Goal: Task Accomplishment & Management: Use online tool/utility

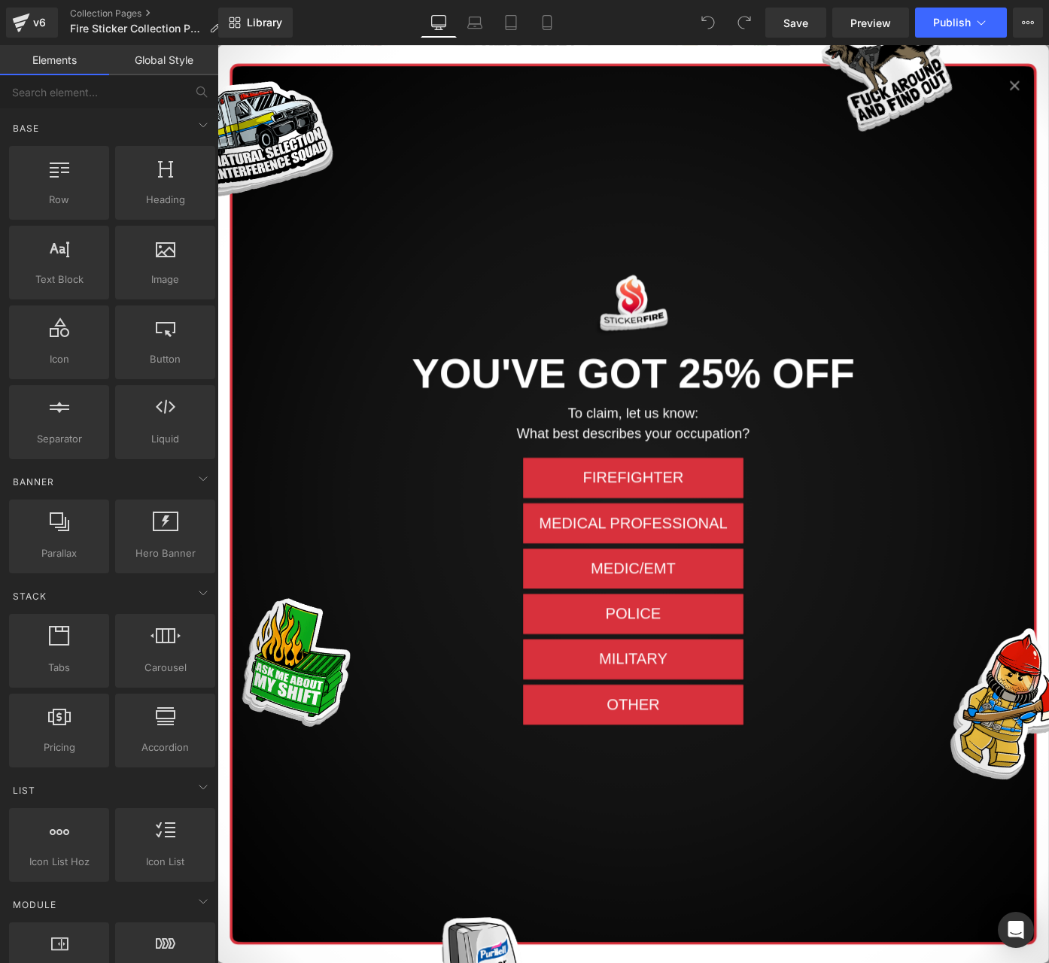
scroll to position [1055, 0]
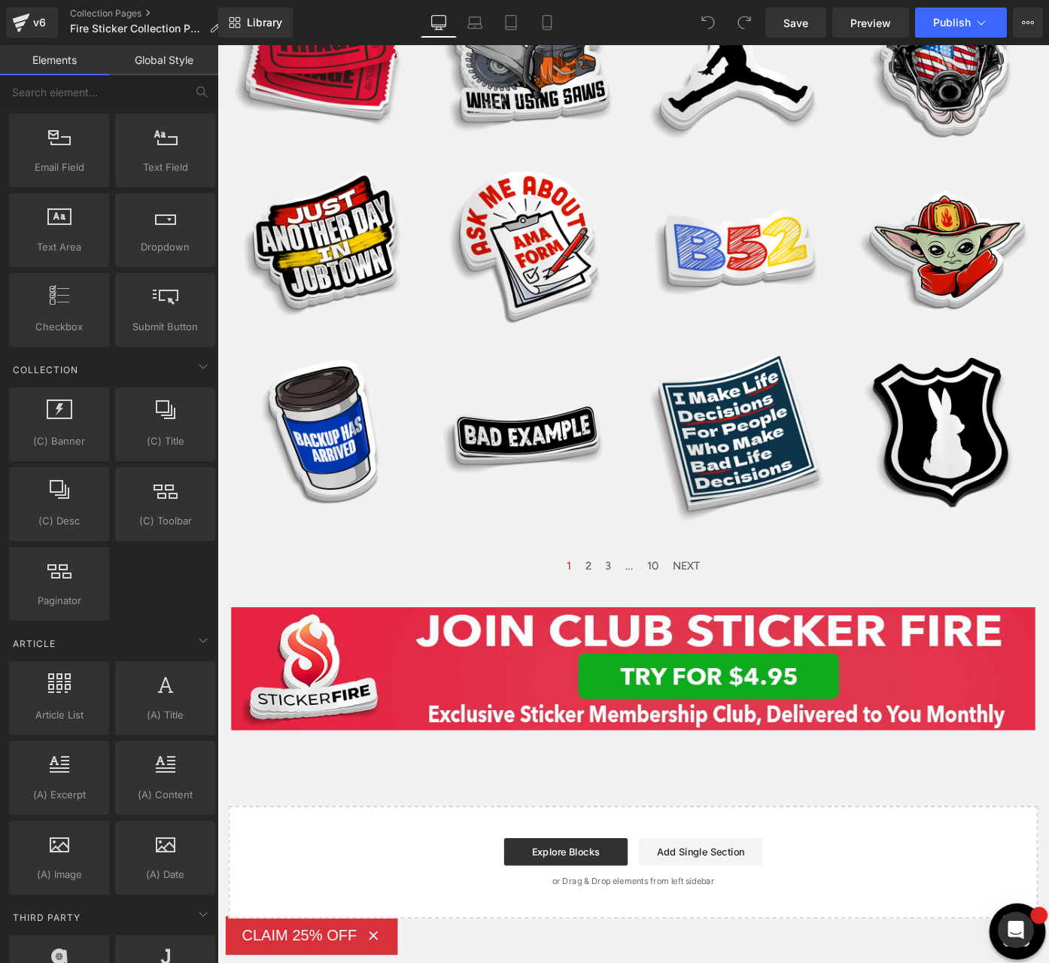
scroll to position [2345, 0]
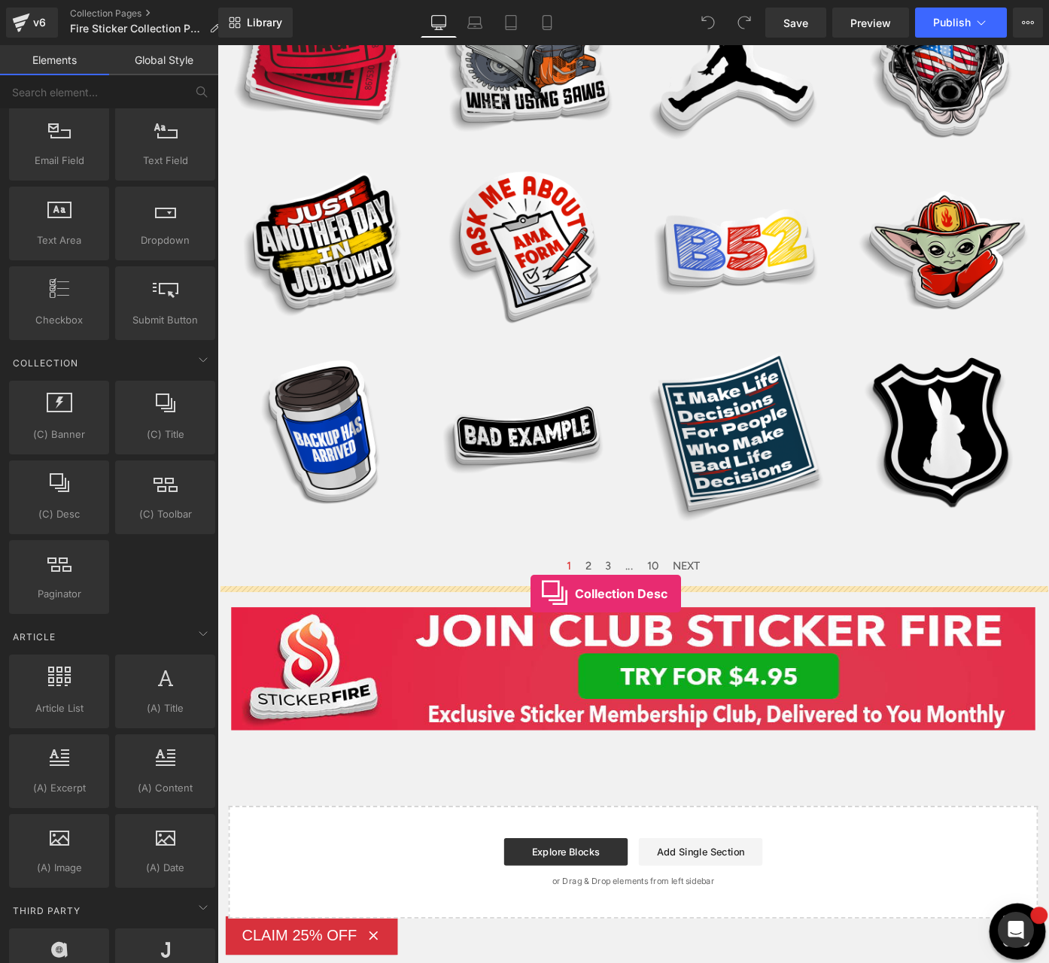
drag, startPoint x: 274, startPoint y: 538, endPoint x: 563, endPoint y: 645, distance: 308.1
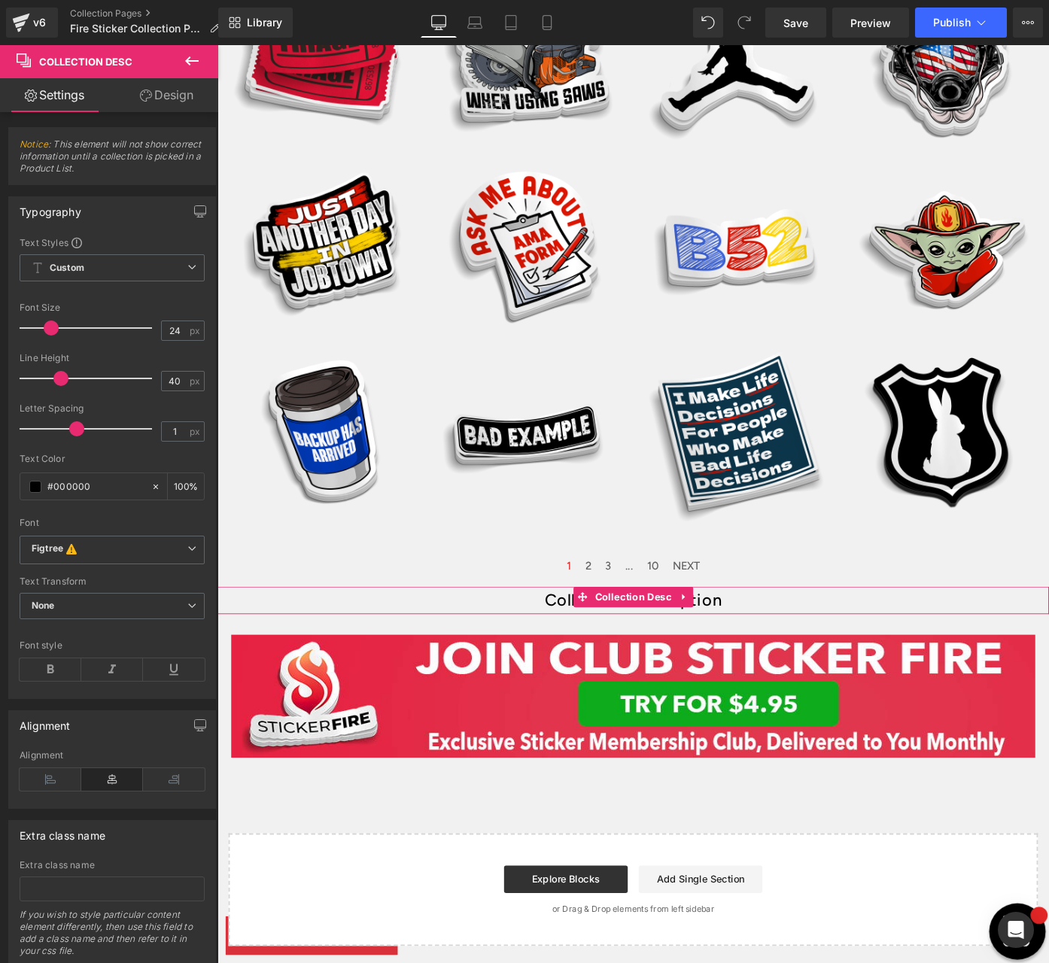
click at [758, 652] on div "Collection description" at bounding box center [672, 653] width 910 height 30
click at [651, 655] on span "Collection Desc" at bounding box center [673, 649] width 92 height 23
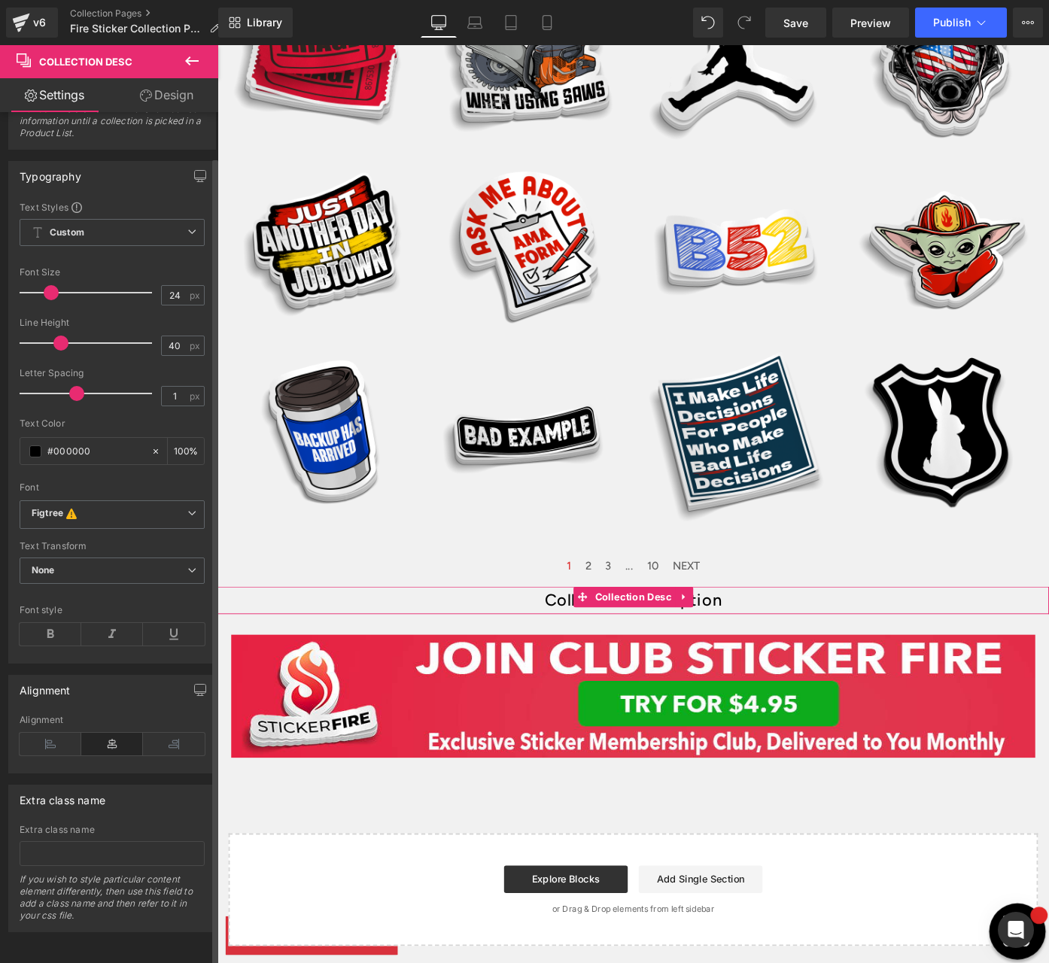
scroll to position [0, 0]
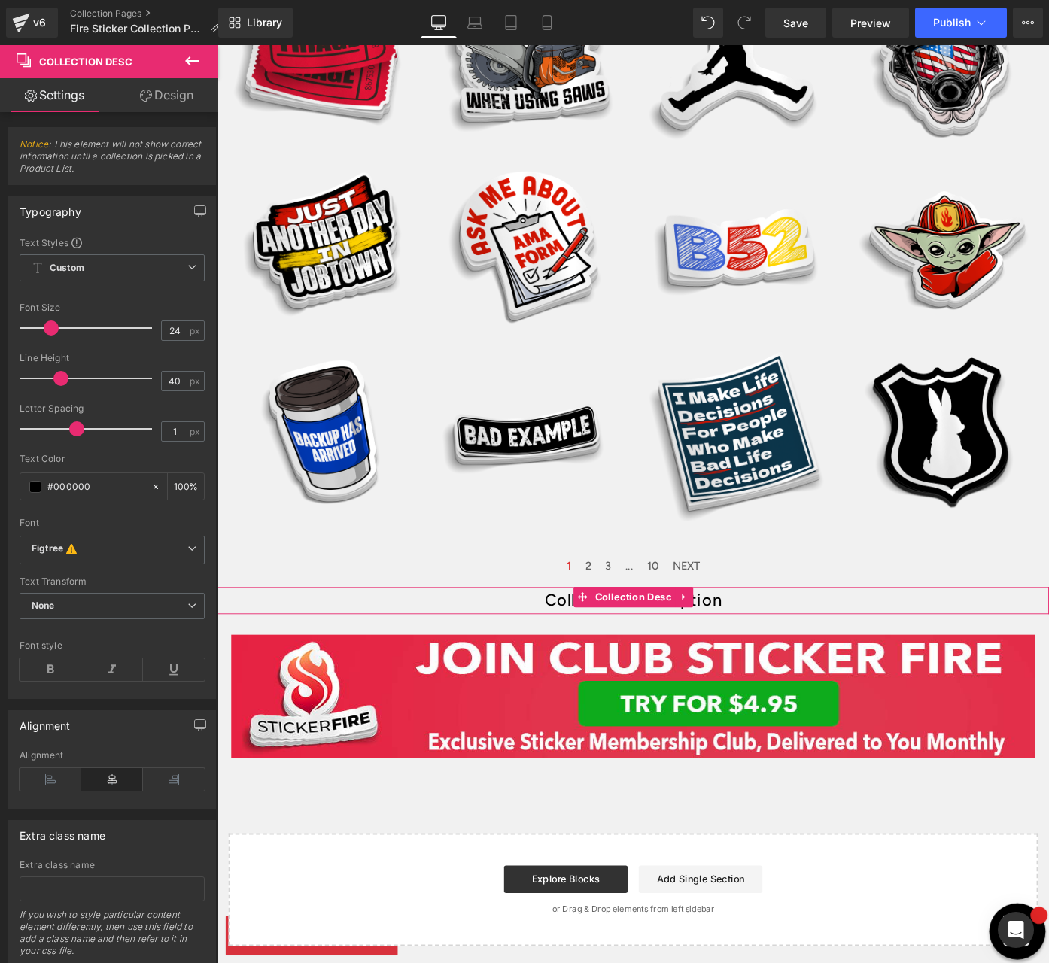
click at [167, 94] on link "Design" at bounding box center [166, 95] width 109 height 34
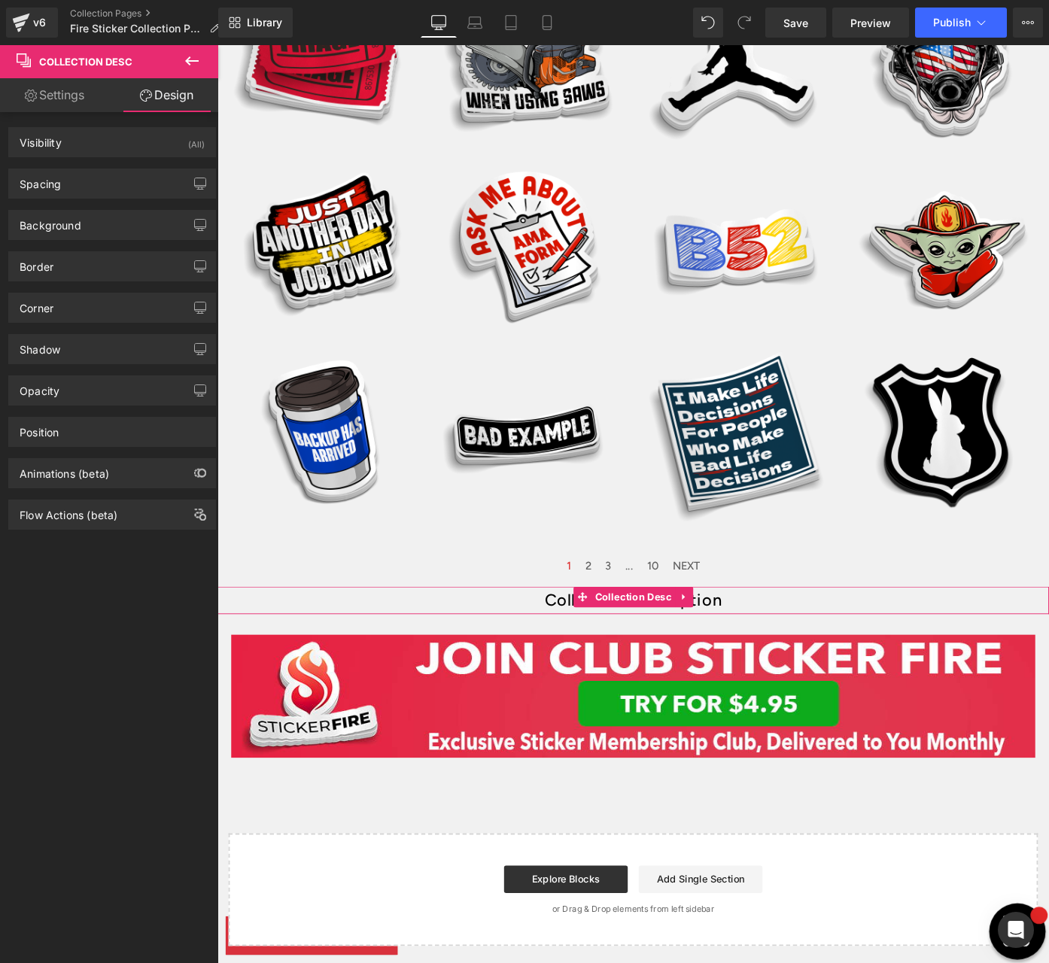
click at [58, 105] on link "Settings" at bounding box center [54, 95] width 109 height 34
type input "100"
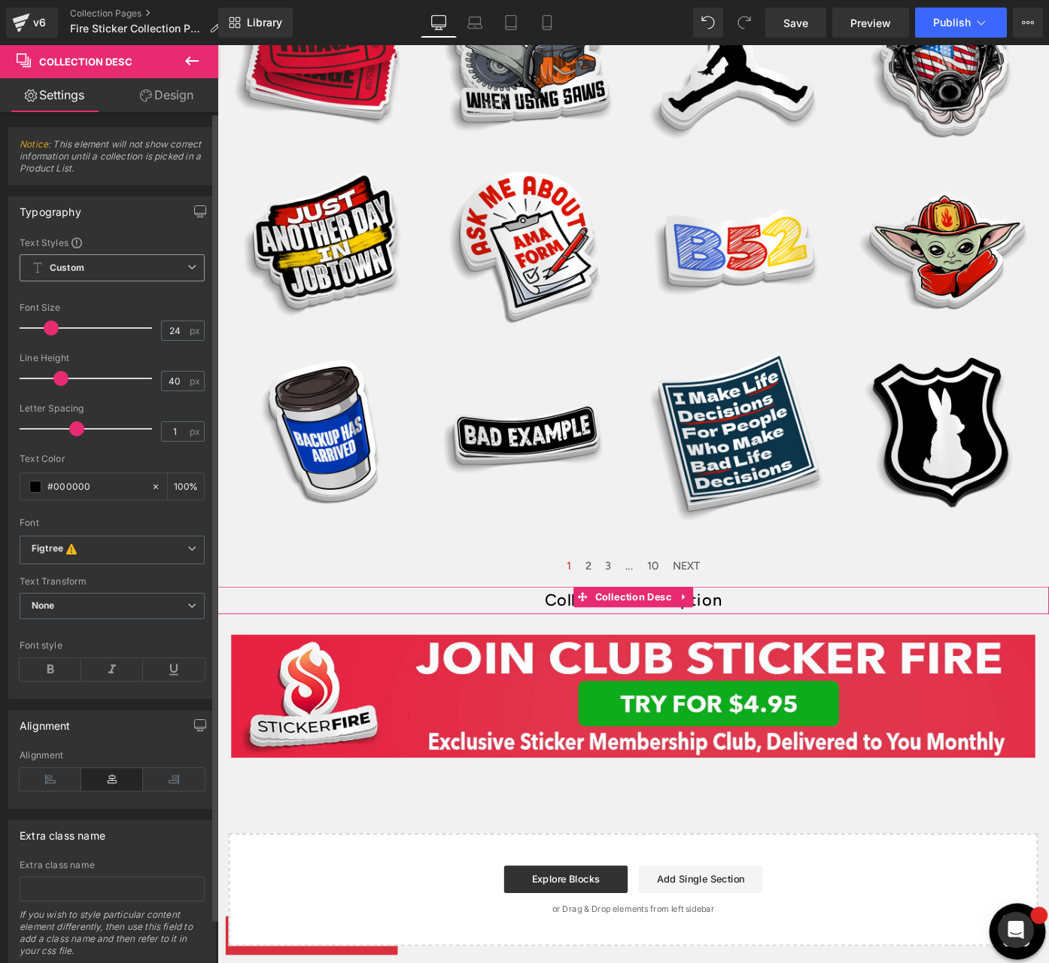
click at [90, 266] on span "Custom Setup Global Style" at bounding box center [112, 267] width 185 height 27
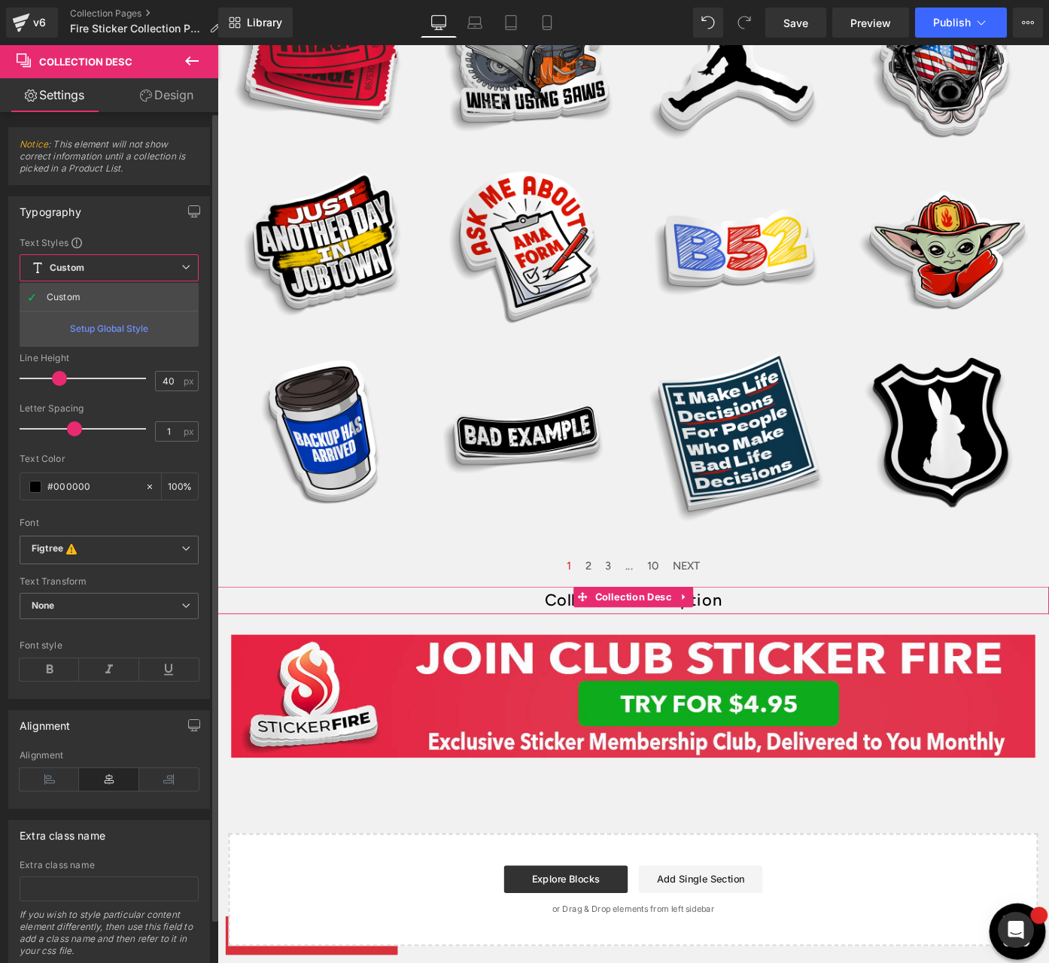
click at [90, 266] on span "Custom Setup Global Style" at bounding box center [109, 267] width 179 height 27
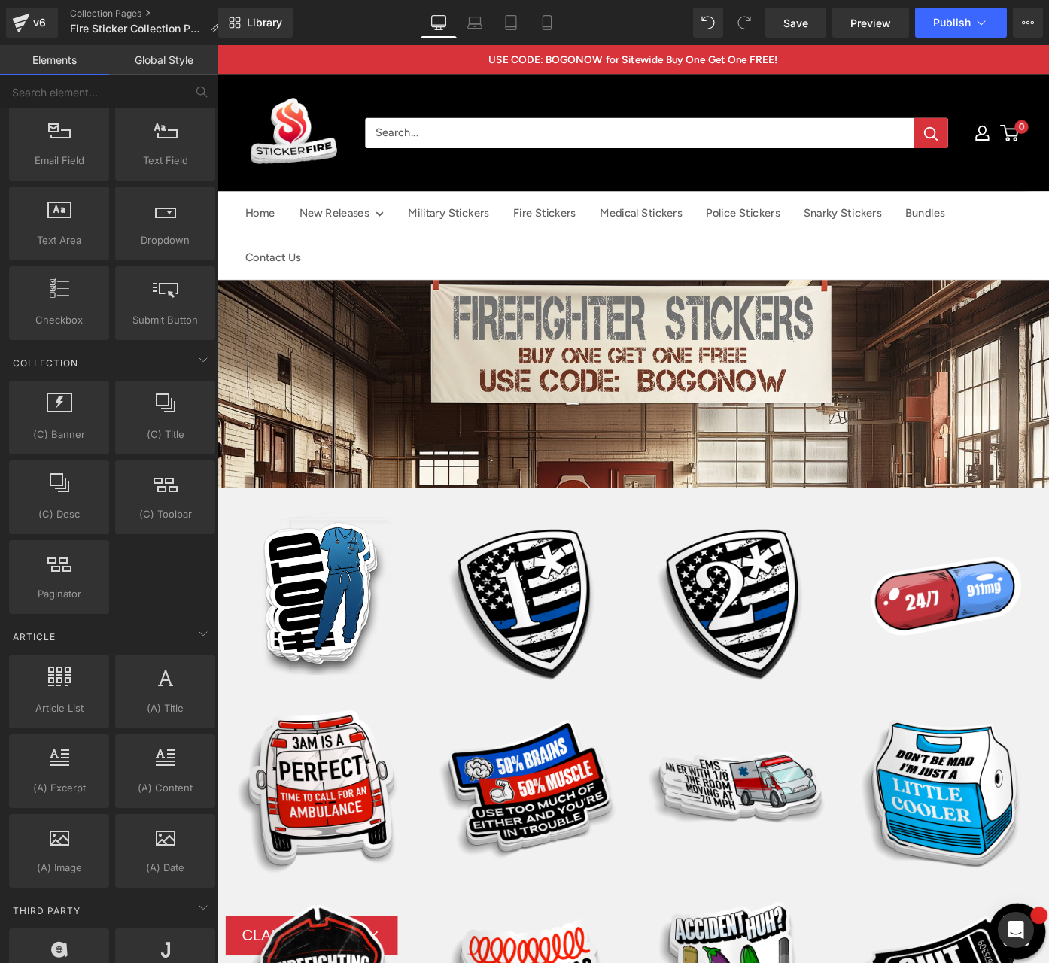
click at [1048, 160] on div "Home New Releases Military Stickers Fire Stickers Medical Stickers Police Stick…" at bounding box center [672, 142] width 910 height 98
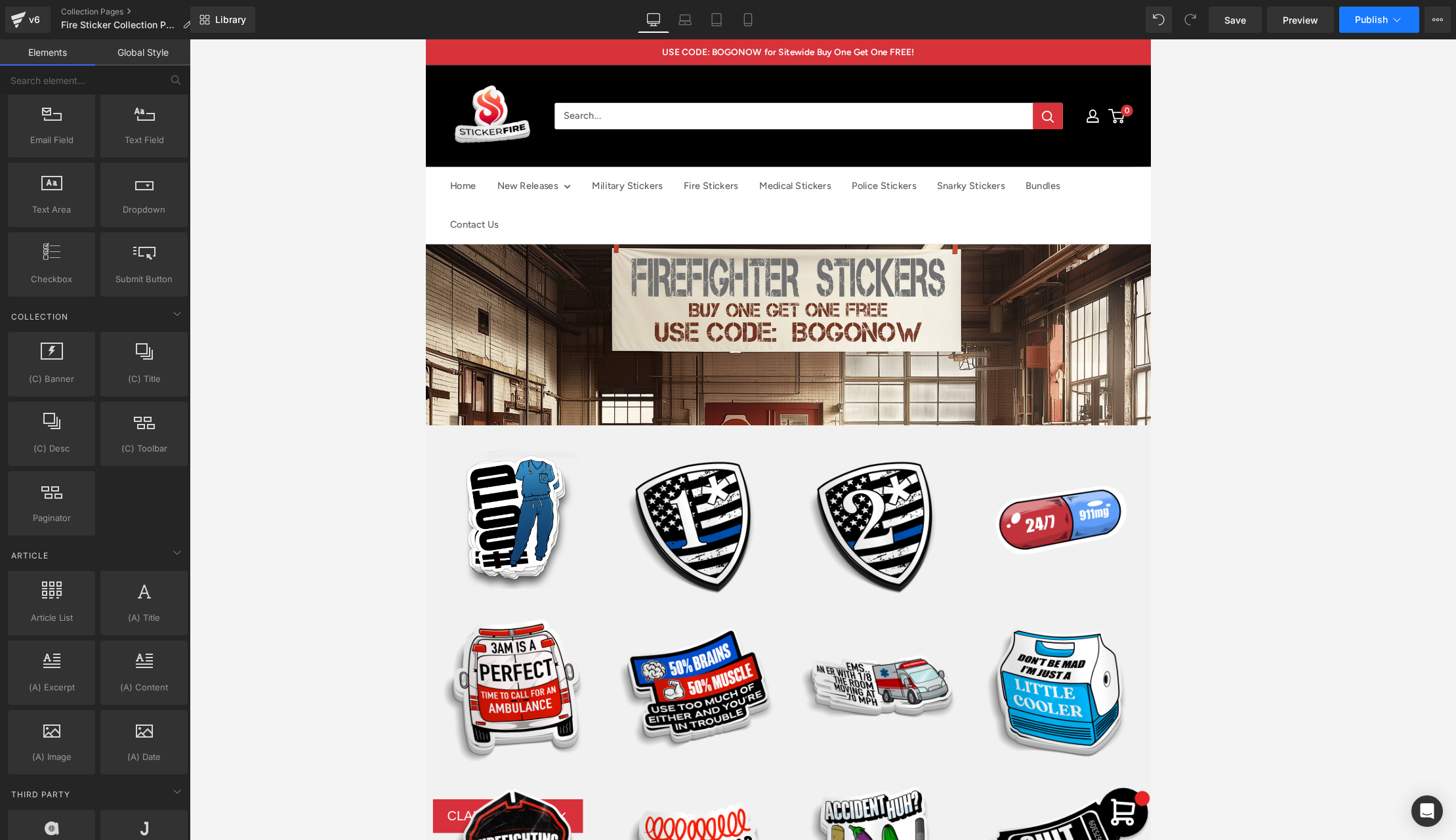
click at [914, 22] on span "Publish" at bounding box center [1371, 20] width 33 height 10
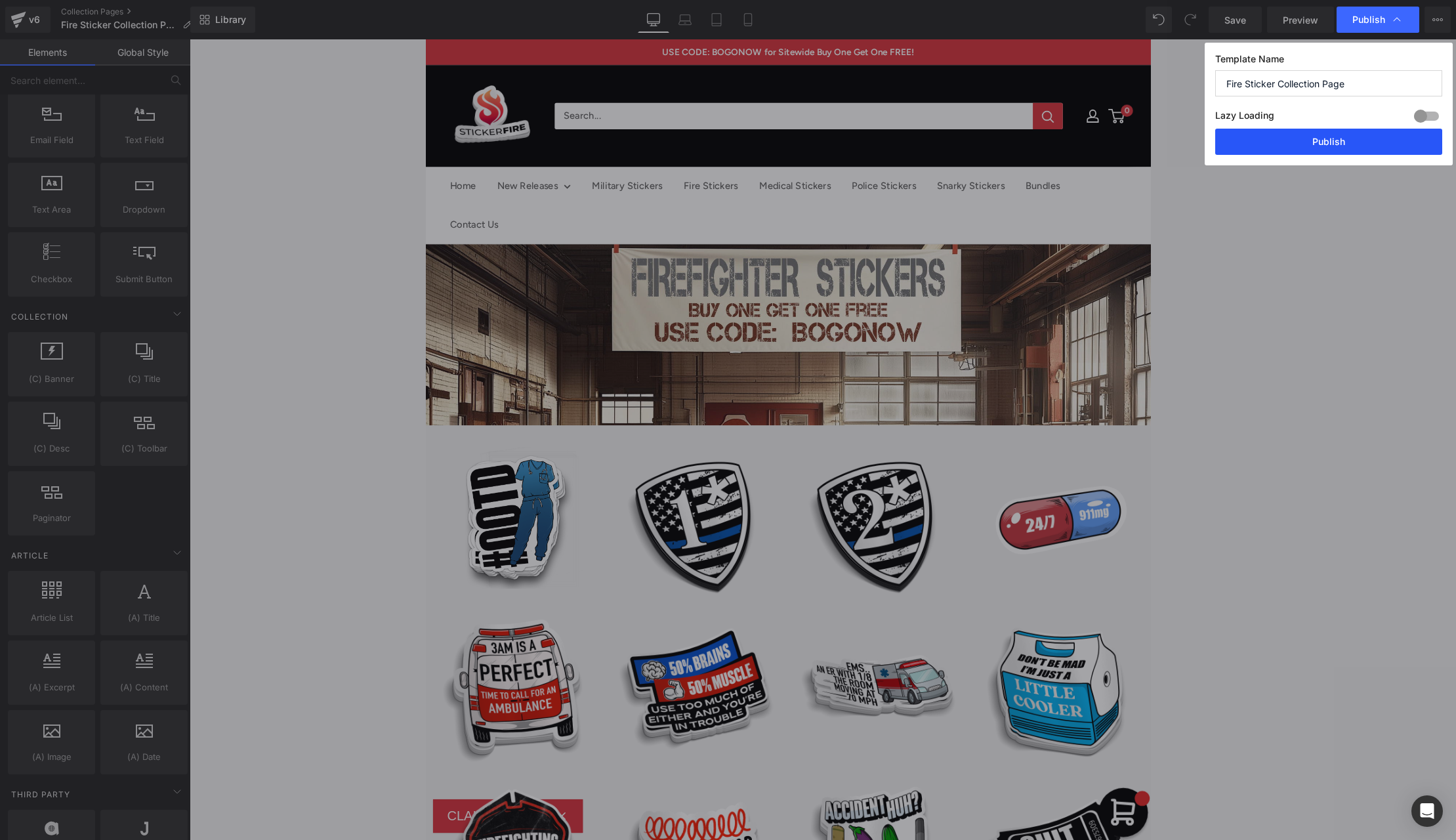
click at [914, 140] on button "Publish" at bounding box center [1329, 141] width 227 height 26
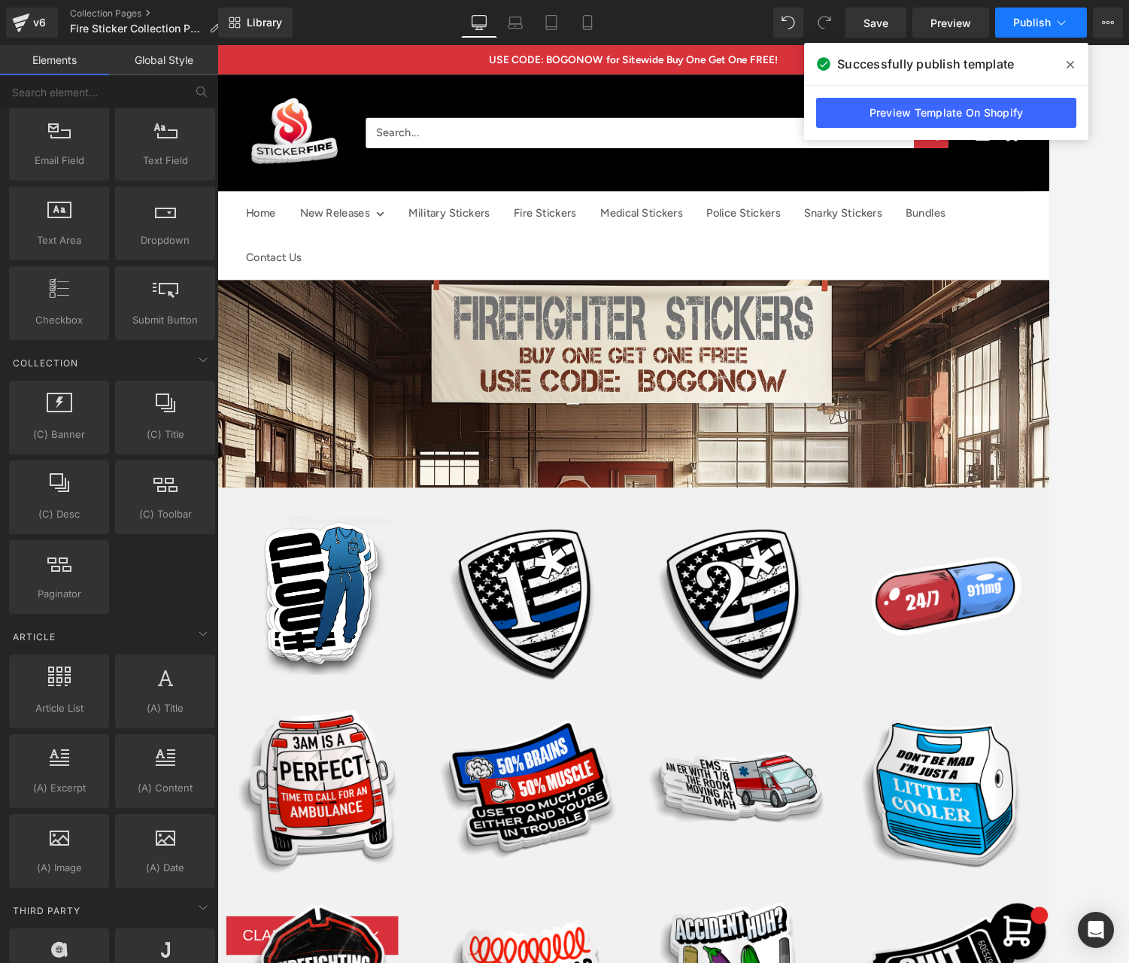
click at [1026, 23] on span "Publish" at bounding box center [1033, 23] width 38 height 12
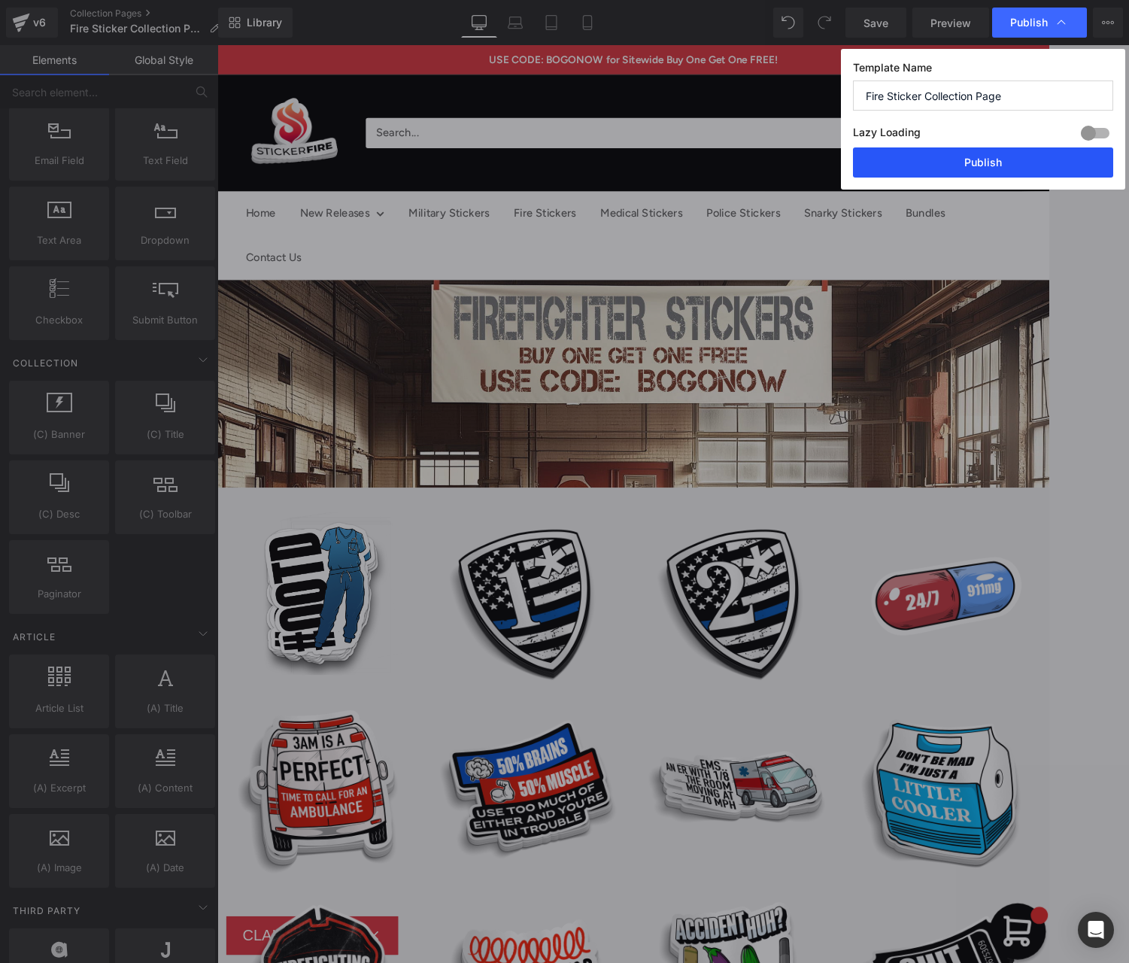
click at [962, 165] on button "Publish" at bounding box center [983, 162] width 260 height 30
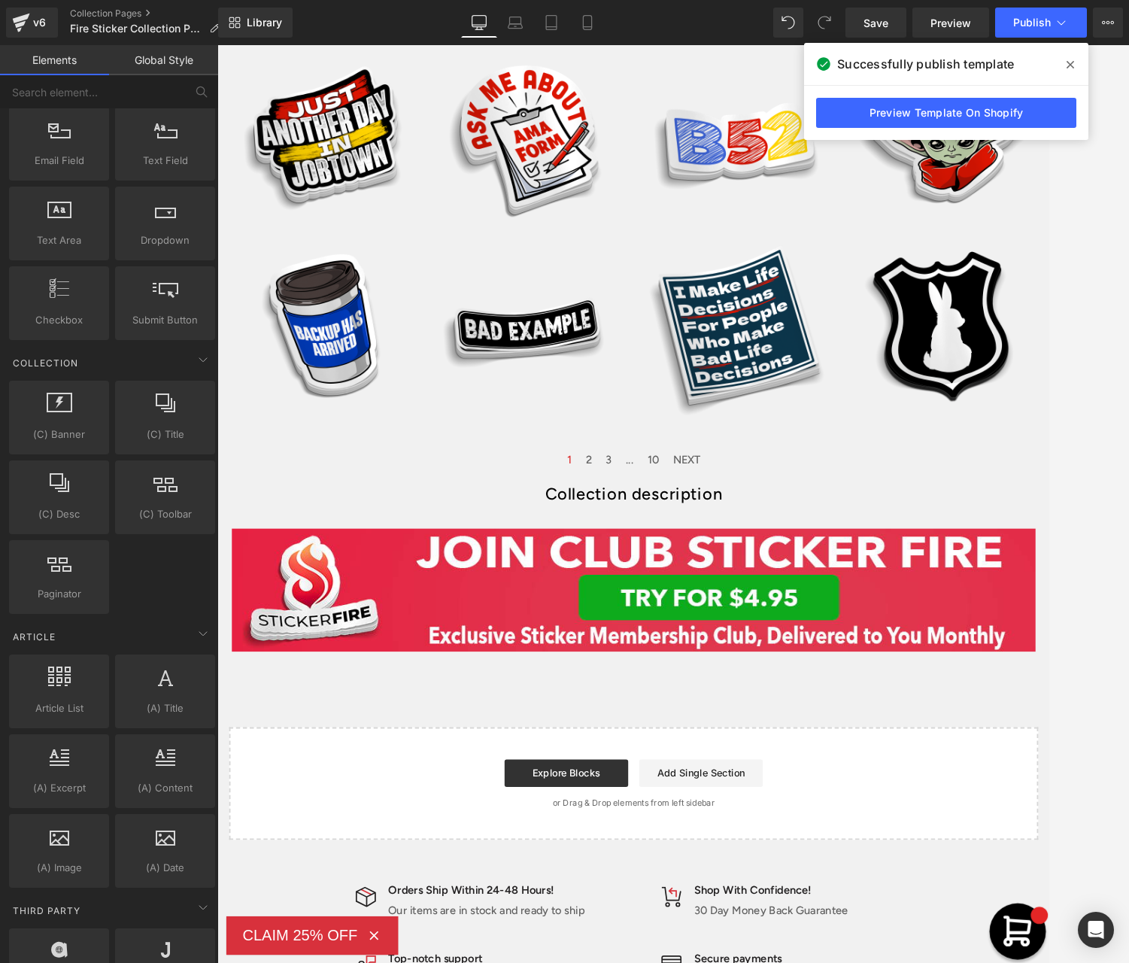
scroll to position [1378, 0]
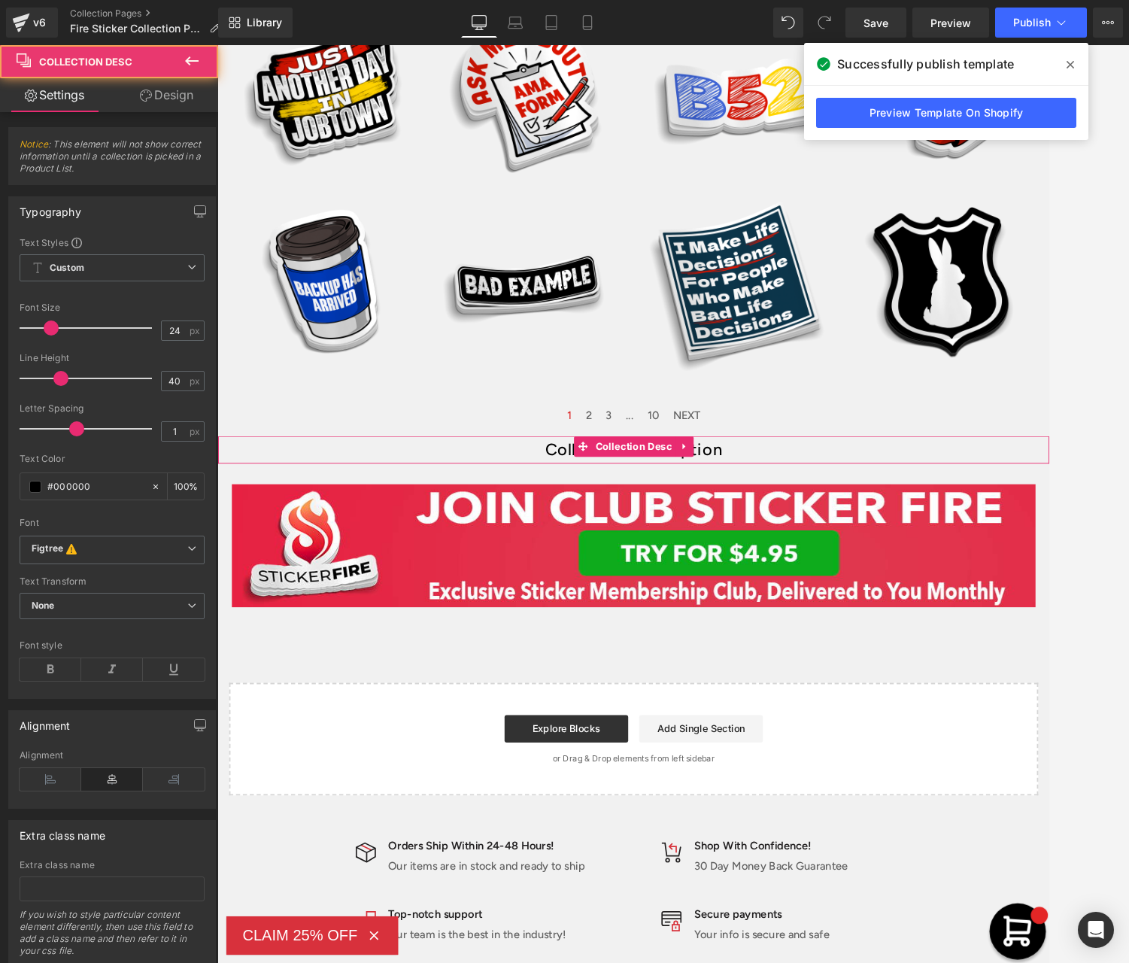
click at [830, 492] on div "Collection description" at bounding box center [673, 488] width 910 height 30
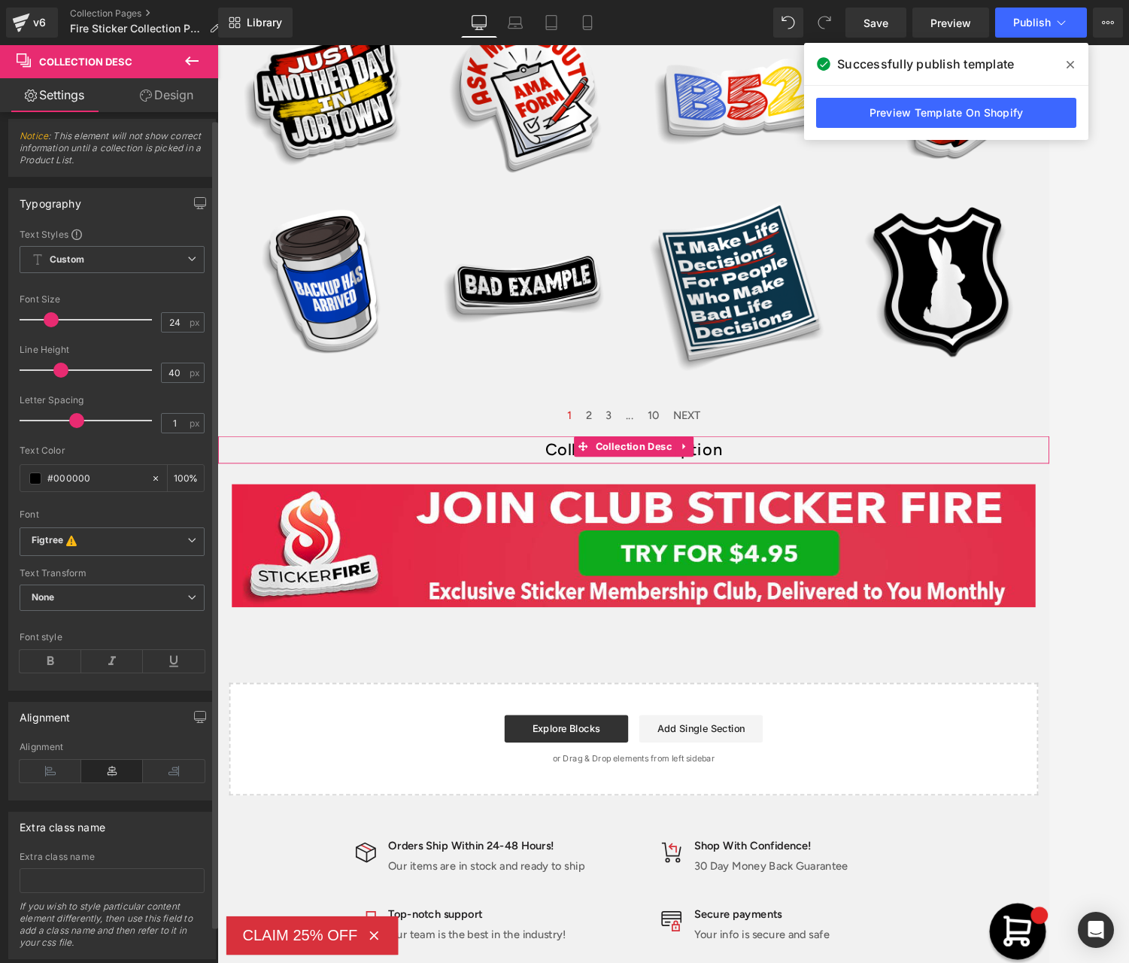
scroll to position [0, 0]
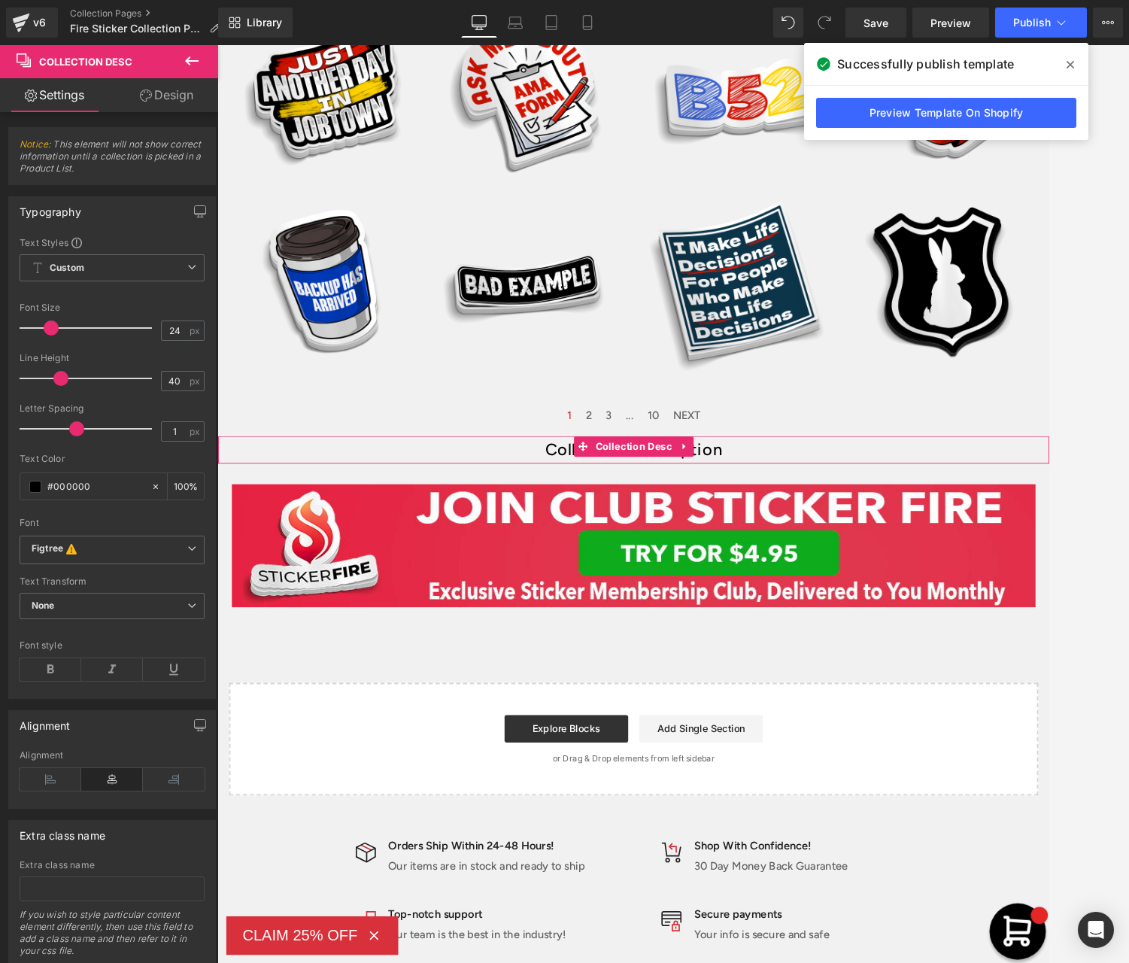
click at [780, 487] on div "Collection description" at bounding box center [673, 488] width 910 height 30
click at [190, 62] on icon at bounding box center [192, 61] width 18 height 18
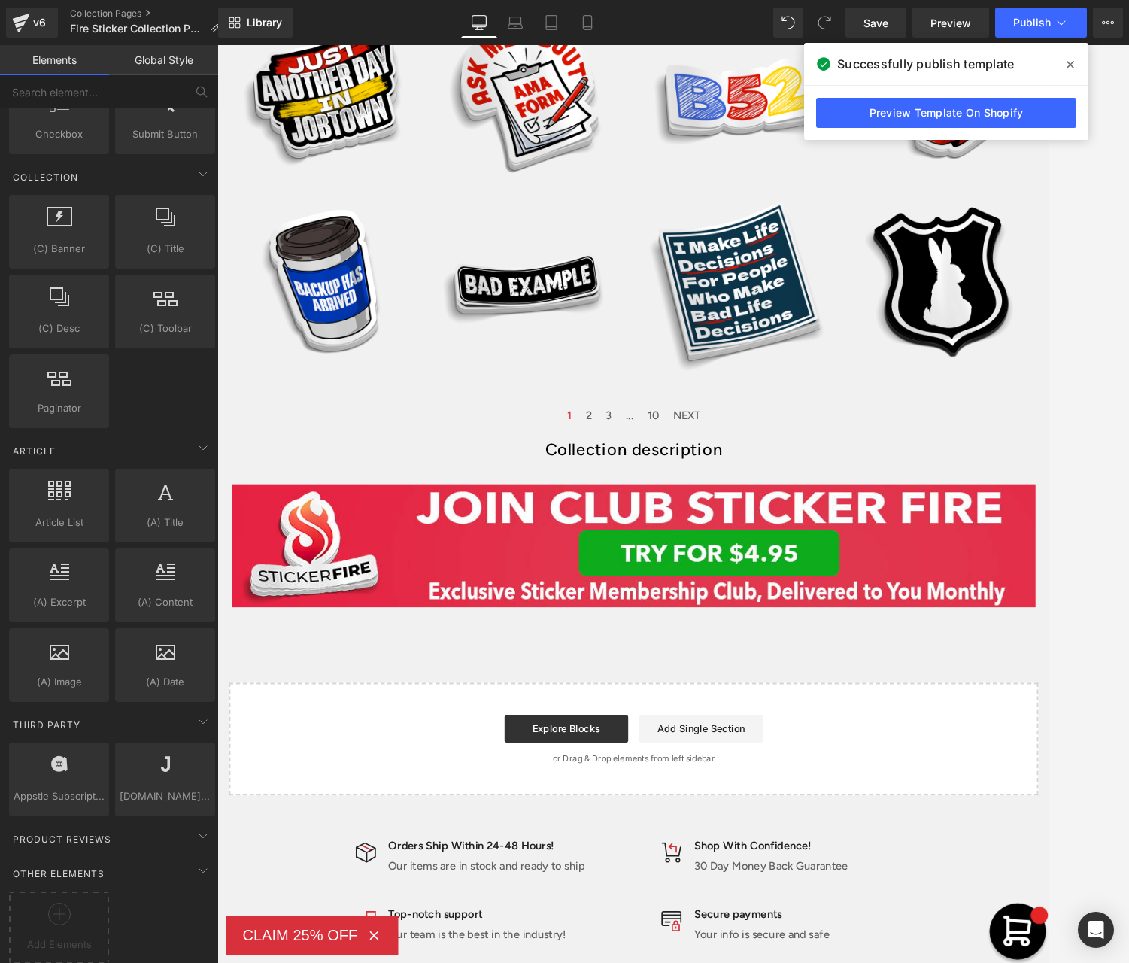
scroll to position [2527, 0]
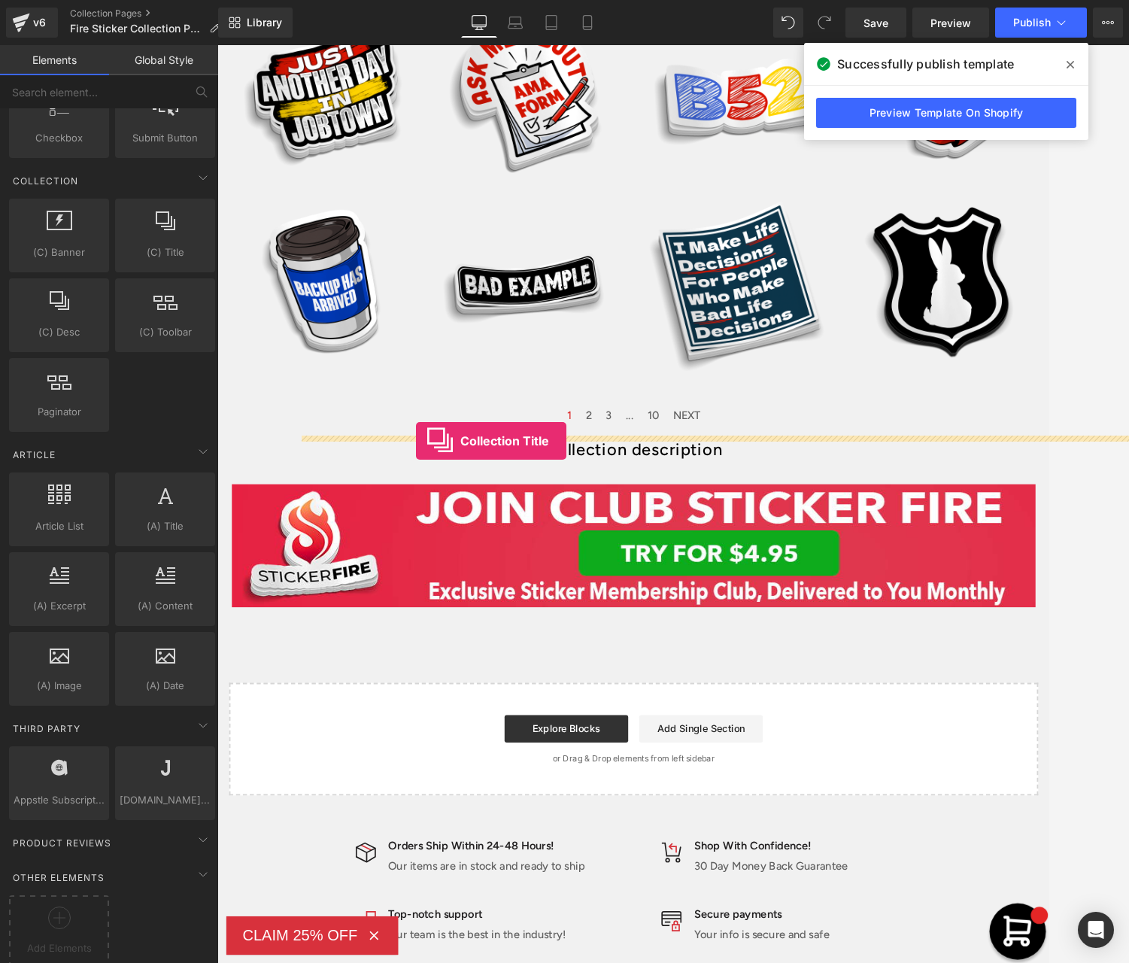
drag, startPoint x: 376, startPoint y: 277, endPoint x: 434, endPoint y: 479, distance: 209.8
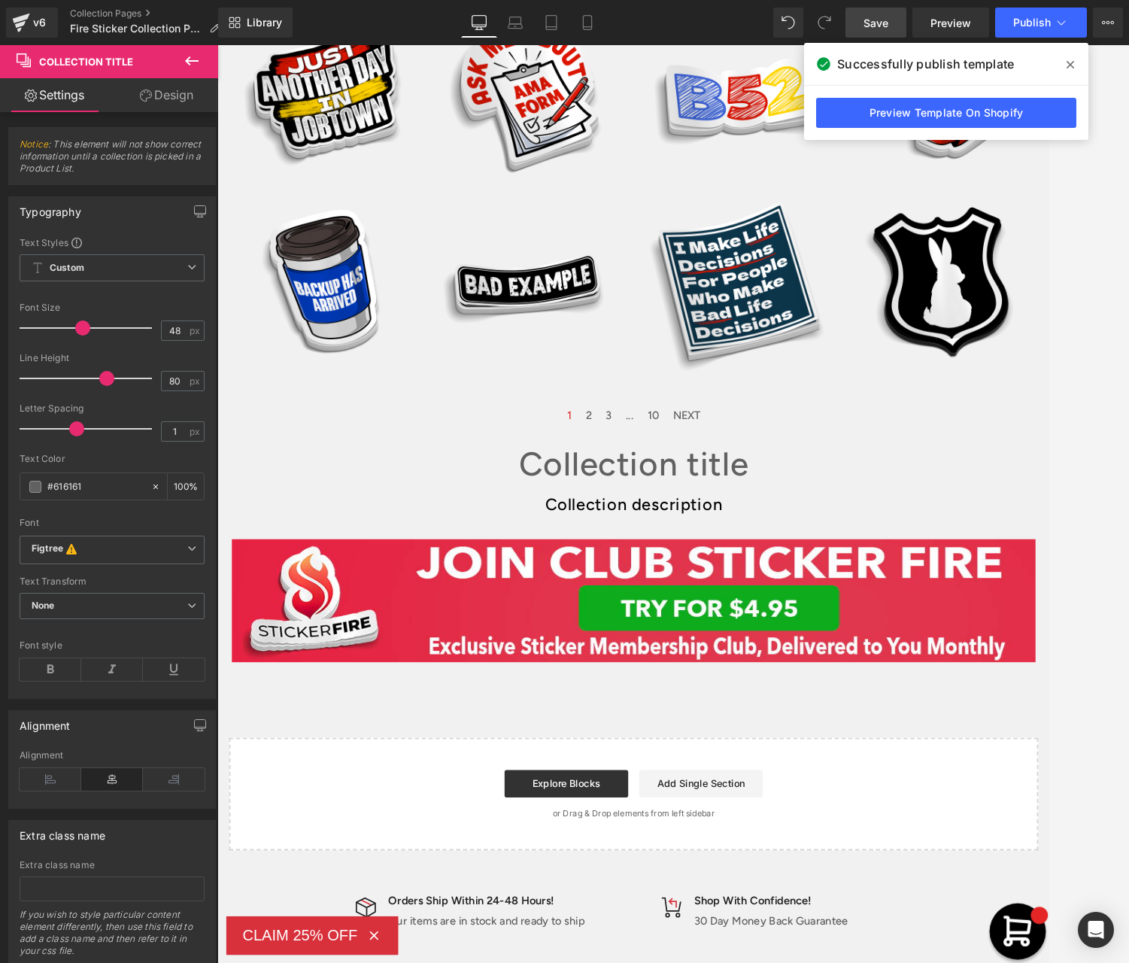
click at [874, 25] on span "Save" at bounding box center [876, 23] width 25 height 16
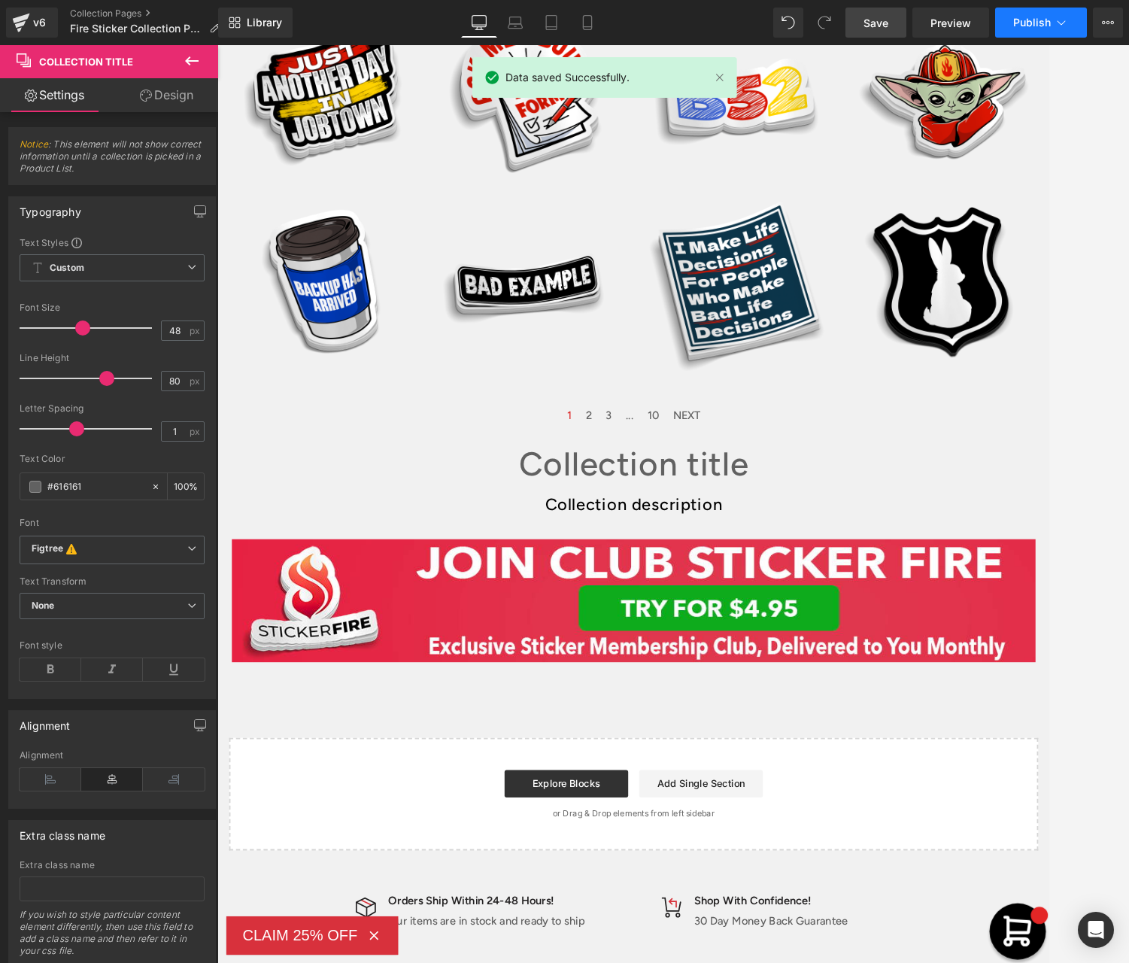
click at [1038, 23] on span "Publish" at bounding box center [1033, 23] width 38 height 12
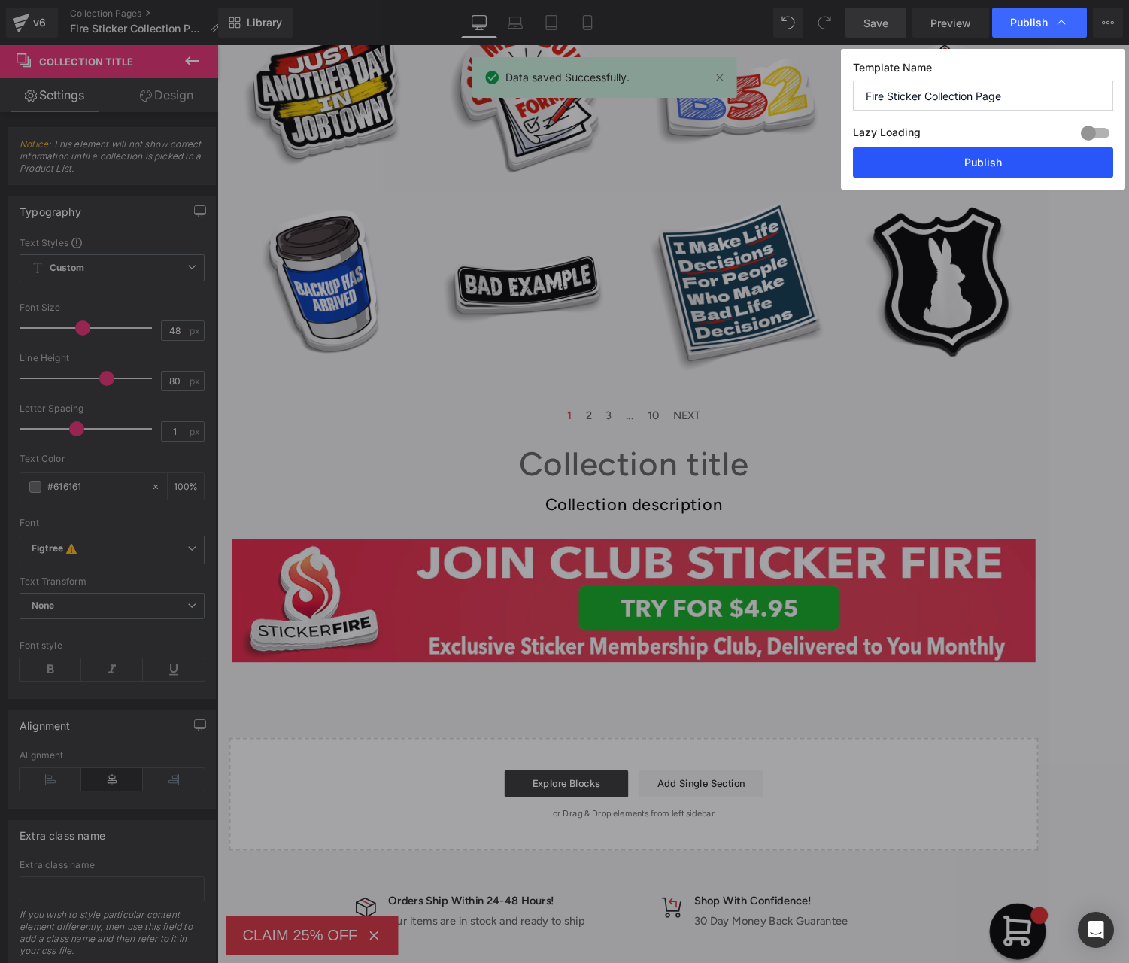
click at [966, 159] on button "Publish" at bounding box center [983, 162] width 260 height 30
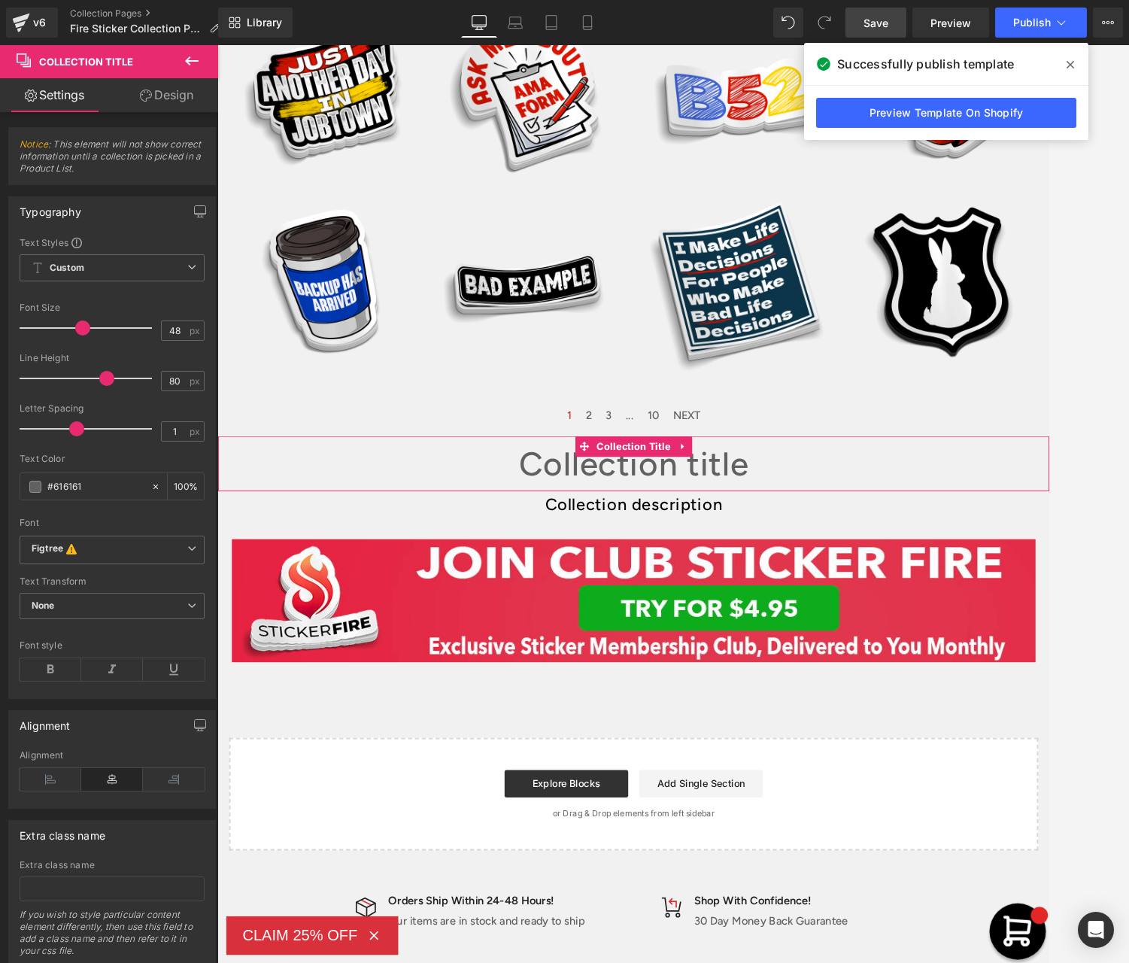
click at [730, 485] on icon at bounding box center [727, 484] width 11 height 11
click at [738, 484] on icon at bounding box center [737, 484] width 11 height 11
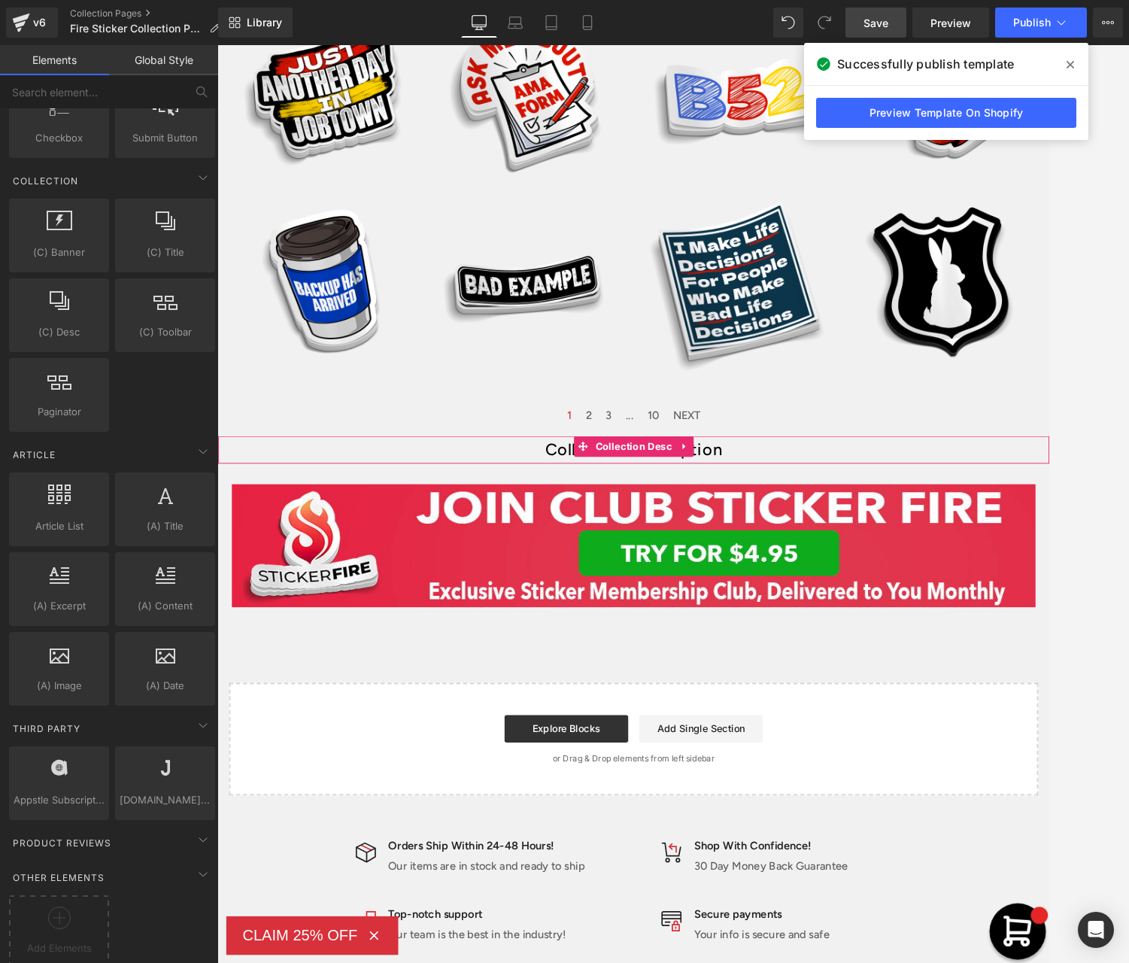
click at [765, 494] on div "Collection description" at bounding box center [673, 488] width 910 height 30
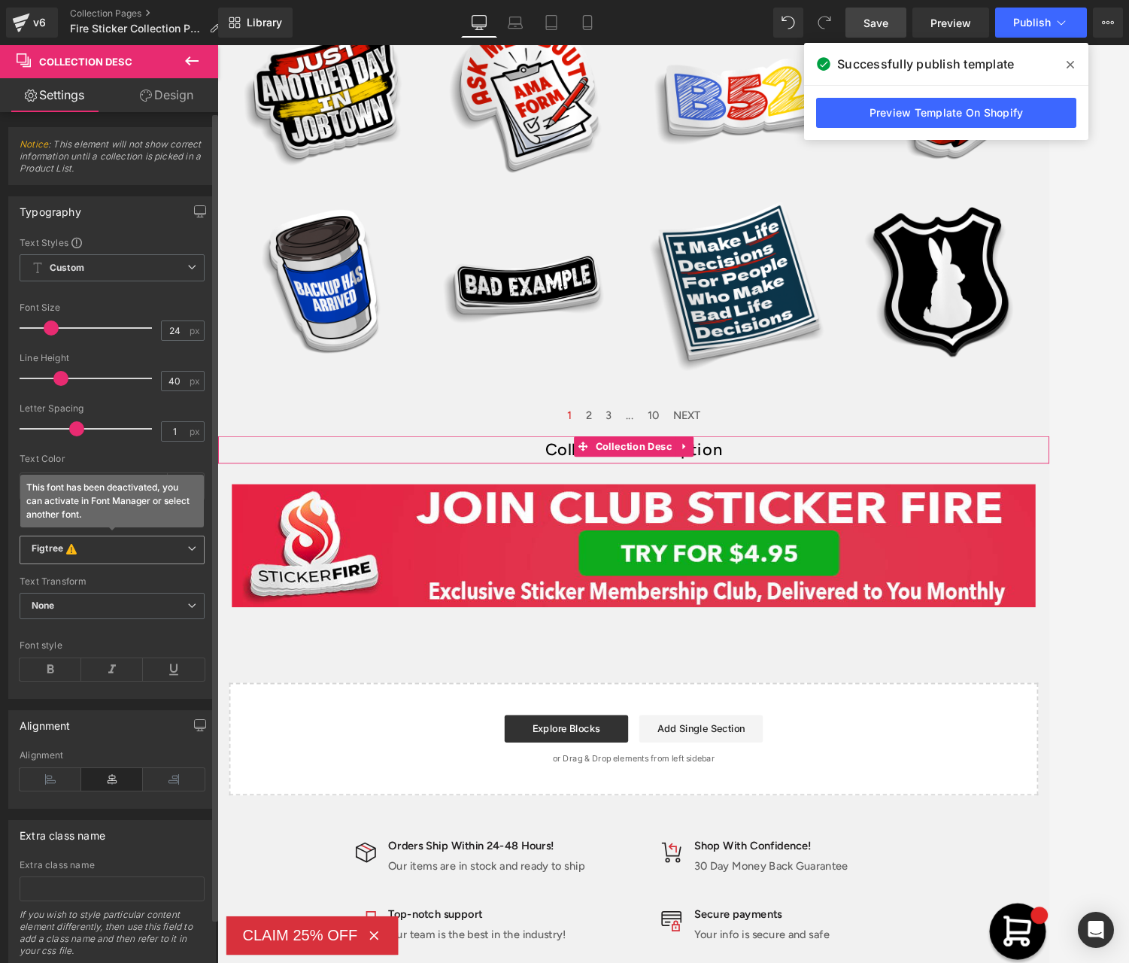
click at [176, 549] on b "Figtree This font has been deactivated, you can activate in Font Manager or sel…" at bounding box center [110, 550] width 156 height 15
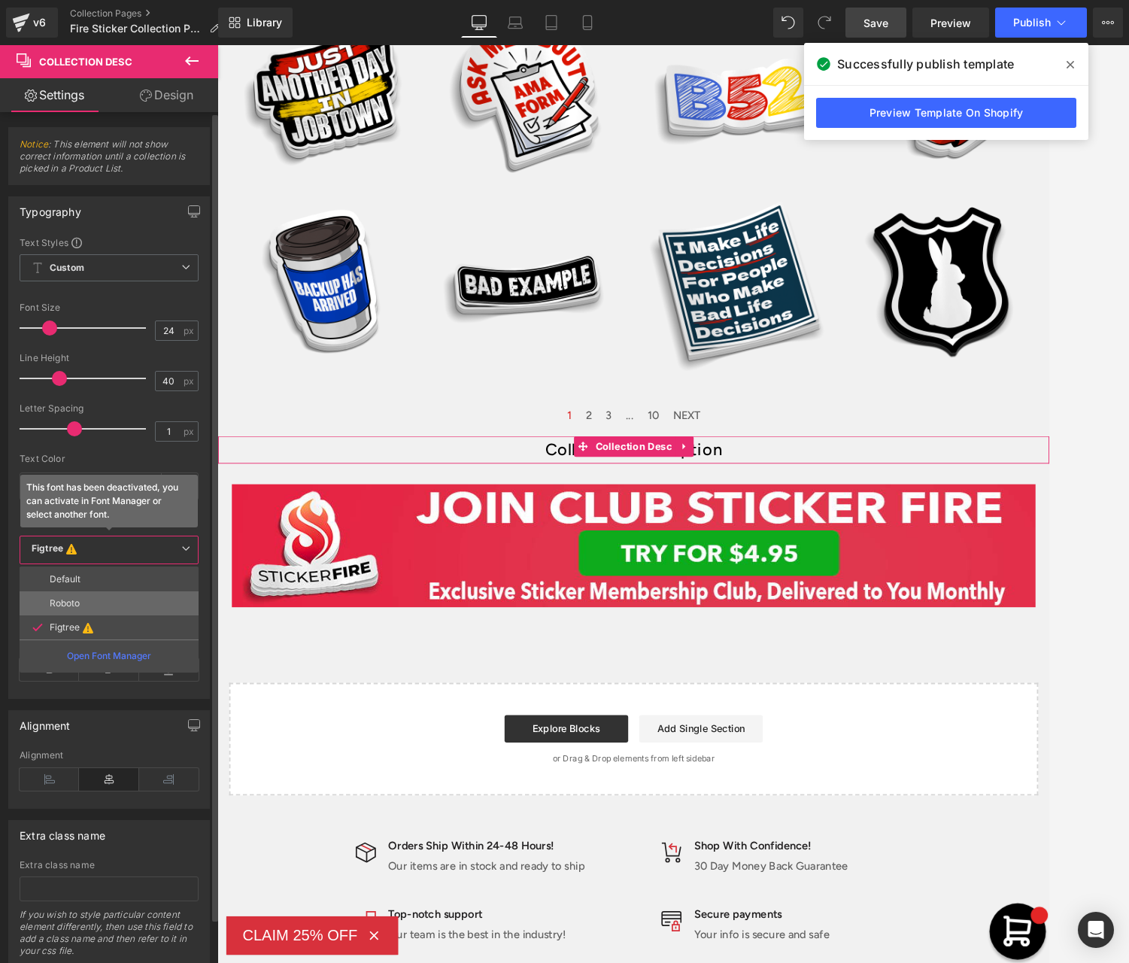
click at [157, 600] on li "Roboto" at bounding box center [109, 603] width 179 height 24
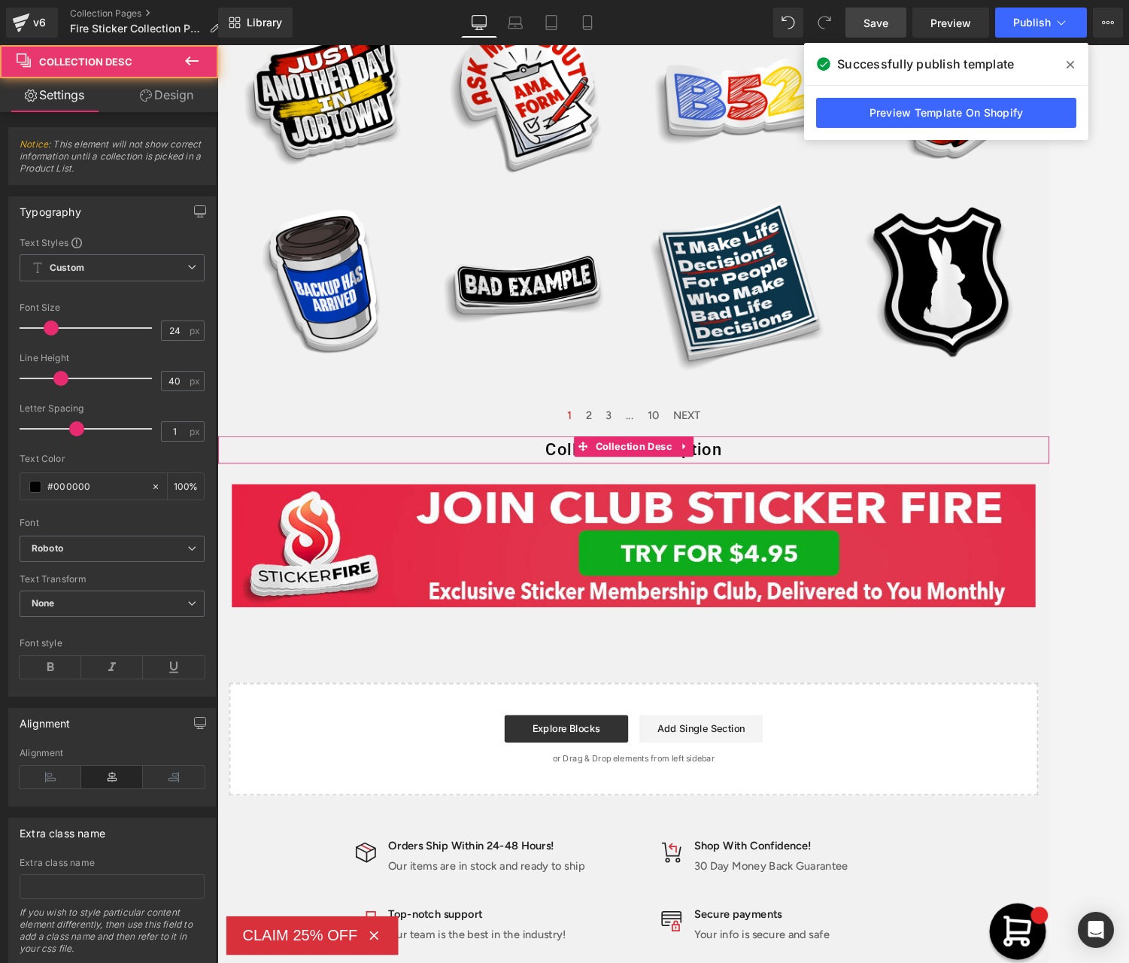
click at [759, 491] on div "Collection description" at bounding box center [673, 488] width 910 height 30
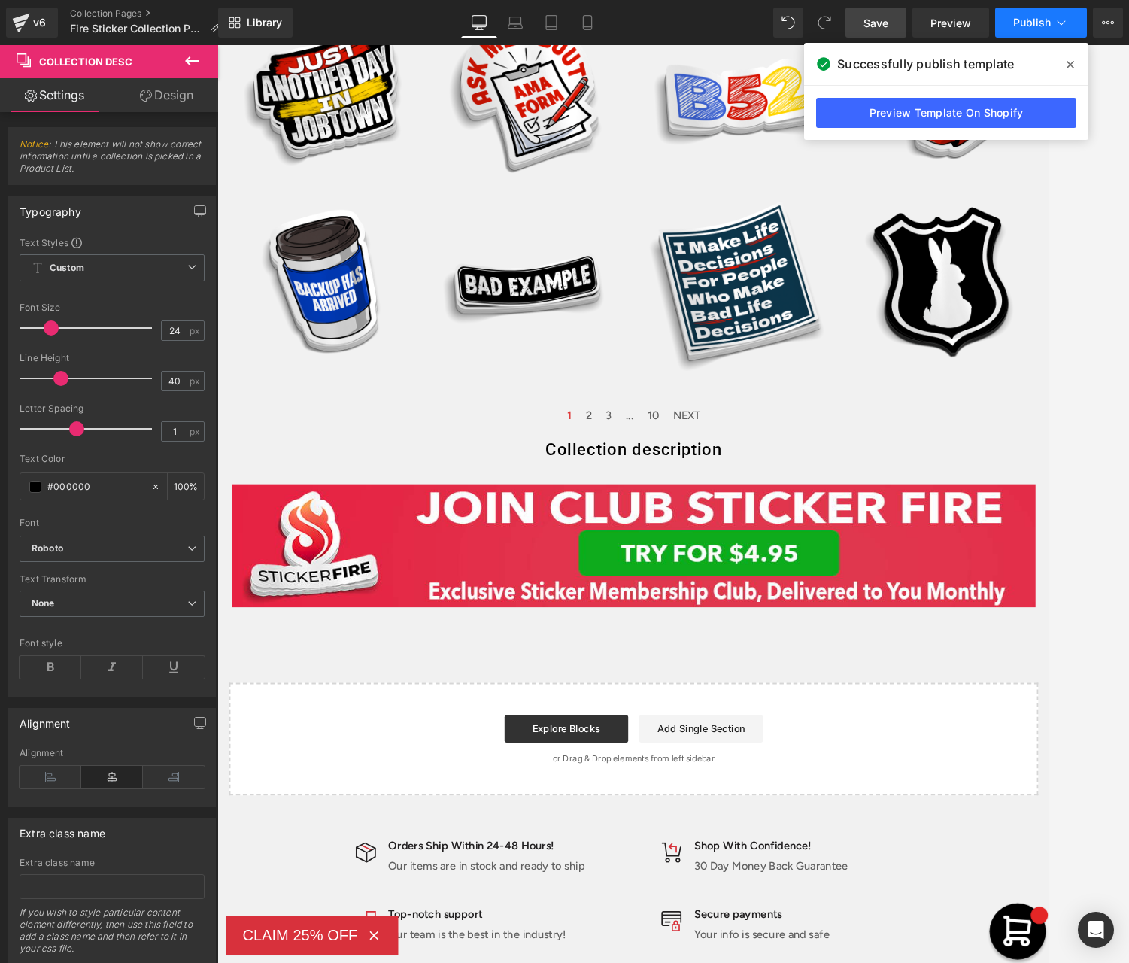
click at [1029, 30] on button "Publish" at bounding box center [1041, 23] width 92 height 30
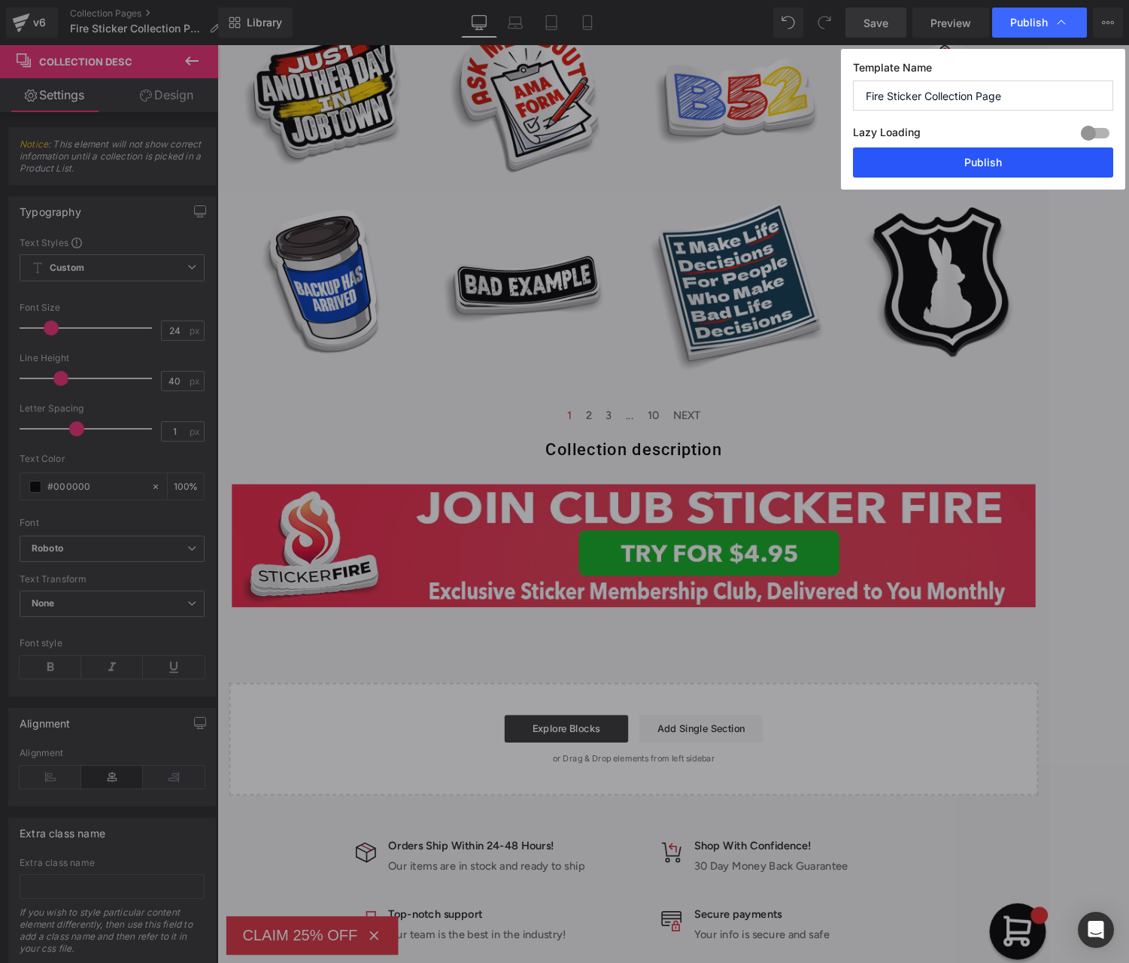
click at [970, 155] on button "Publish" at bounding box center [983, 162] width 260 height 30
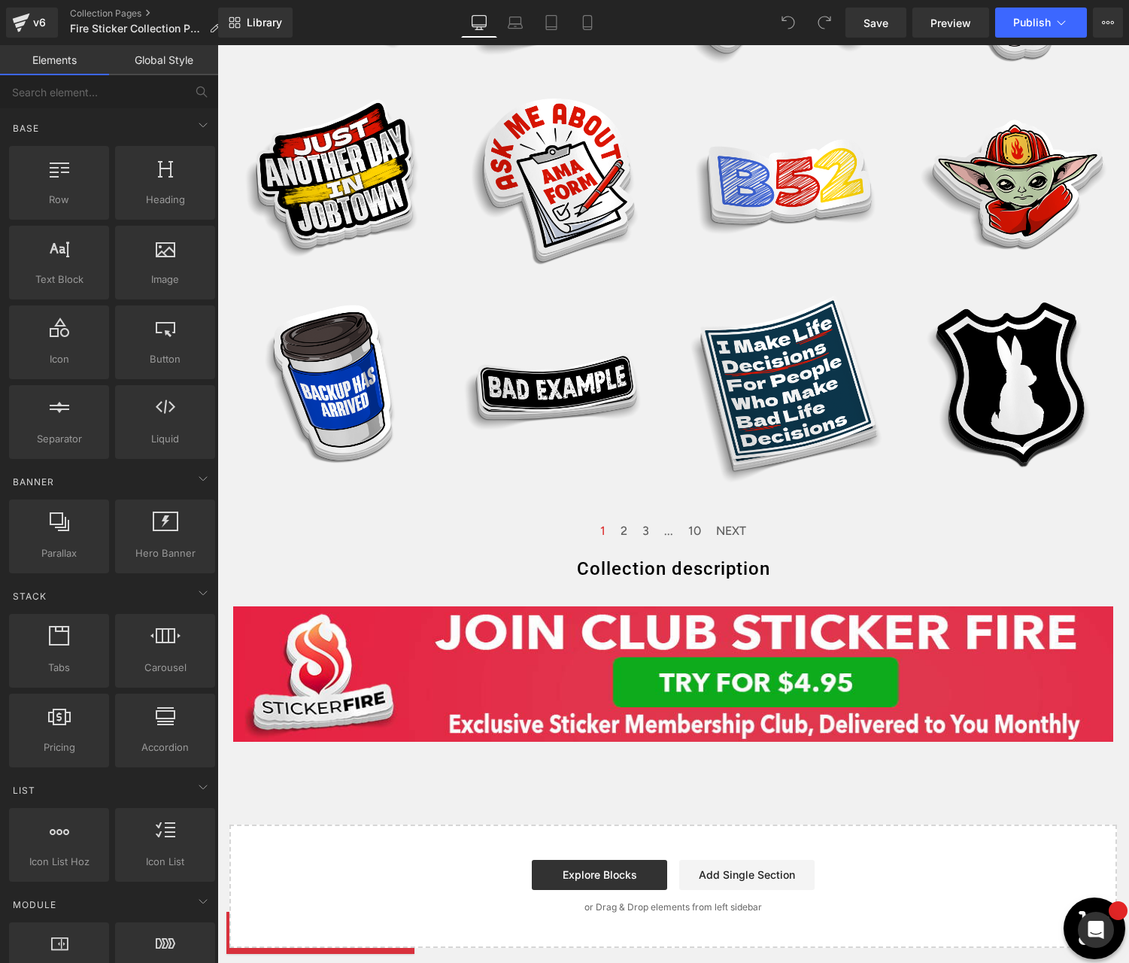
scroll to position [1301, 0]
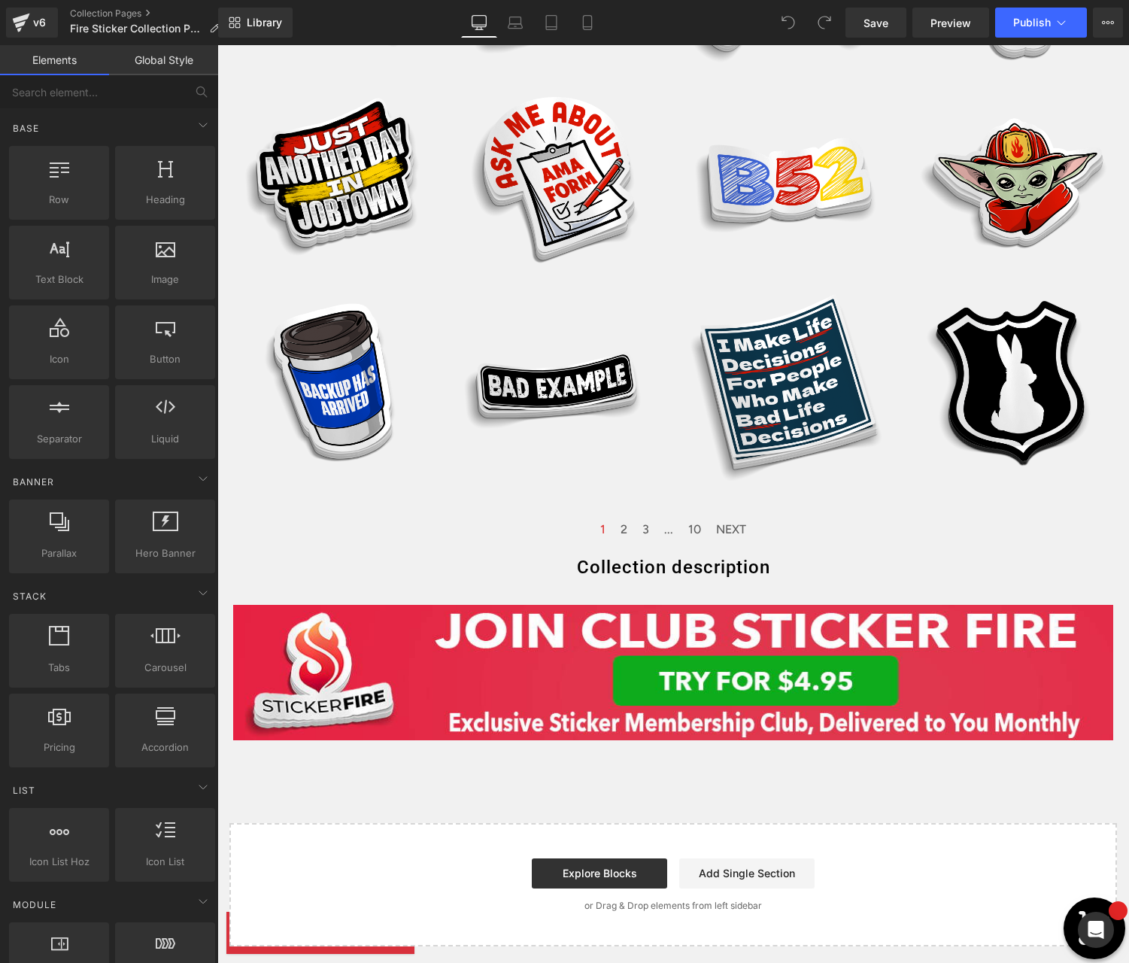
click at [719, 570] on div "Collection description Collection Desc" at bounding box center [673, 567] width 912 height 30
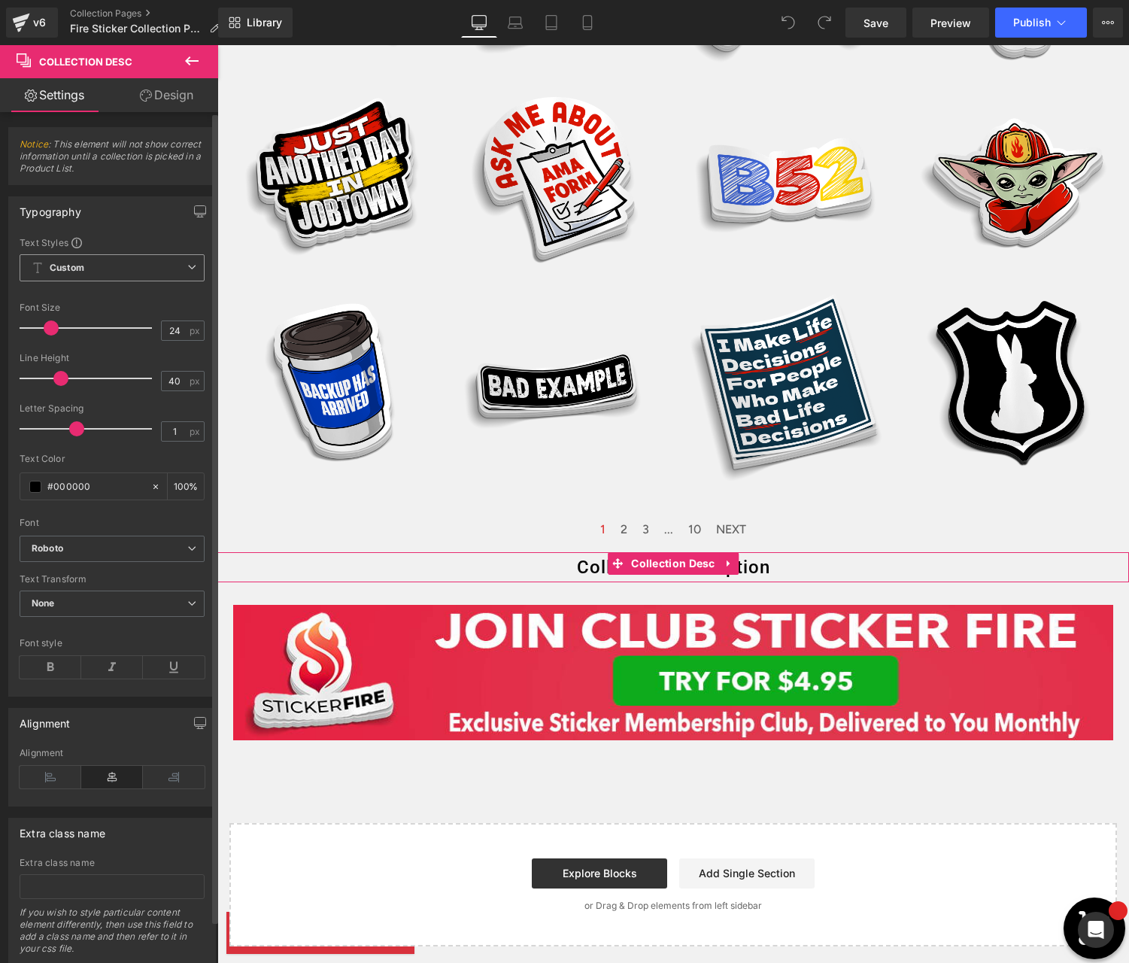
click at [114, 271] on span "Custom Setup Global Style" at bounding box center [112, 267] width 185 height 27
click at [85, 299] on li "Custom" at bounding box center [109, 297] width 179 height 27
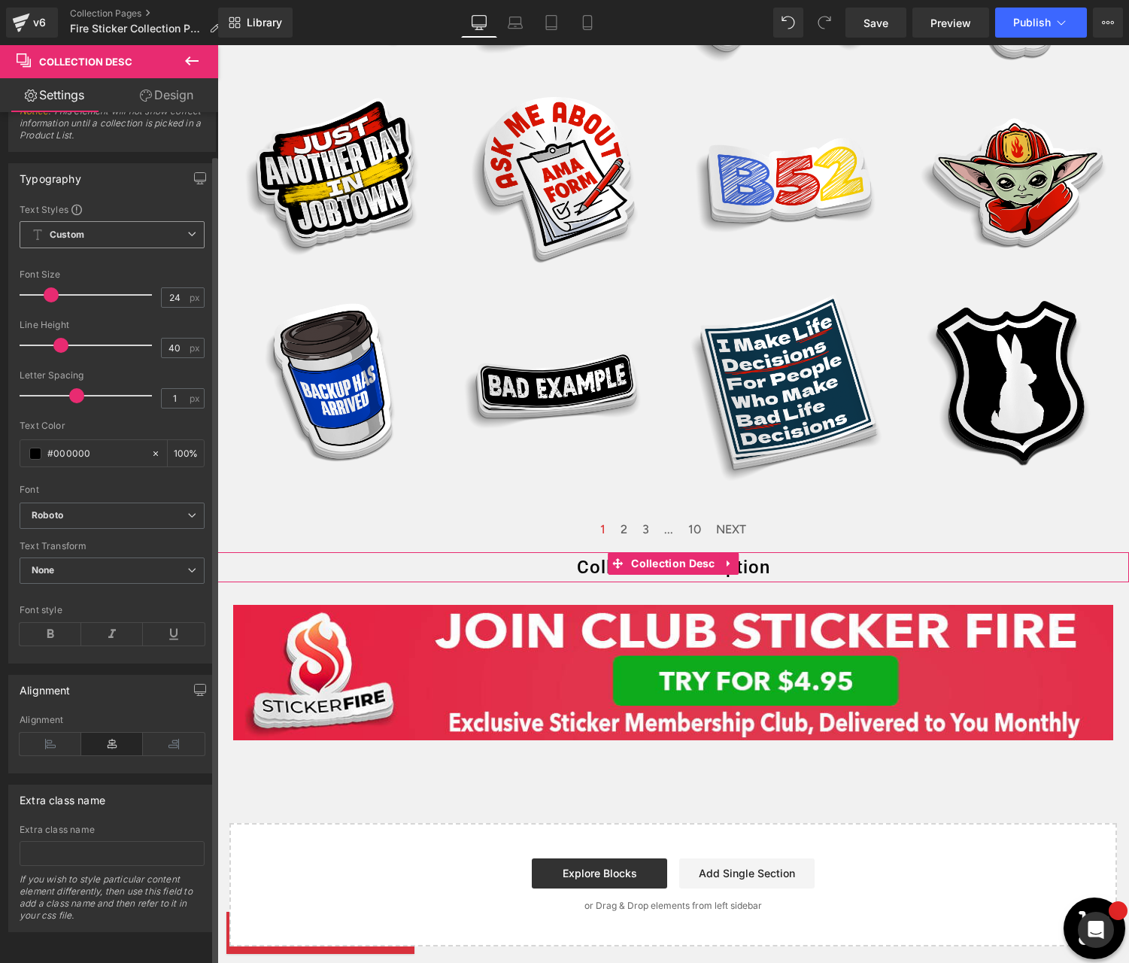
scroll to position [0, 0]
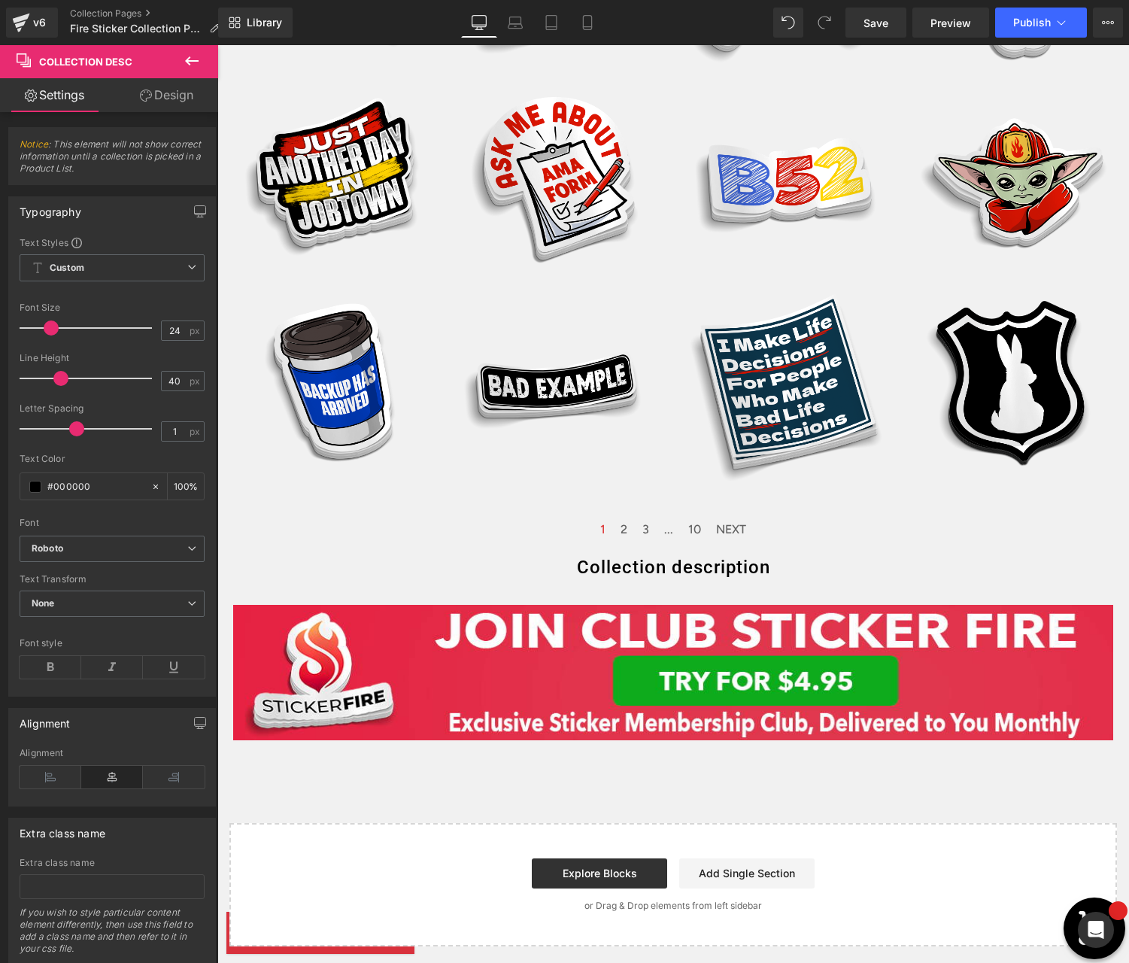
click at [190, 58] on icon at bounding box center [192, 61] width 18 height 18
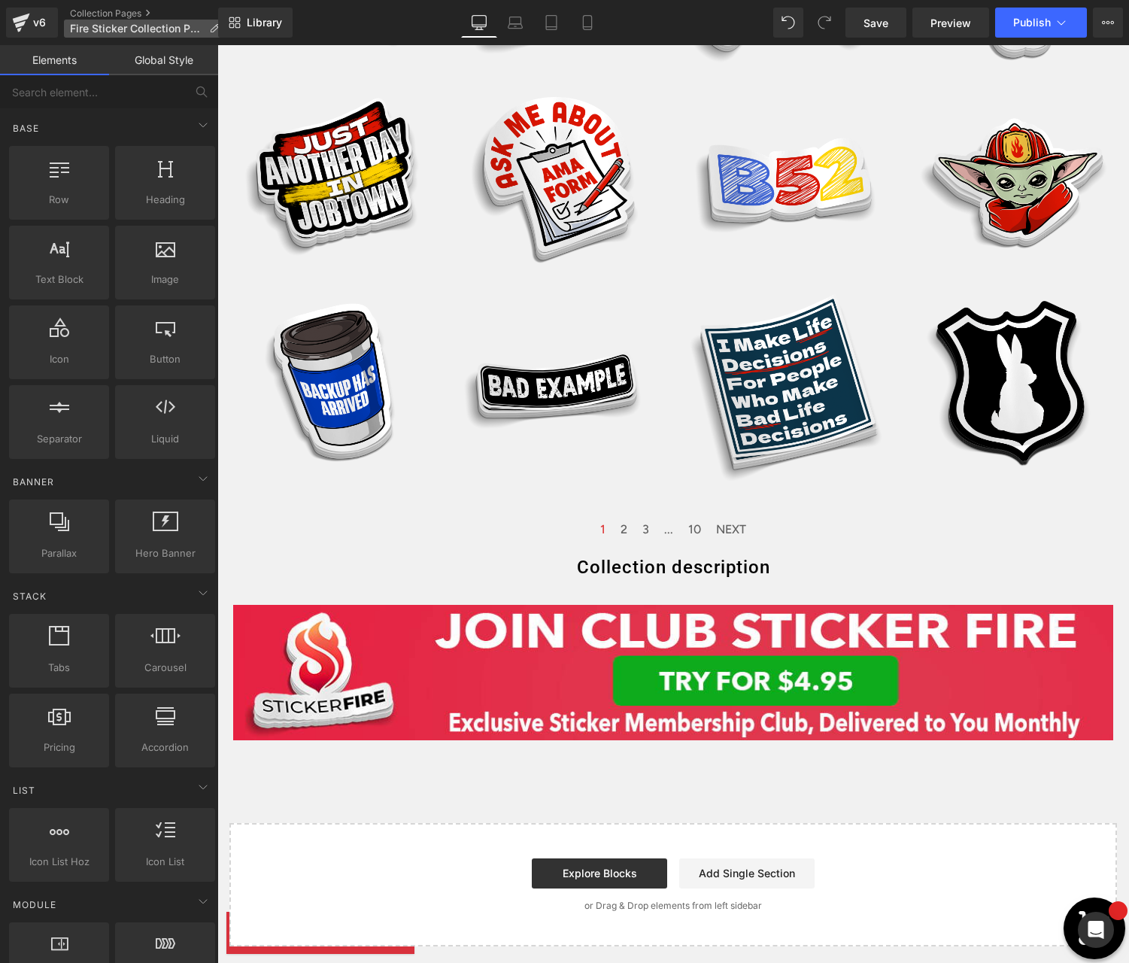
click at [196, 26] on span "Fire Sticker Collection Page" at bounding box center [136, 29] width 133 height 12
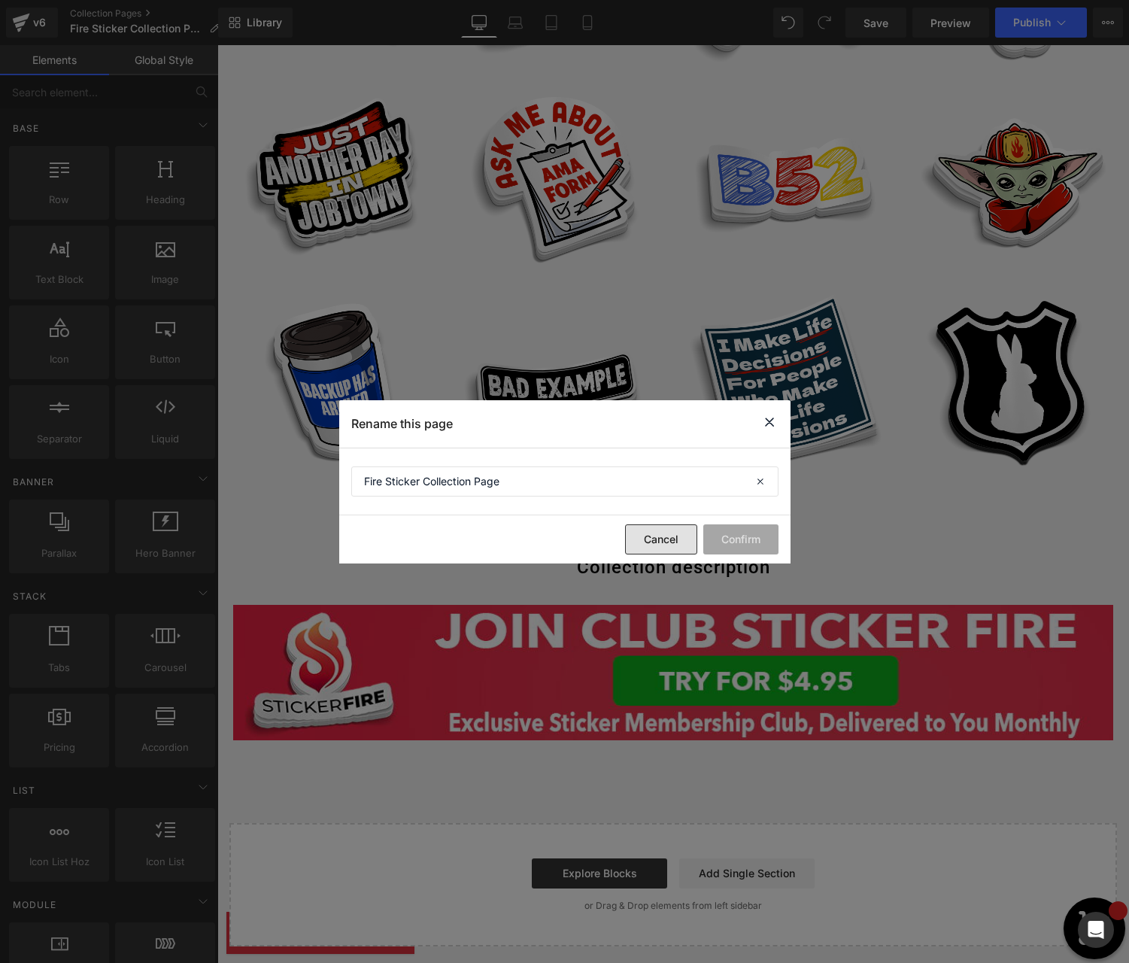
click at [659, 543] on button "Cancel" at bounding box center [661, 539] width 72 height 30
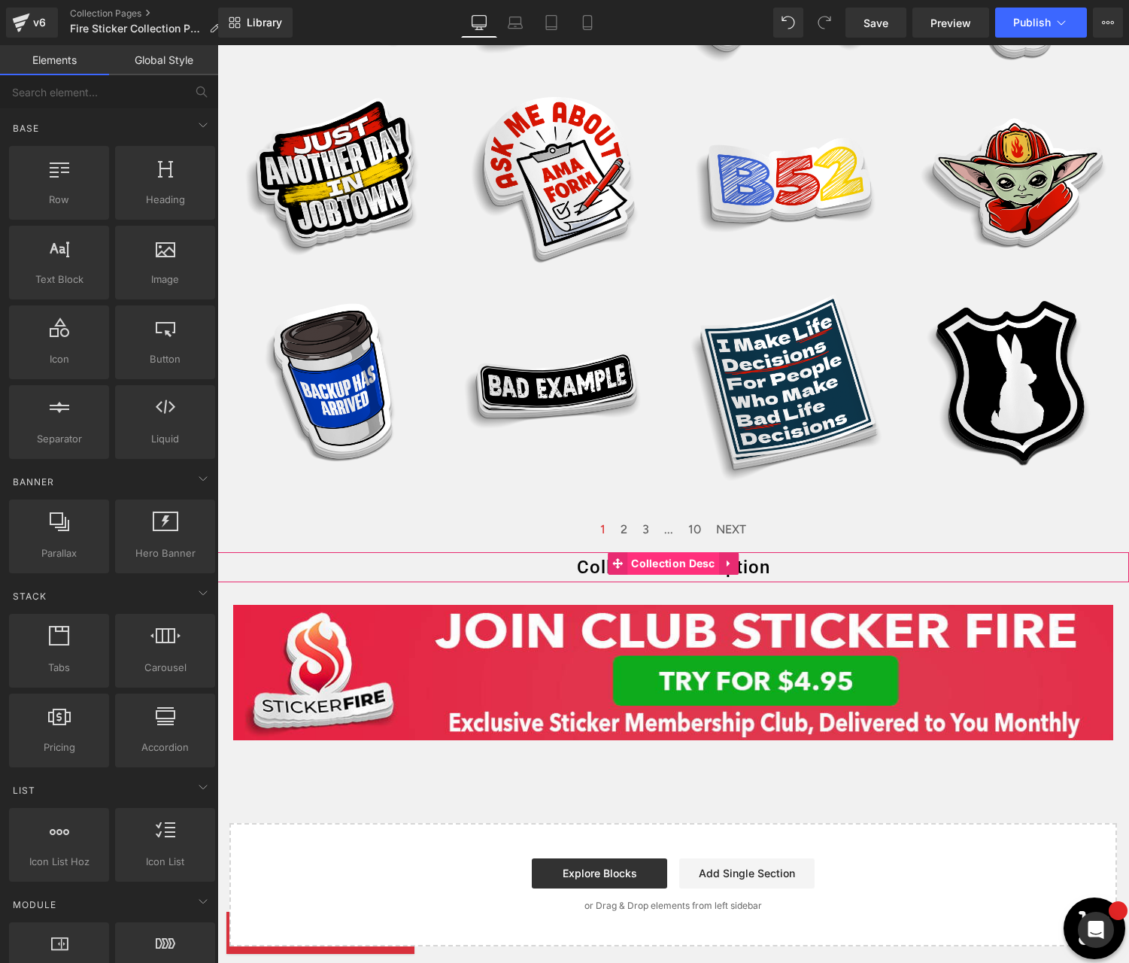
click at [678, 566] on span "Collection Desc" at bounding box center [674, 563] width 92 height 23
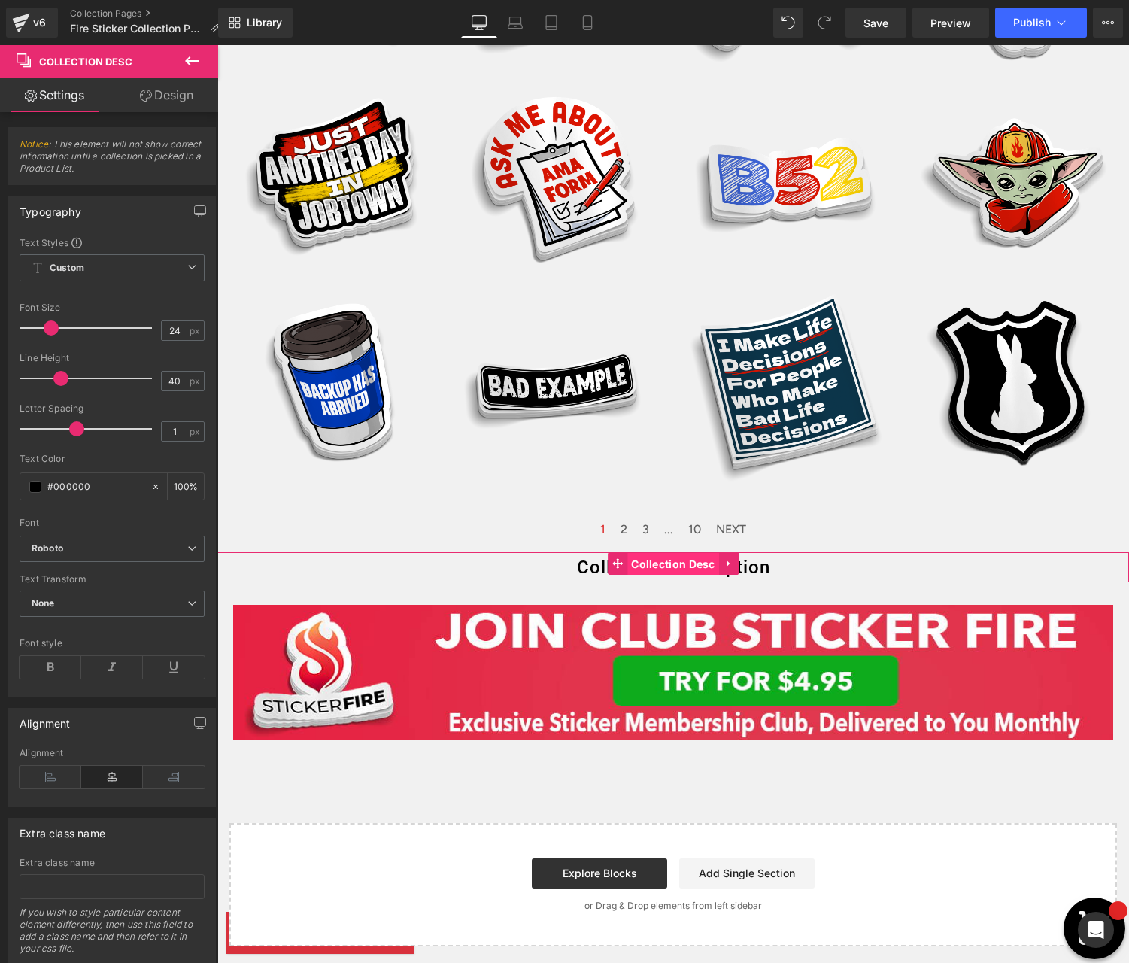
click at [676, 564] on span "Collection Desc" at bounding box center [674, 564] width 92 height 23
drag, startPoint x: 176, startPoint y: 333, endPoint x: 130, endPoint y: 333, distance: 45.9
click at [130, 332] on div "Font Size 24 px" at bounding box center [112, 327] width 185 height 50
type input "12"
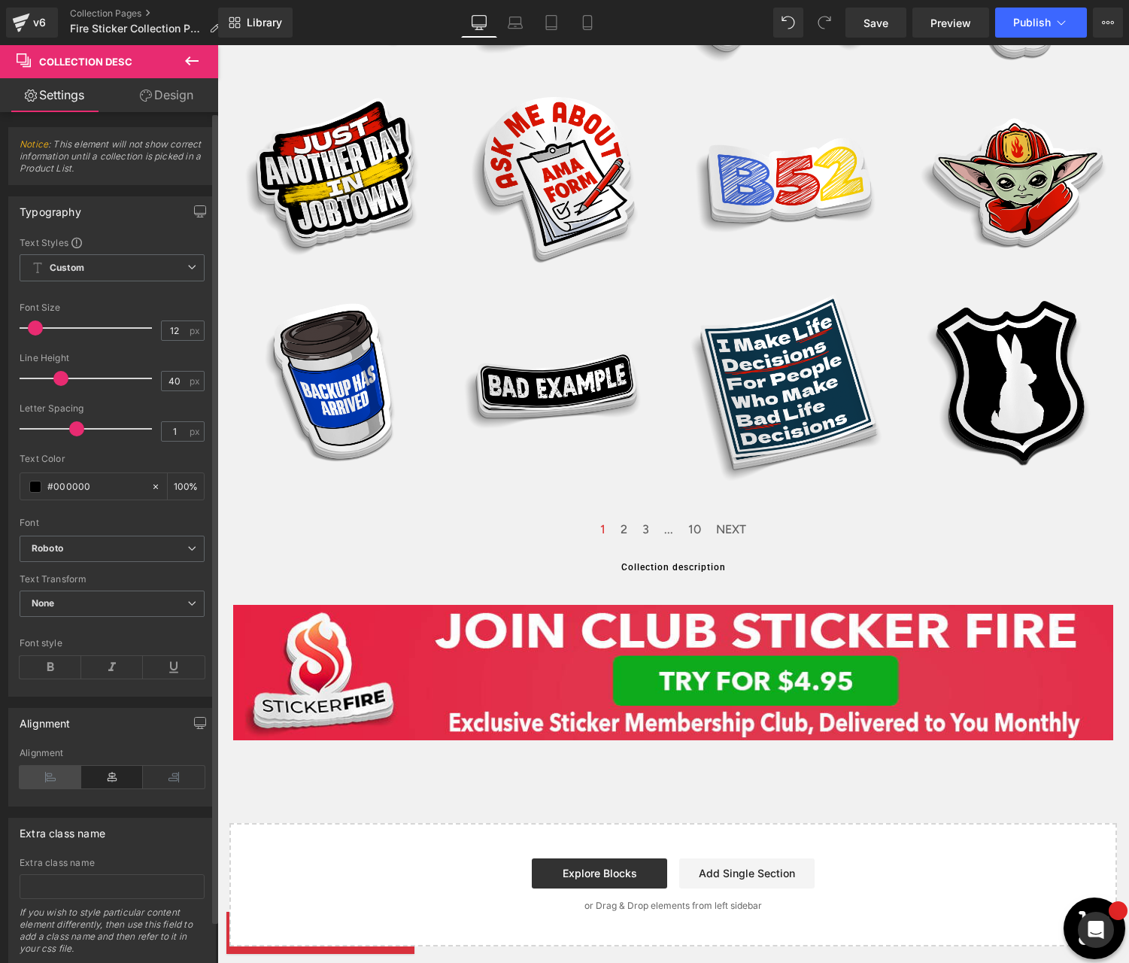
click at [57, 779] on icon at bounding box center [51, 777] width 62 height 23
click at [154, 93] on link "Design" at bounding box center [166, 95] width 109 height 34
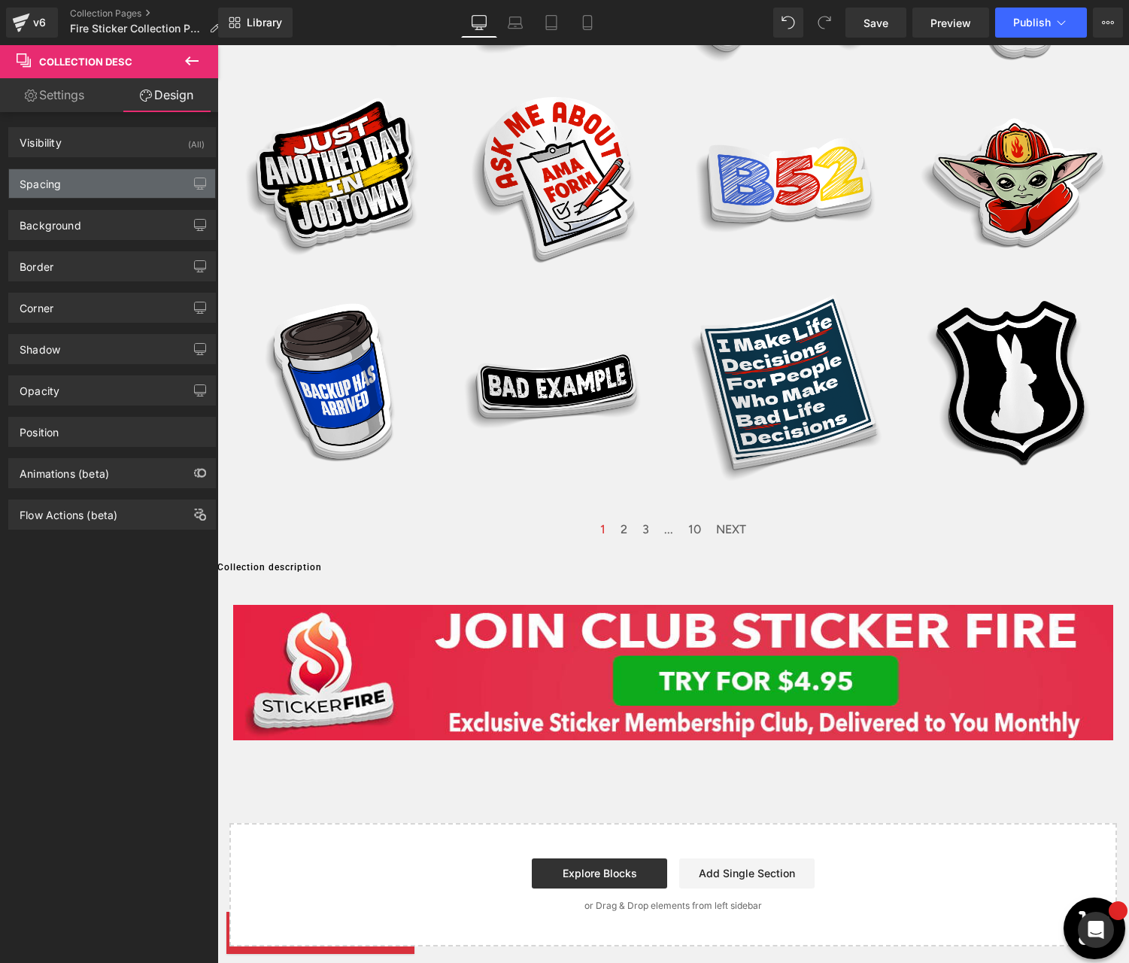
click at [135, 189] on div "Spacing" at bounding box center [112, 183] width 206 height 29
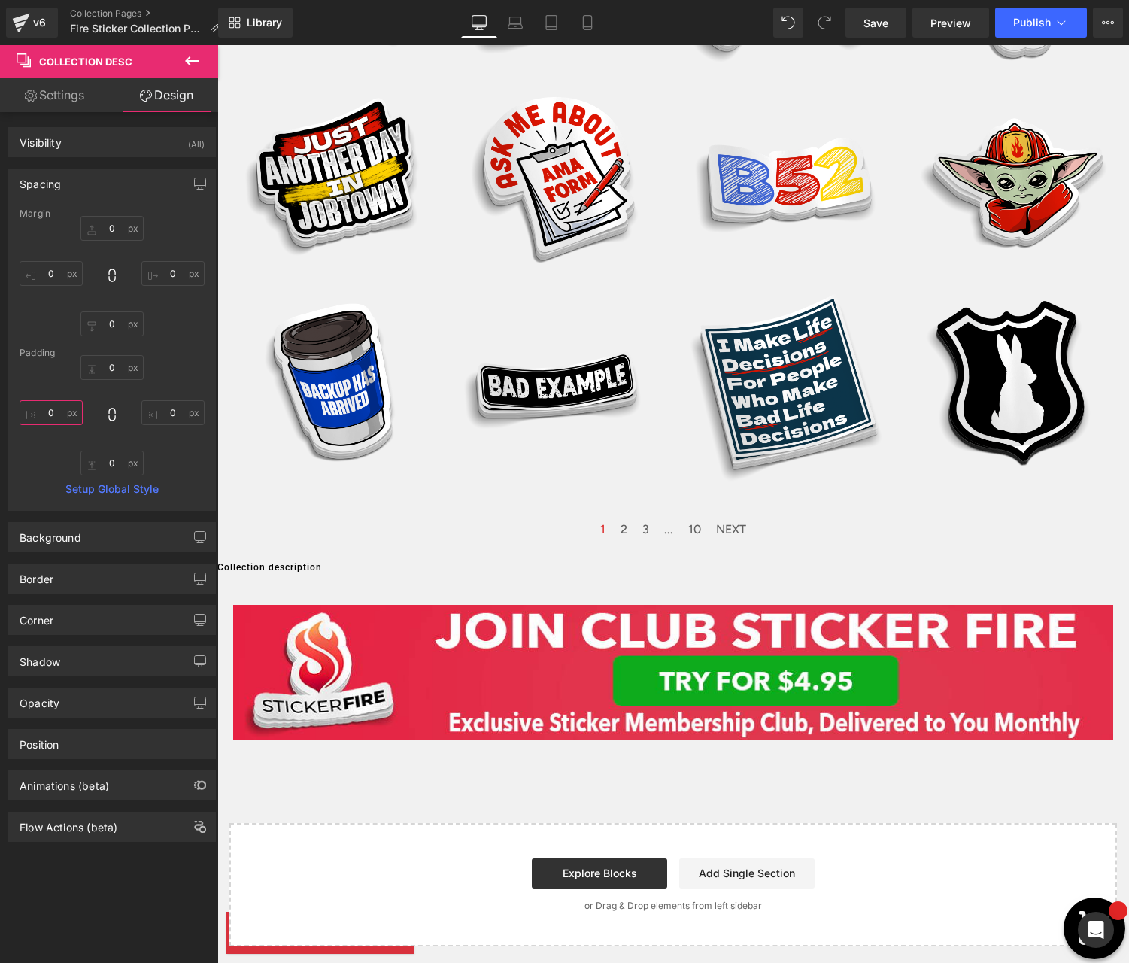
click at [47, 412] on input "0" at bounding box center [51, 412] width 63 height 25
type input "80"
drag, startPoint x: 166, startPoint y: 412, endPoint x: 214, endPoint y: 446, distance: 59.5
click at [166, 413] on input "0" at bounding box center [172, 412] width 63 height 25
type input "80"
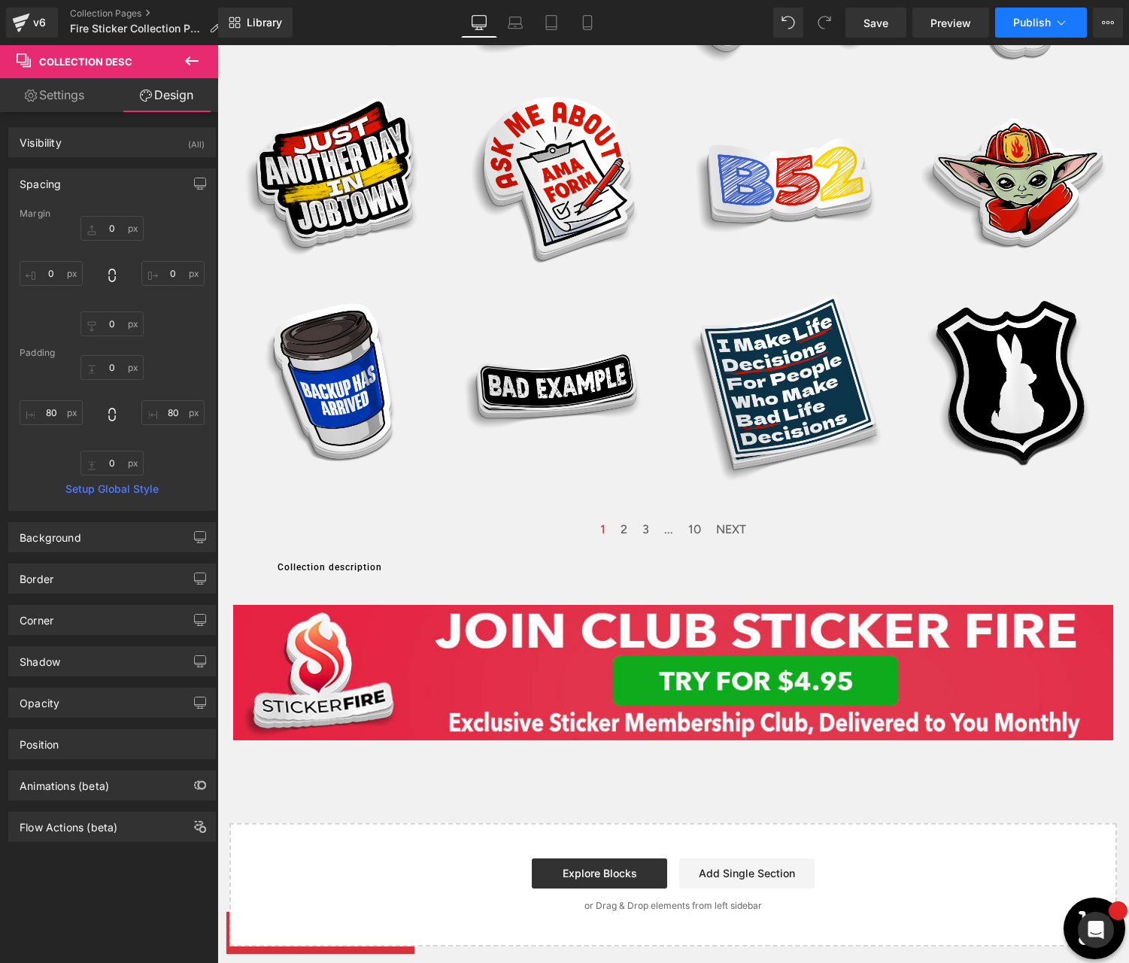
click at [1036, 27] on span "Publish" at bounding box center [1033, 23] width 38 height 12
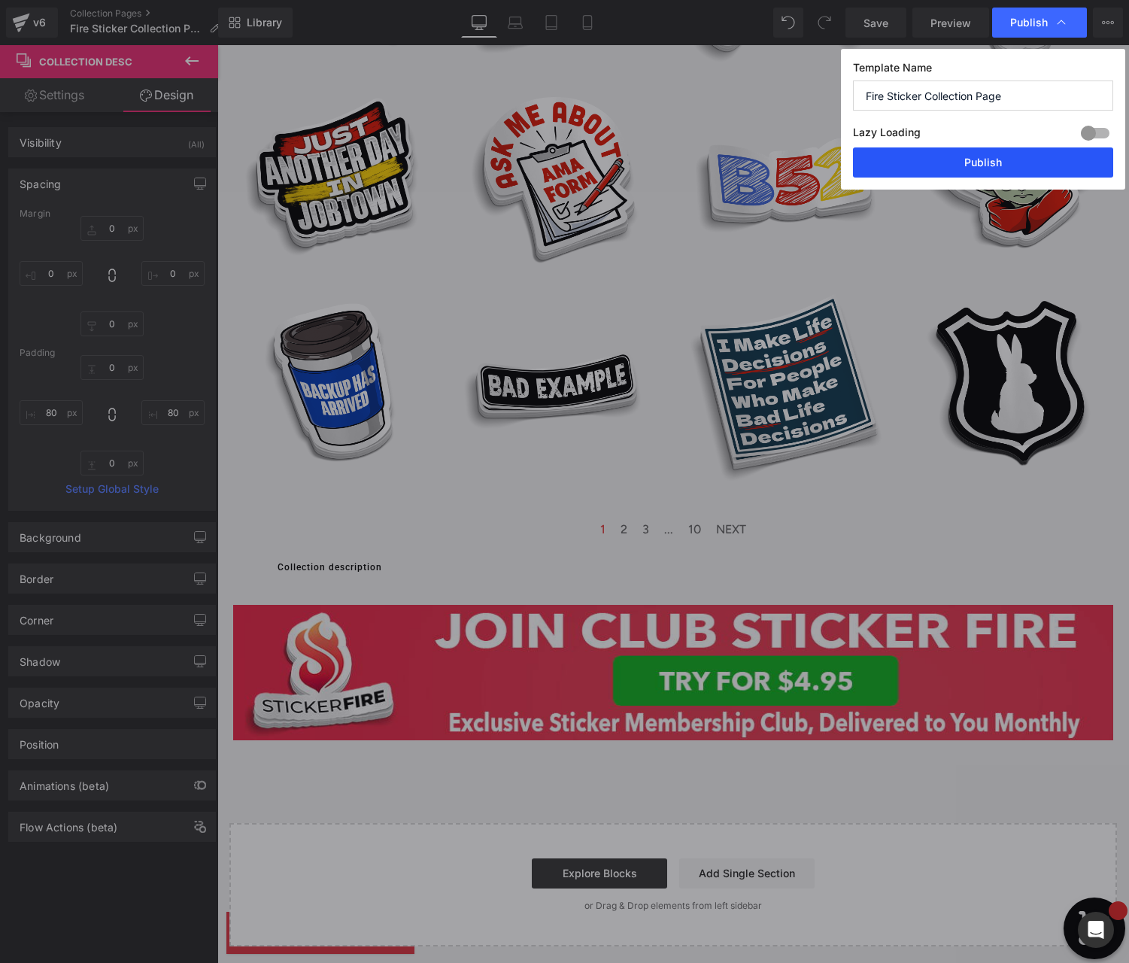
click at [975, 160] on button "Publish" at bounding box center [983, 162] width 260 height 30
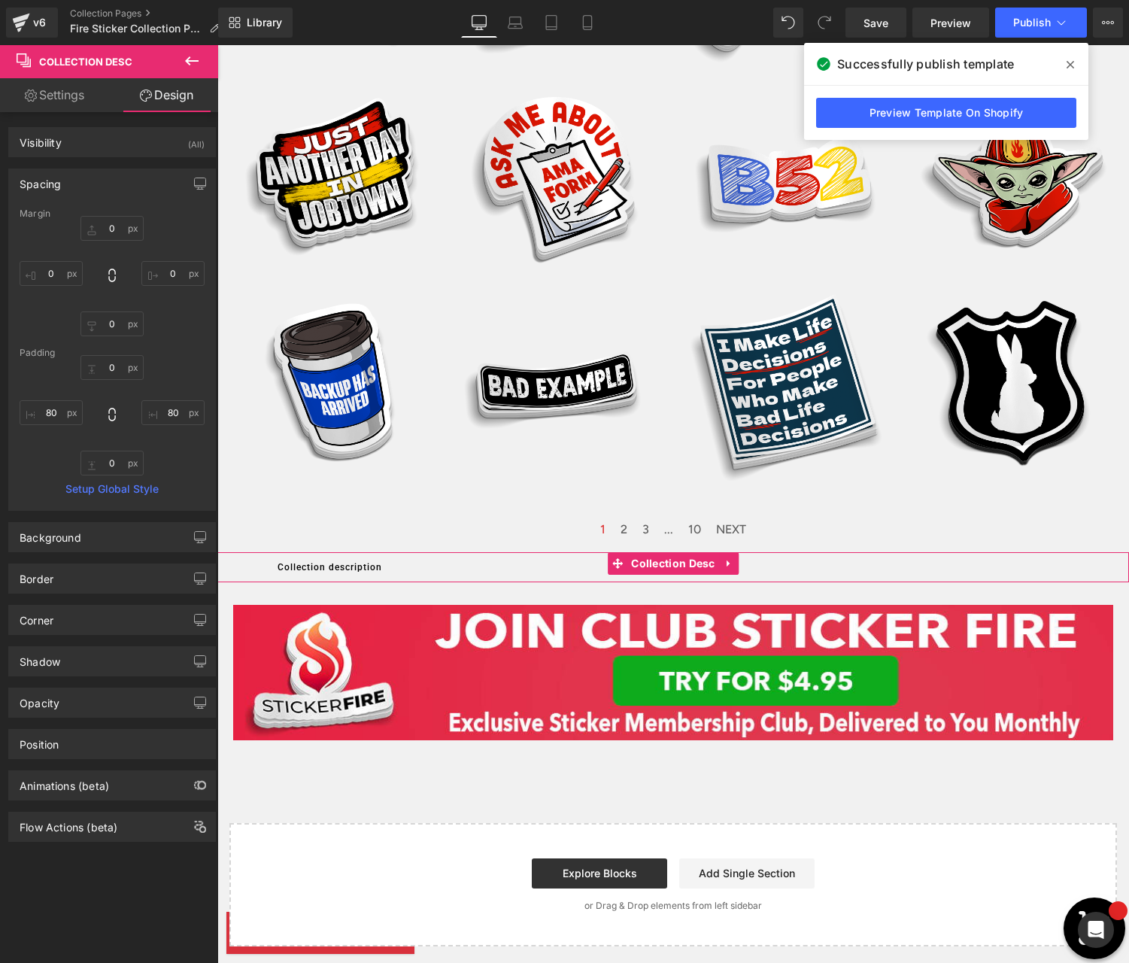
click at [51, 98] on link "Settings" at bounding box center [54, 95] width 109 height 34
type input "100"
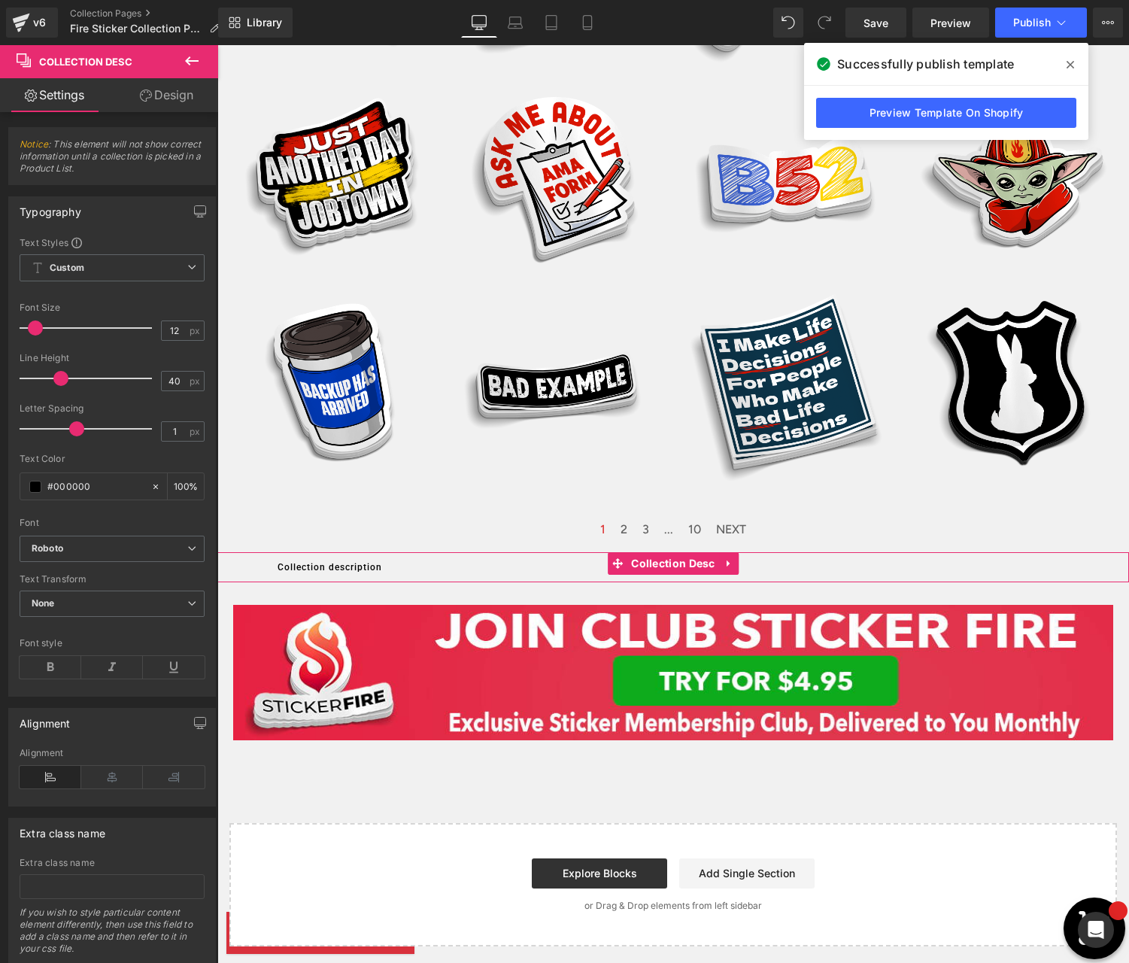
click at [51, 99] on link "Settings" at bounding box center [54, 95] width 109 height 34
click at [162, 383] on input "40" at bounding box center [175, 381] width 26 height 19
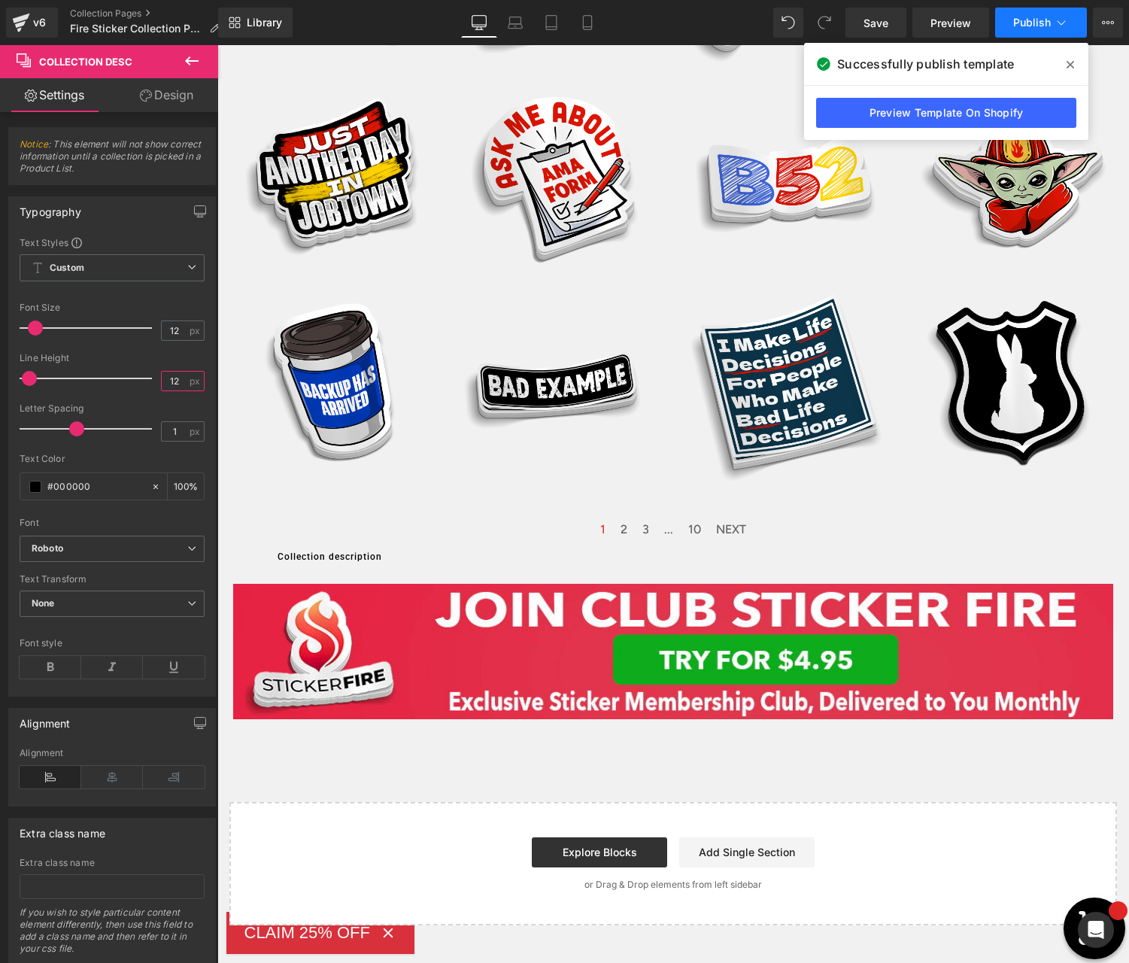
type input "12"
click at [1050, 20] on span "Publish" at bounding box center [1033, 23] width 38 height 12
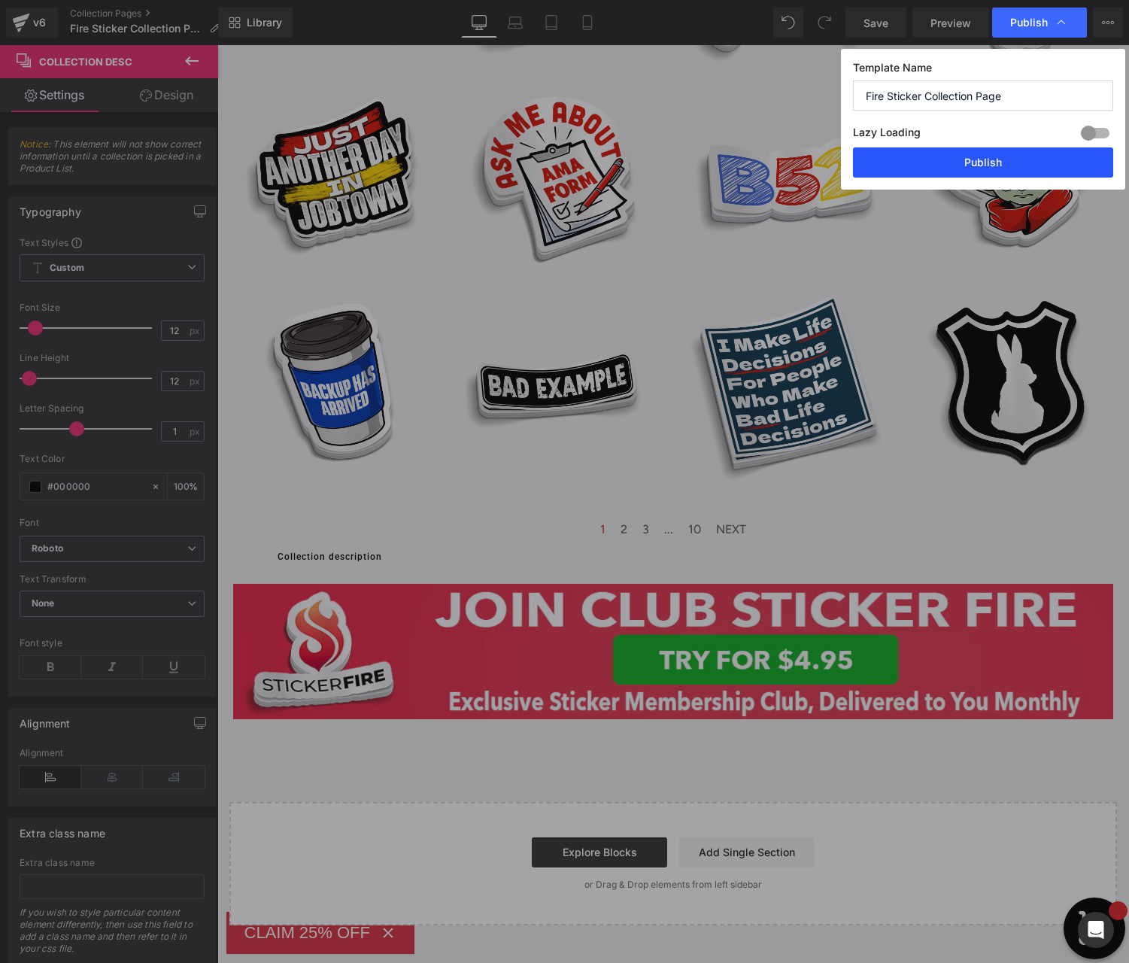
click at [1004, 158] on button "Publish" at bounding box center [983, 162] width 260 height 30
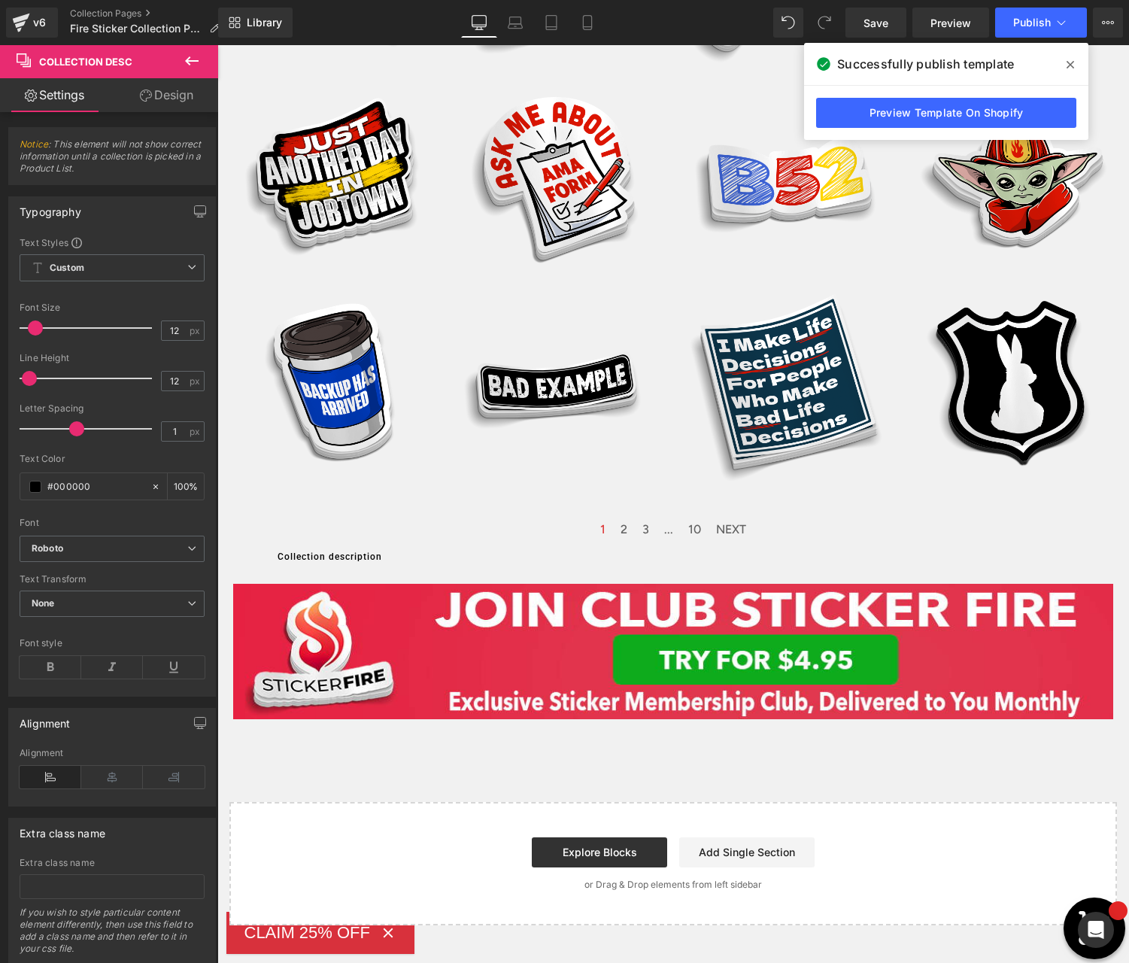
click at [188, 61] on icon at bounding box center [192, 60] width 14 height 9
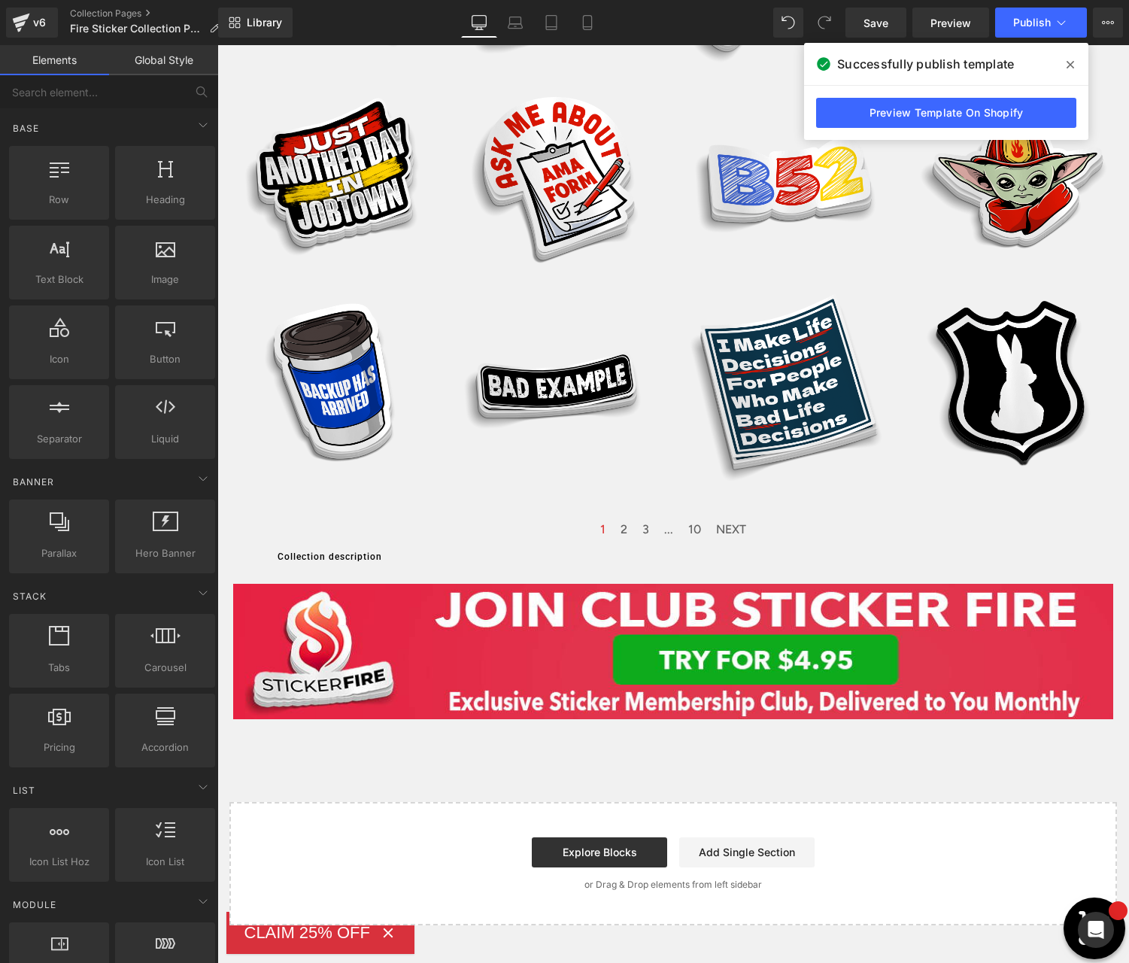
click at [1075, 62] on span at bounding box center [1071, 65] width 24 height 24
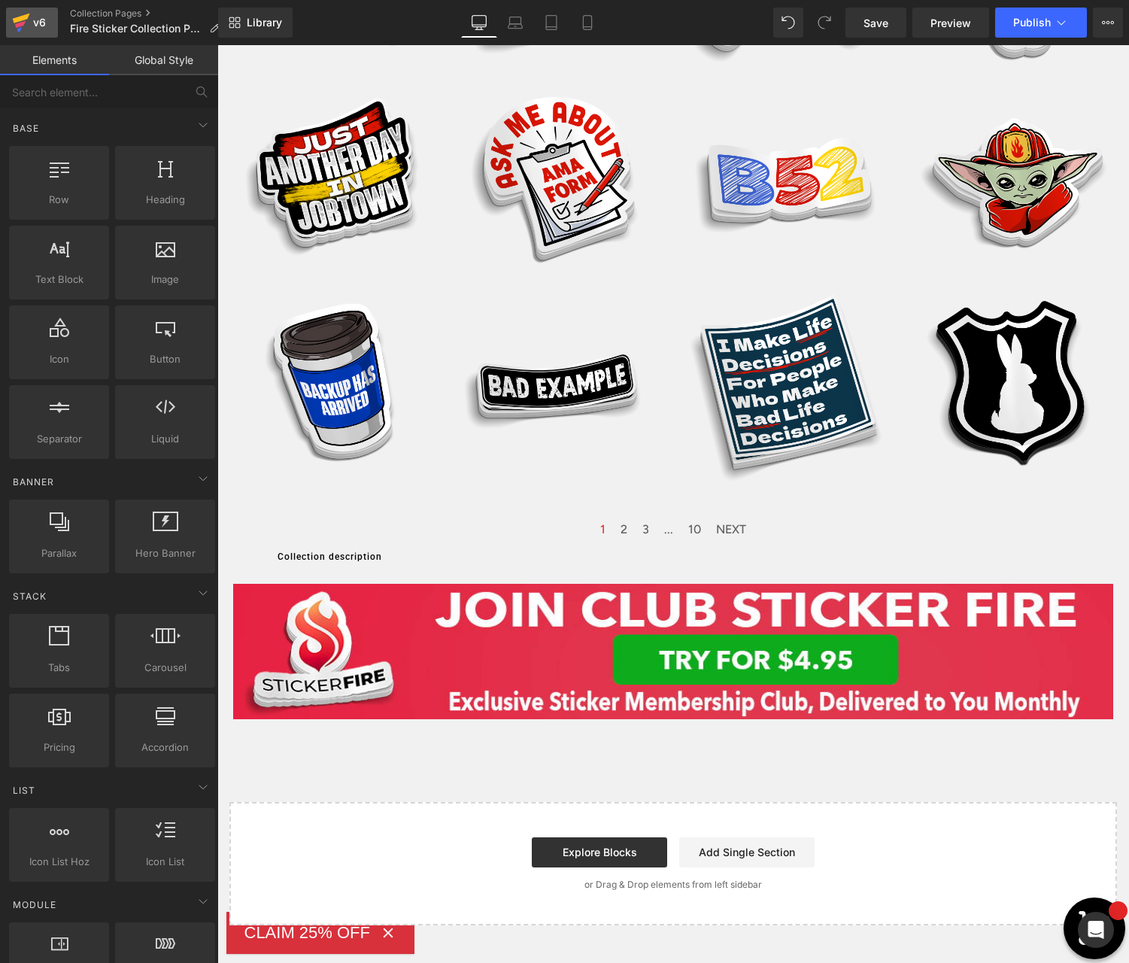
click at [39, 26] on div "v6" at bounding box center [39, 23] width 19 height 20
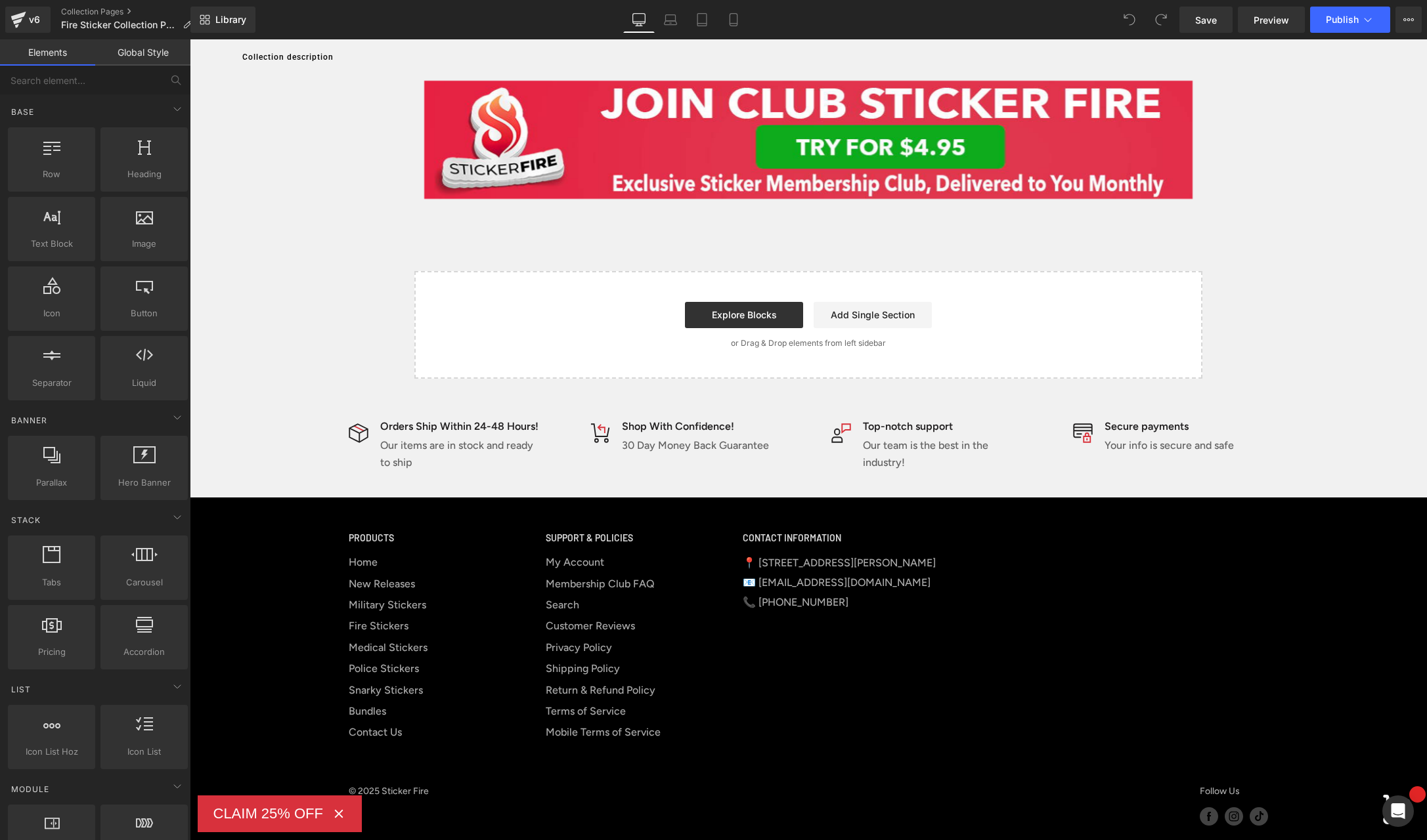
scroll to position [2246, 0]
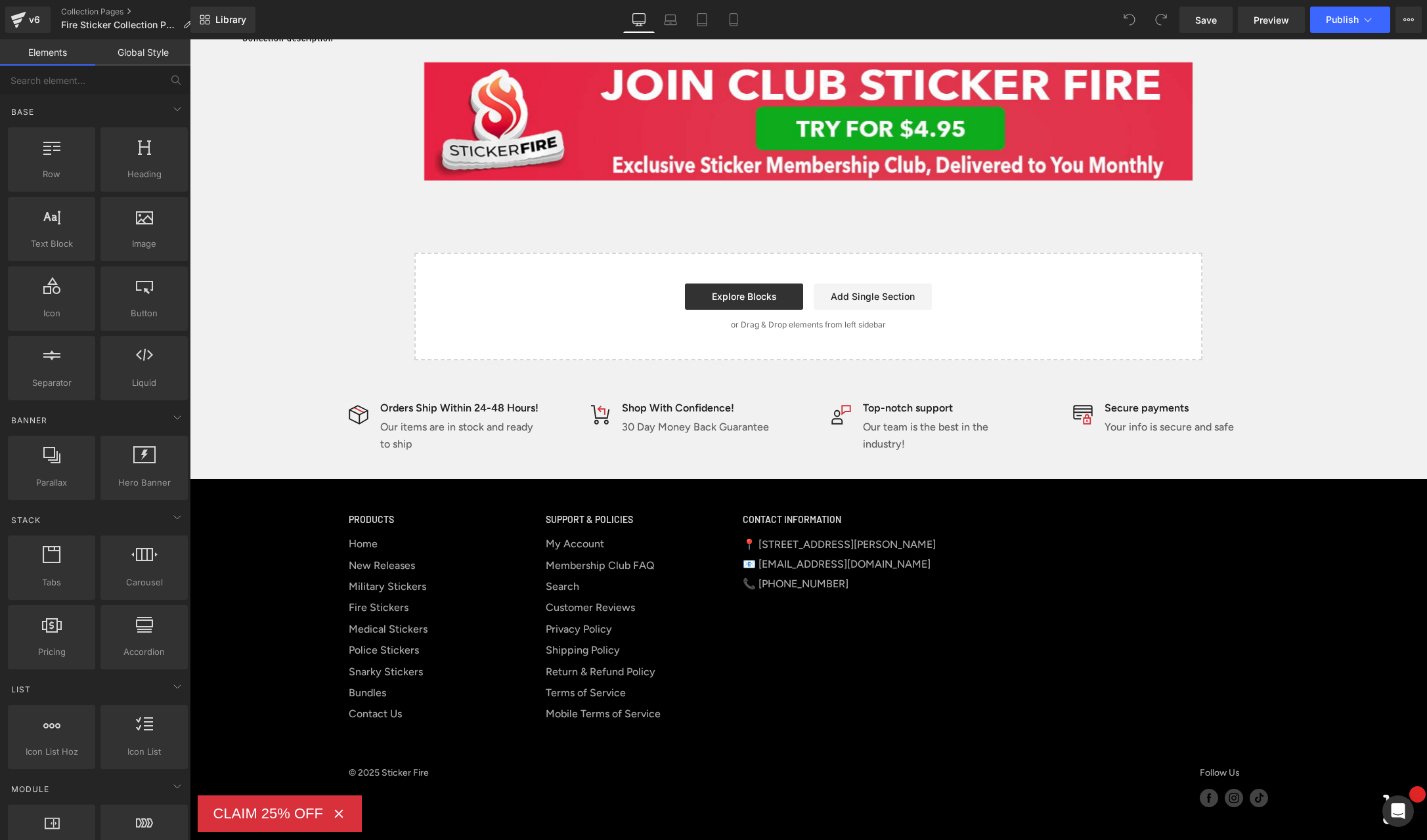
click at [690, 427] on p "30 Day Money Back Guarantee" at bounding box center [696, 427] width 148 height 17
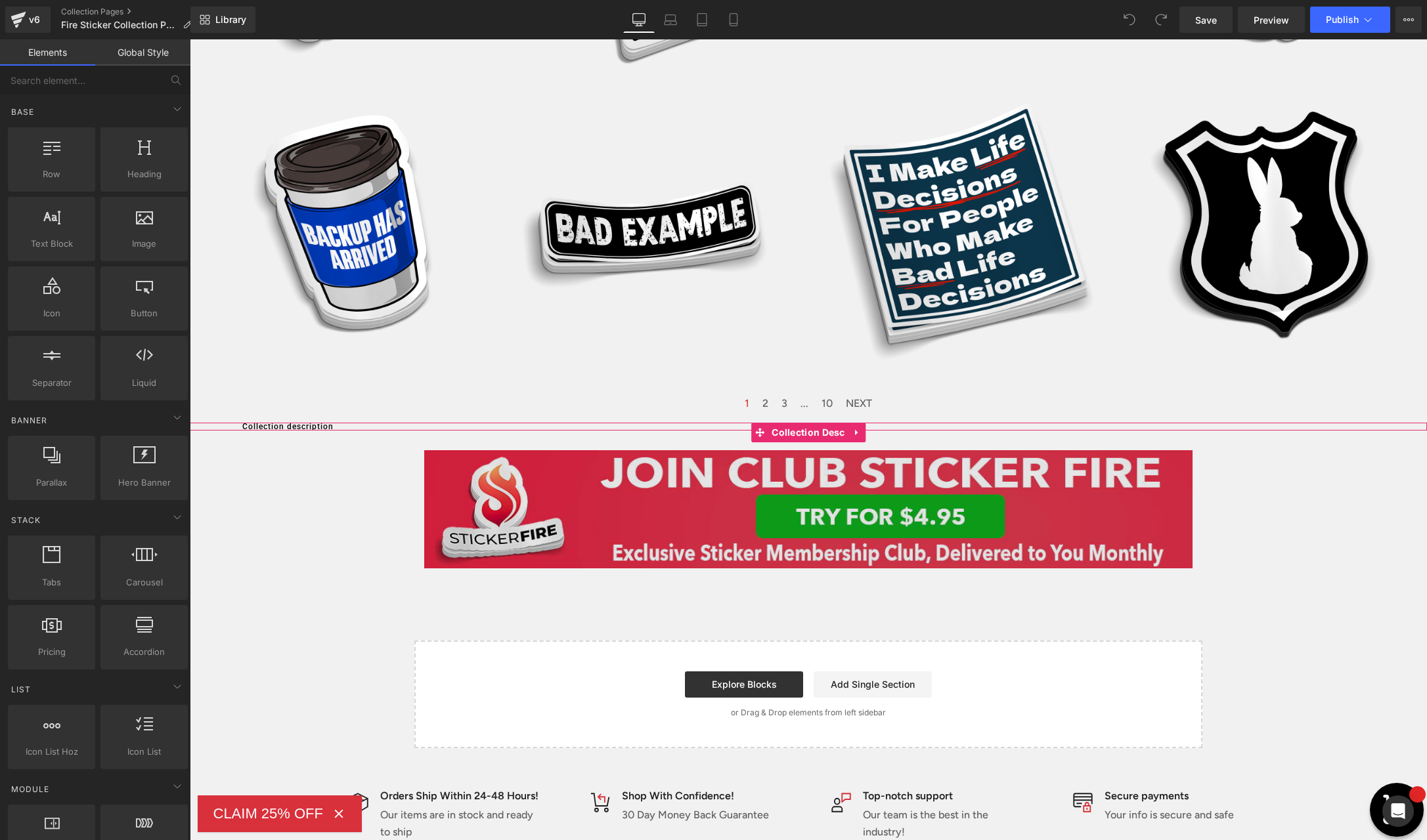
scroll to position [1932, 0]
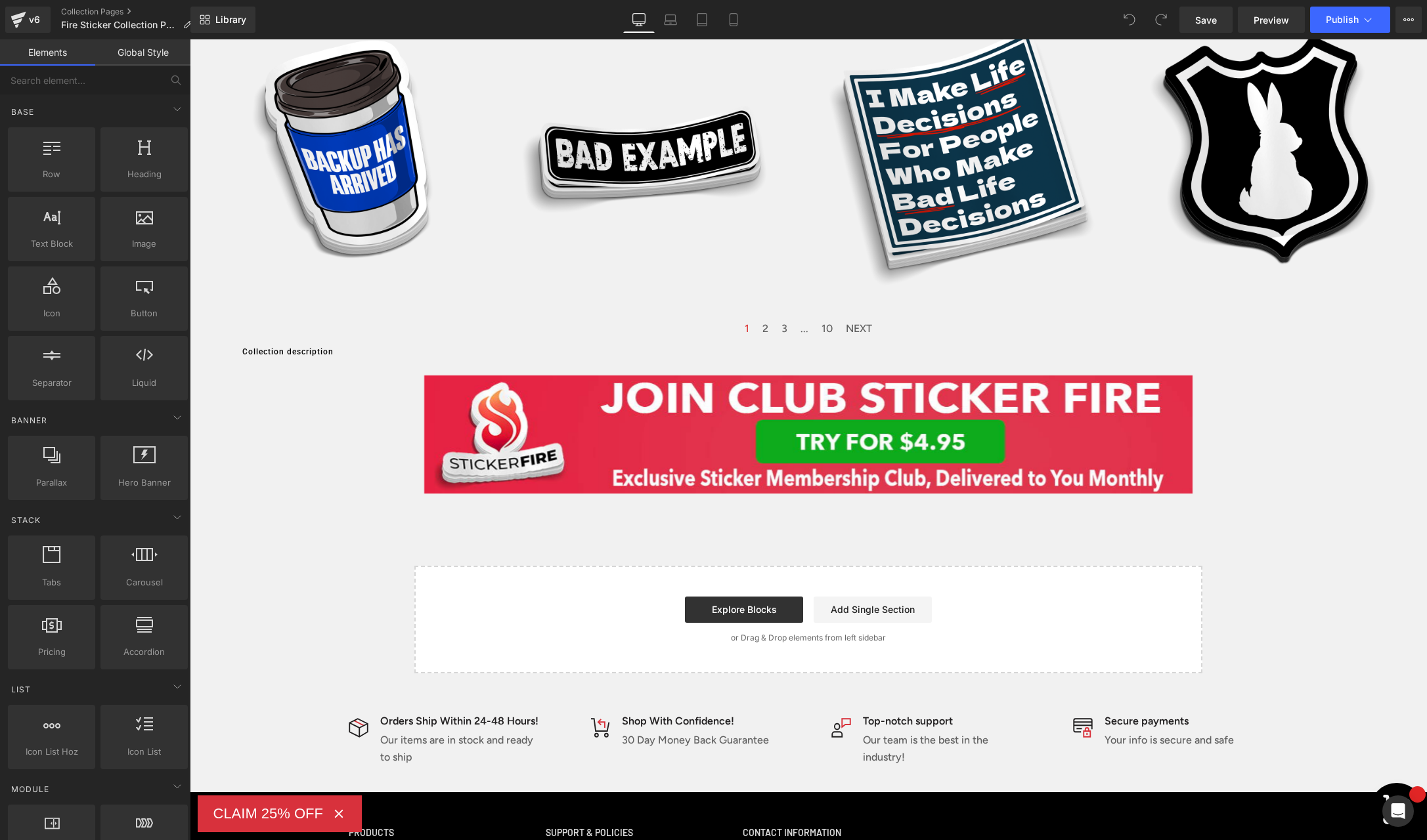
drag, startPoint x: 784, startPoint y: 728, endPoint x: 775, endPoint y: 732, distance: 9.8
click at [780, 730] on div "Shop With Confidence! 30 Day Money Back Guarantee" at bounding box center [688, 739] width 196 height 53
drag, startPoint x: 691, startPoint y: 747, endPoint x: 847, endPoint y: 732, distance: 156.7
click at [694, 743] on p "30 Day Money Back Guarantee" at bounding box center [696, 741] width 148 height 17
drag, startPoint x: 923, startPoint y: 734, endPoint x: 934, endPoint y: 728, distance: 12.5
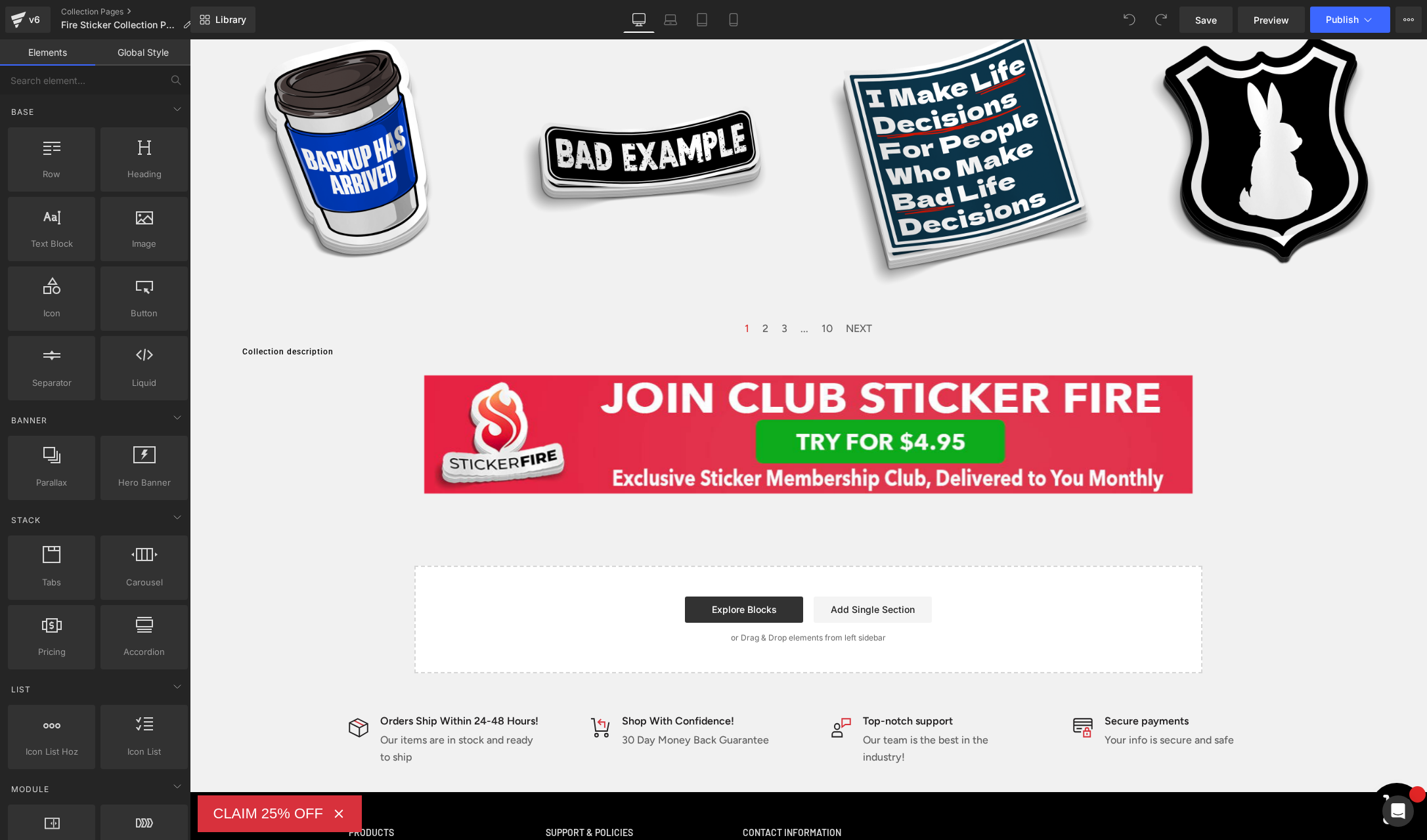
click at [923, 734] on p "Our team is the best in the industry!" at bounding box center [945, 748] width 164 height 33
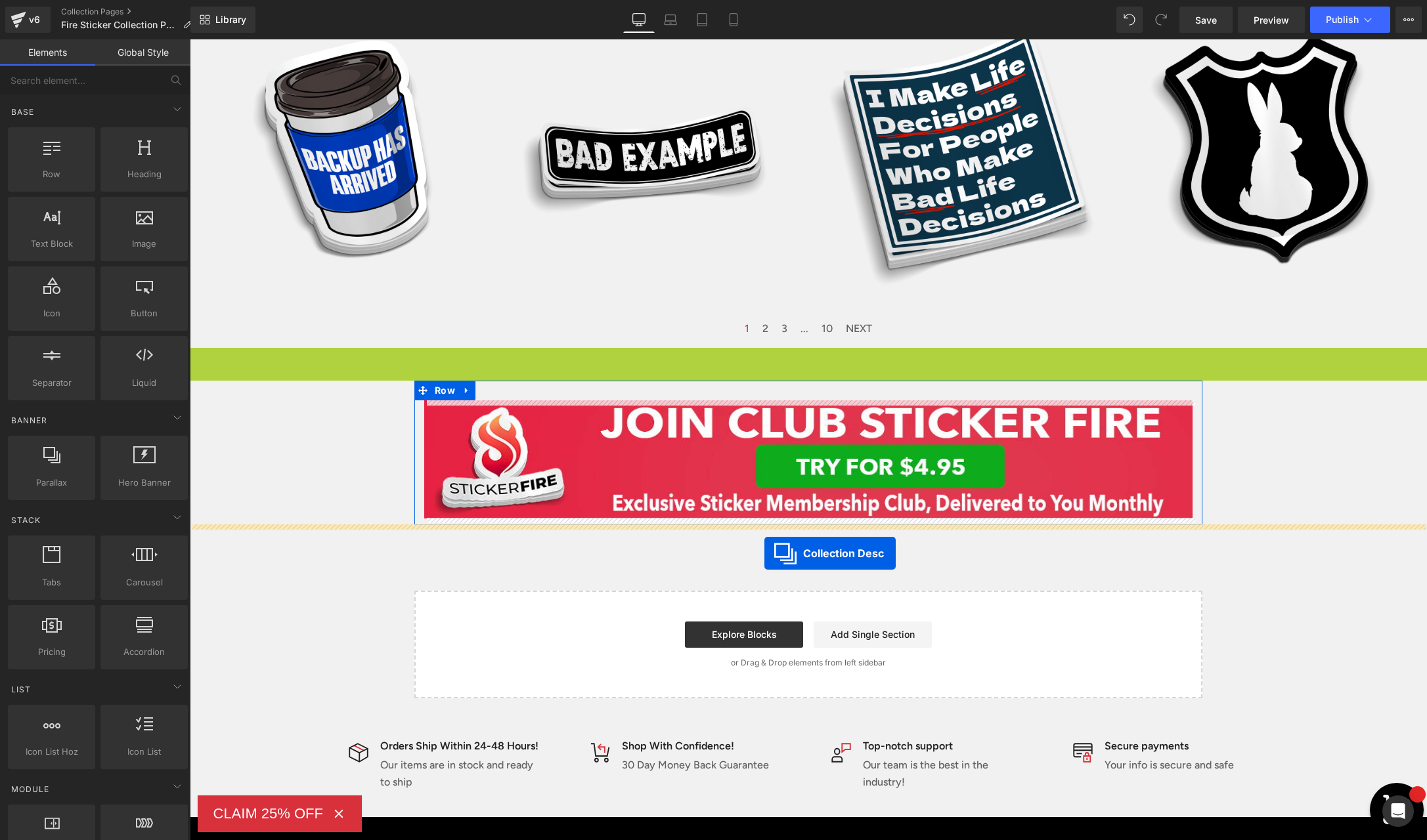
scroll to position [1941, 0]
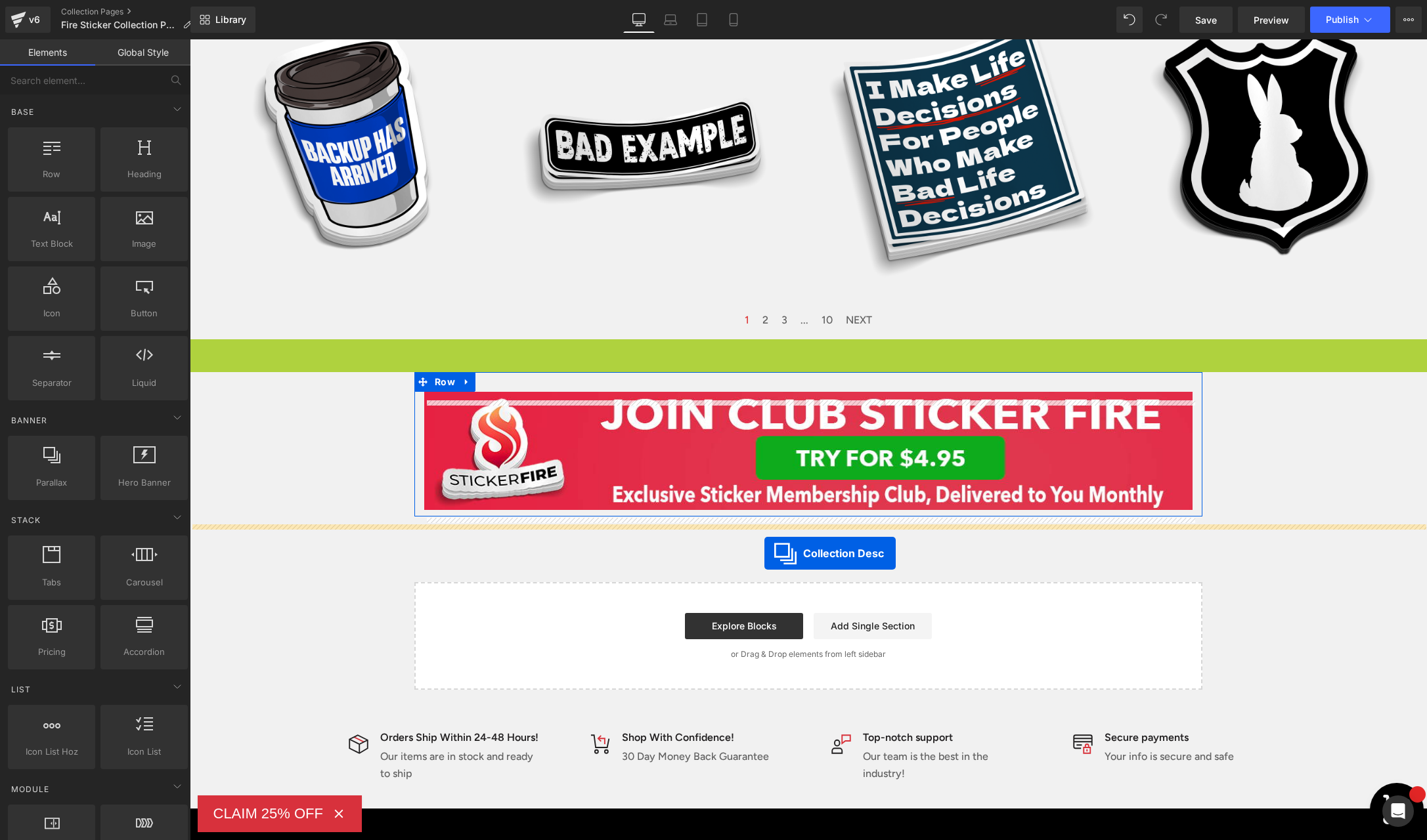
drag, startPoint x: 758, startPoint y: 354, endPoint x: 765, endPoint y: 553, distance: 199.1
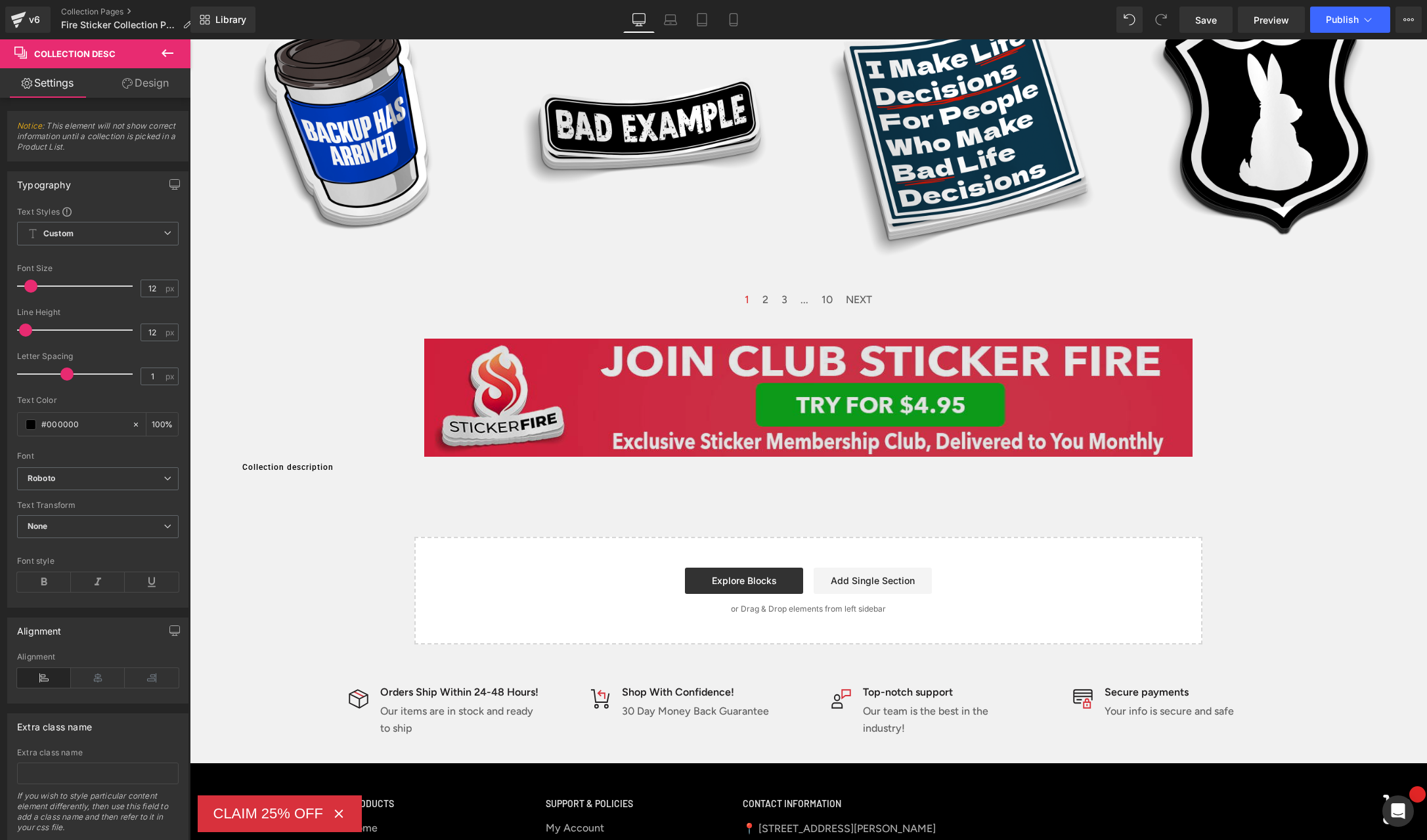
scroll to position [2066, 0]
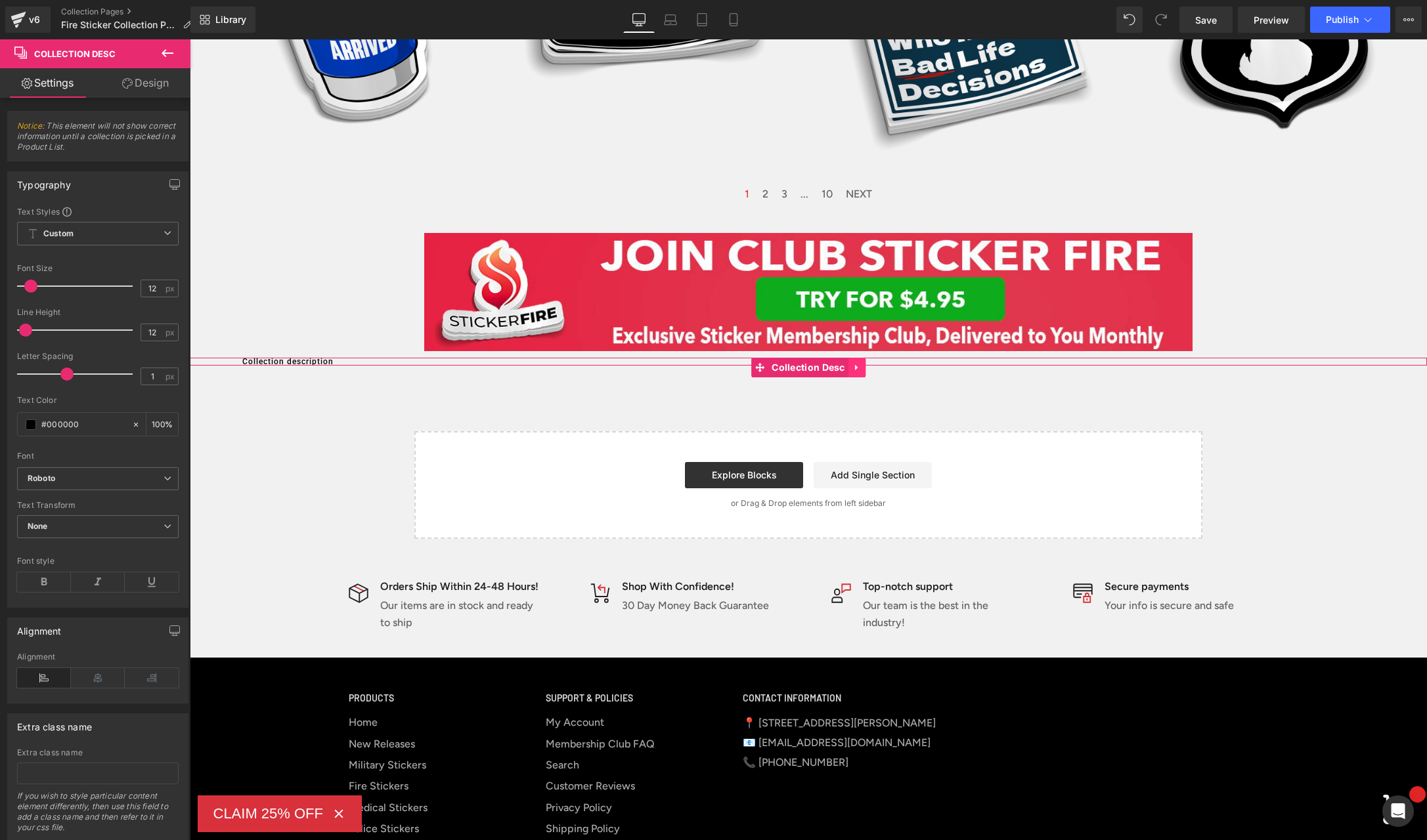
click at [851, 365] on link at bounding box center [857, 367] width 17 height 20
click at [868, 367] on icon at bounding box center [865, 367] width 10 height 10
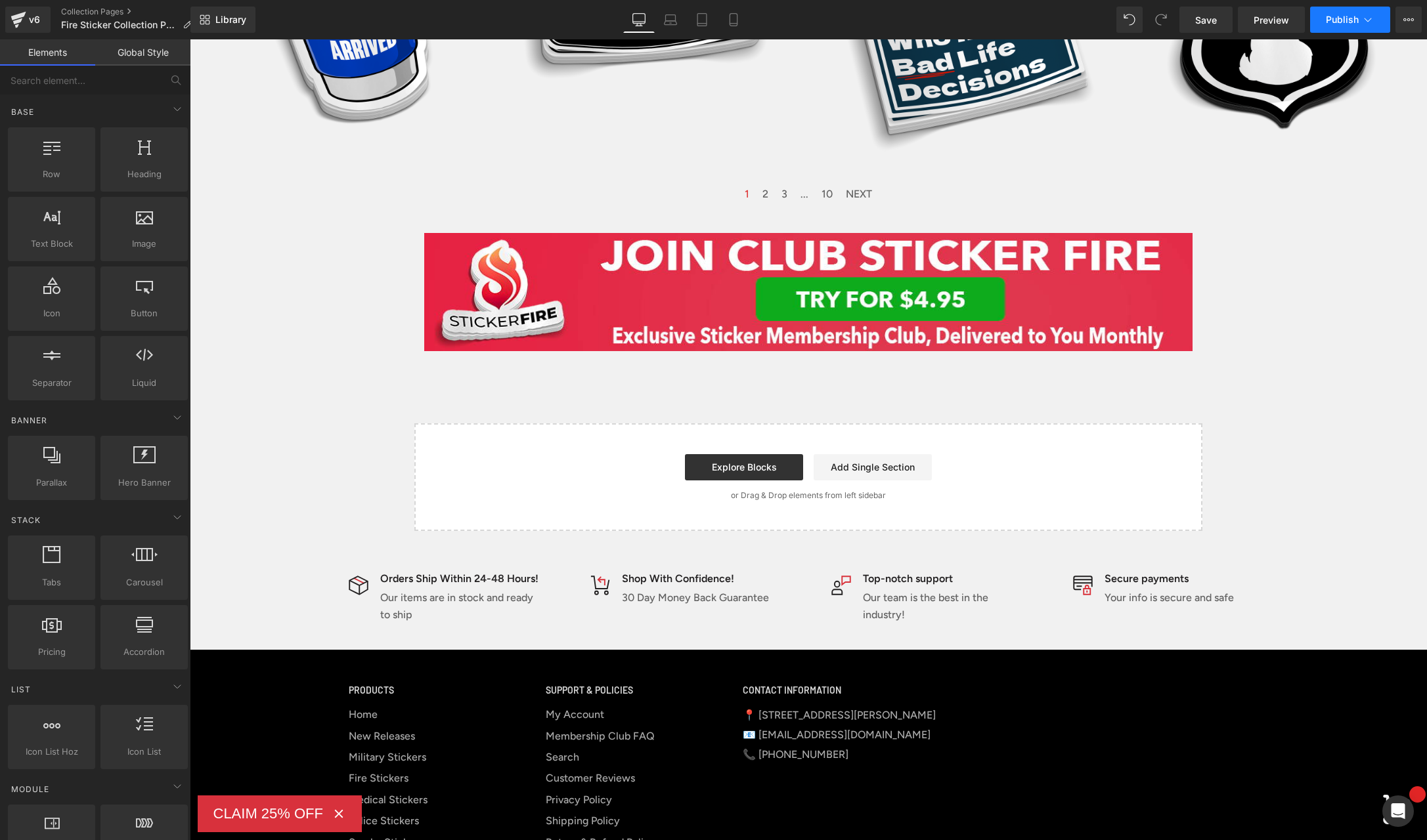
click at [1340, 19] on span "Publish" at bounding box center [1342, 20] width 33 height 10
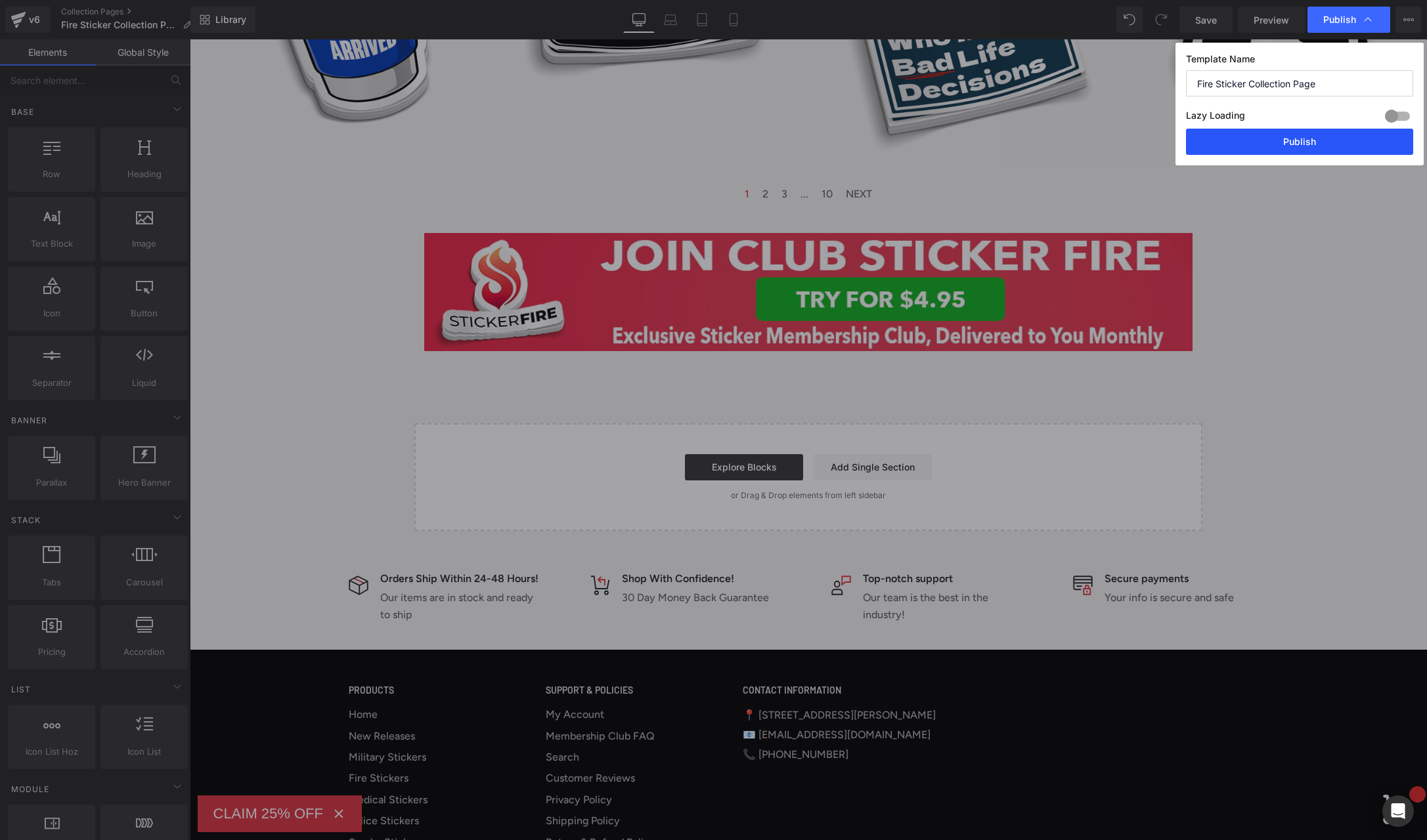
click at [1338, 140] on button "Publish" at bounding box center [1300, 141] width 227 height 26
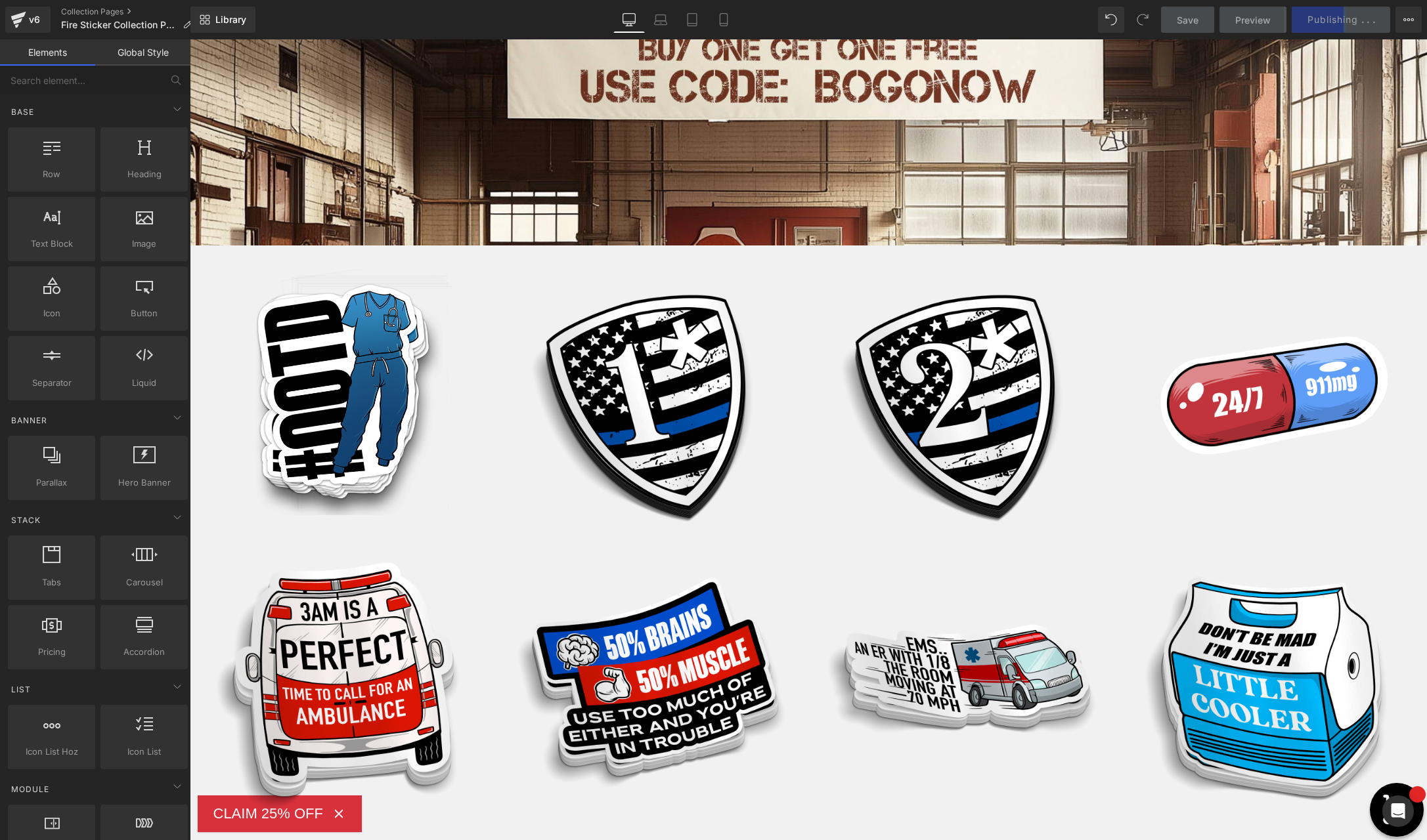
scroll to position [0, 0]
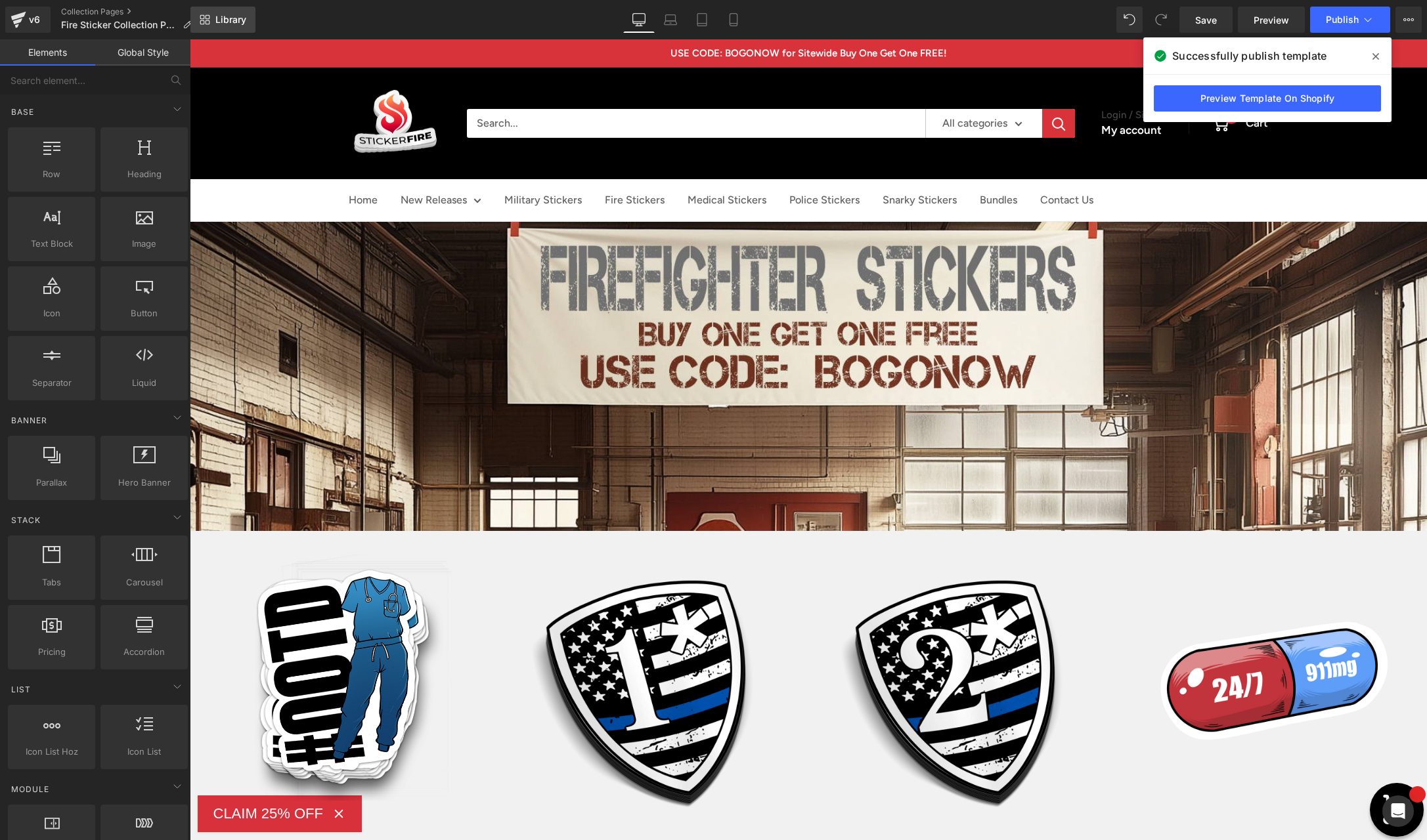
click at [232, 17] on span "Library" at bounding box center [230, 20] width 31 height 12
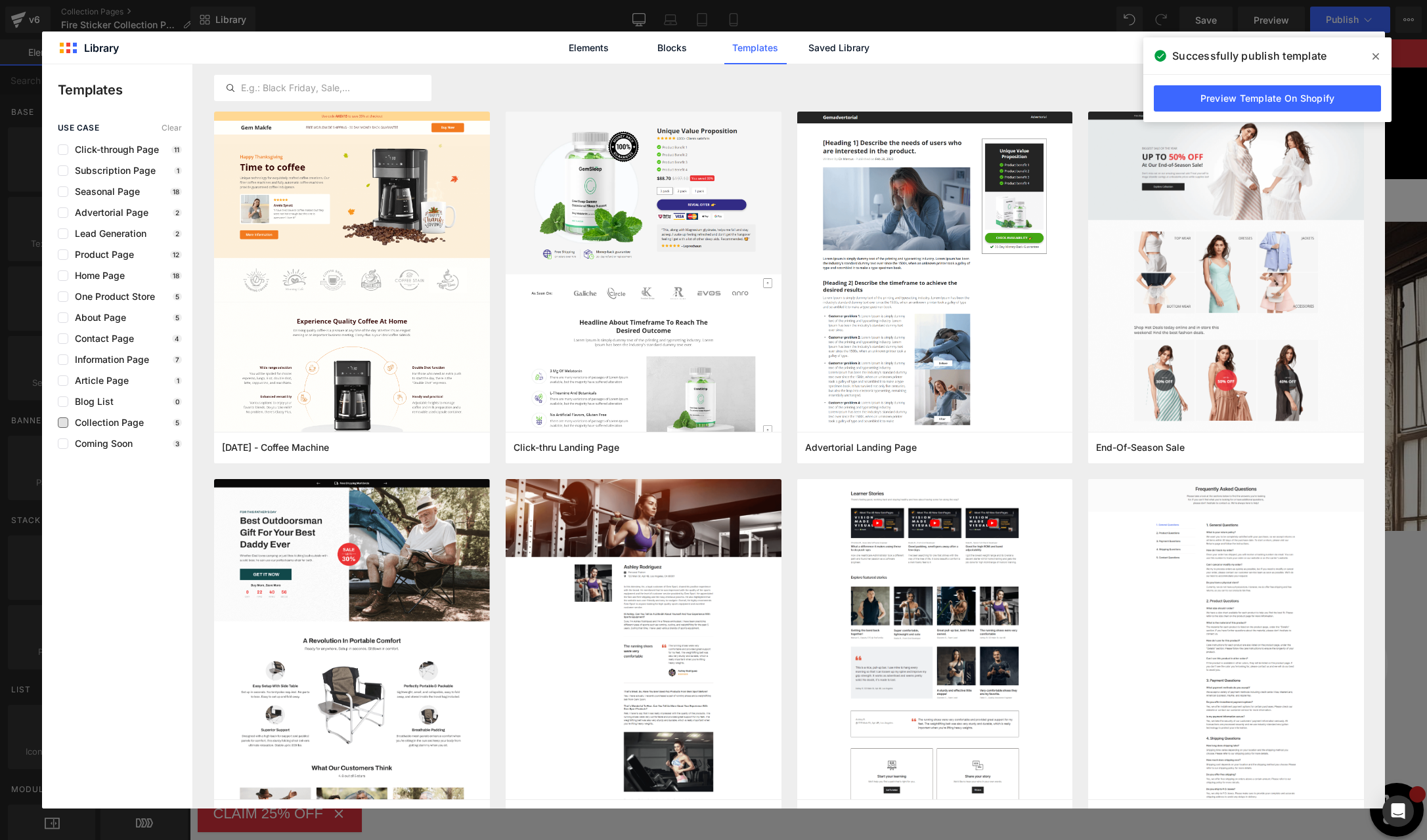
click at [106, 423] on span "Collection Page" at bounding box center [106, 423] width 76 height 10
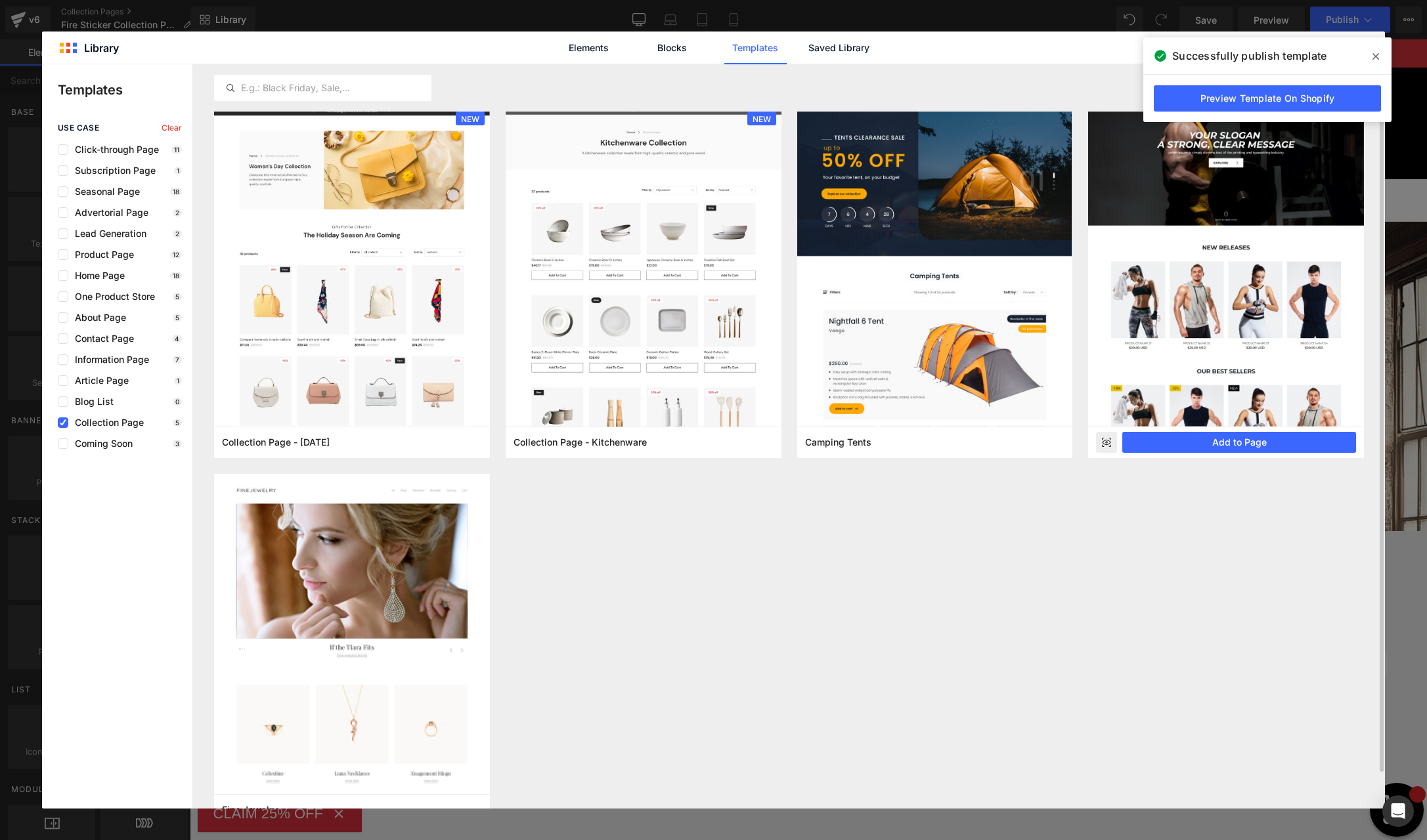
scroll to position [44, 0]
